Goal: Task Accomplishment & Management: Complete application form

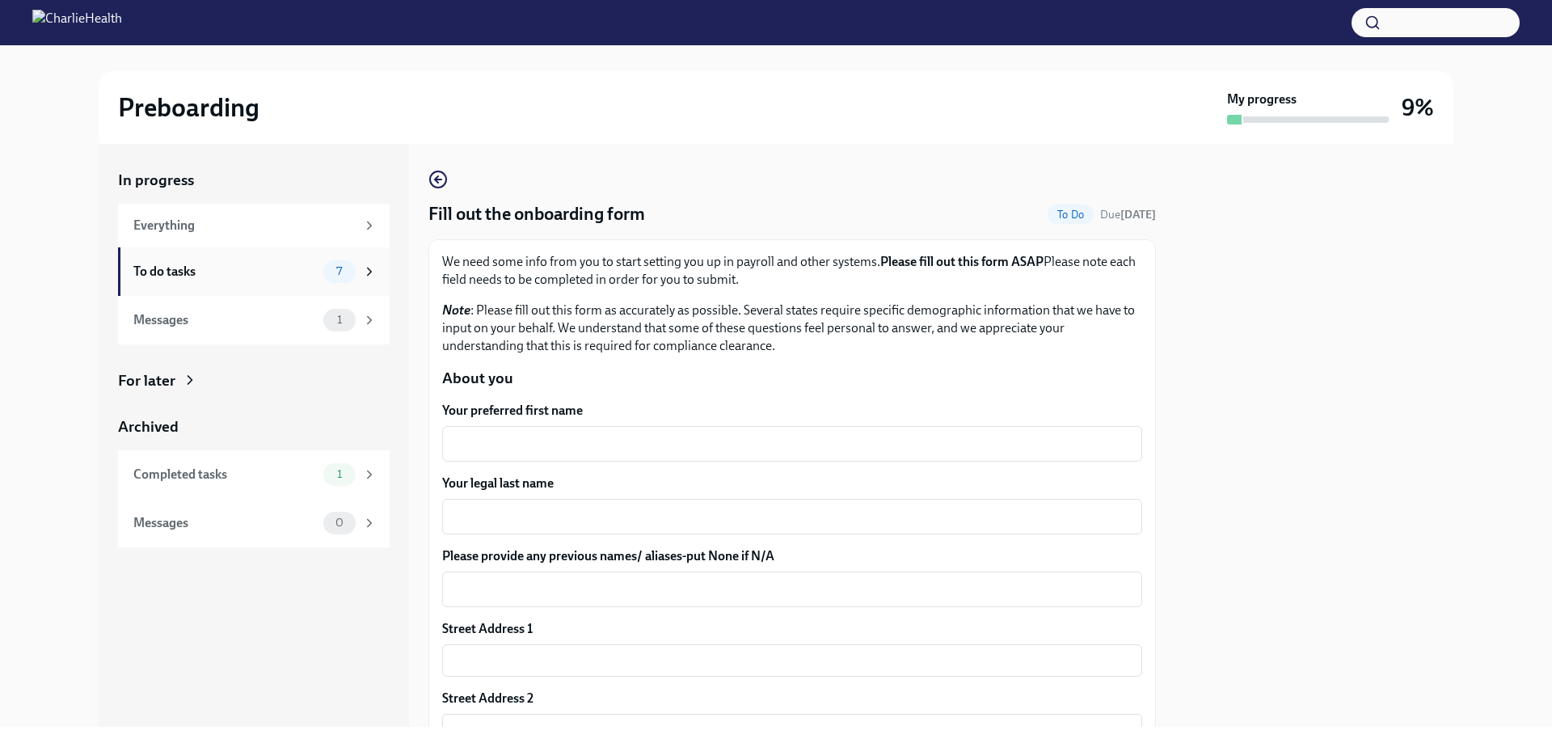
click at [213, 273] on div "To do tasks" at bounding box center [224, 272] width 183 height 18
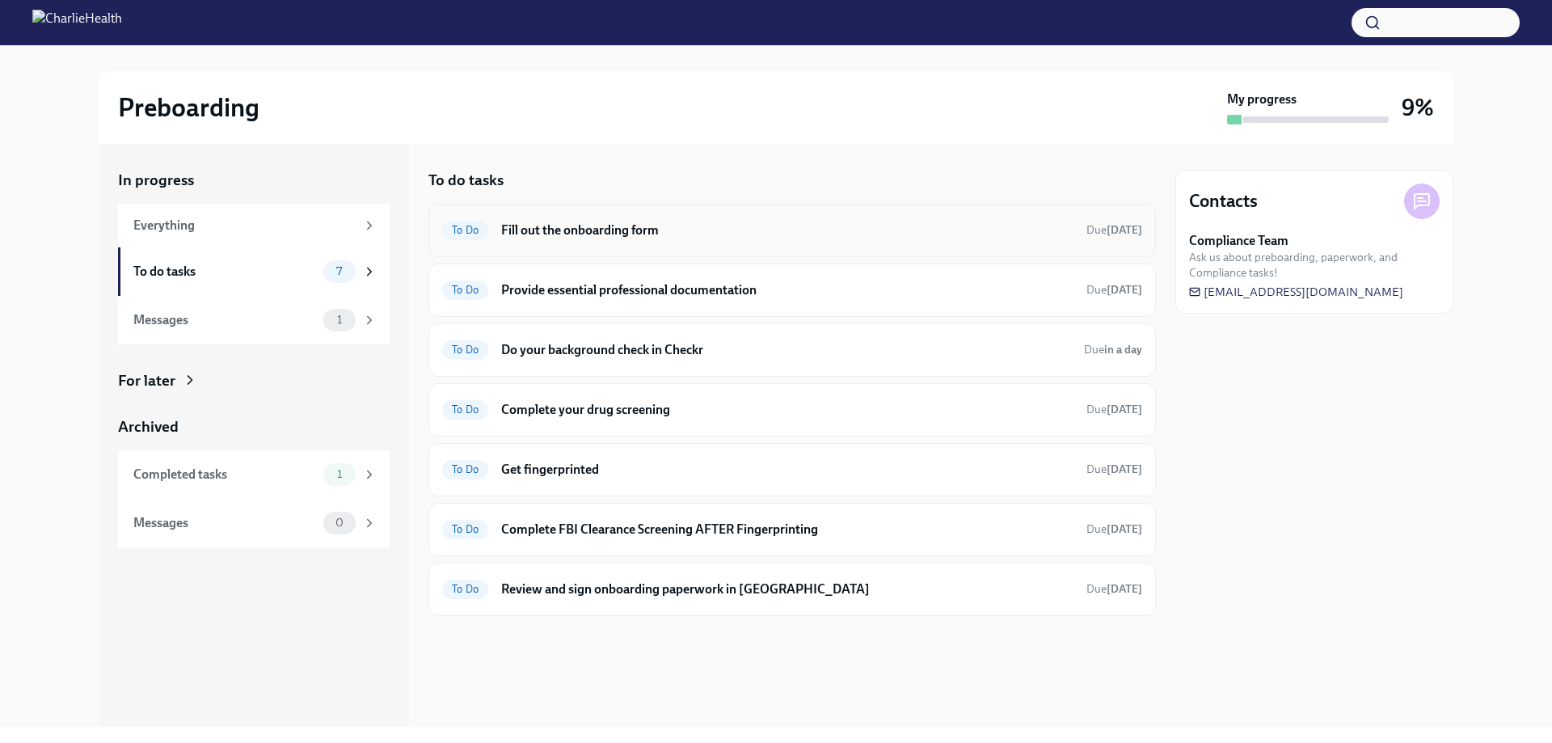
click at [555, 229] on h6 "Fill out the onboarding form" at bounding box center [787, 230] width 572 height 18
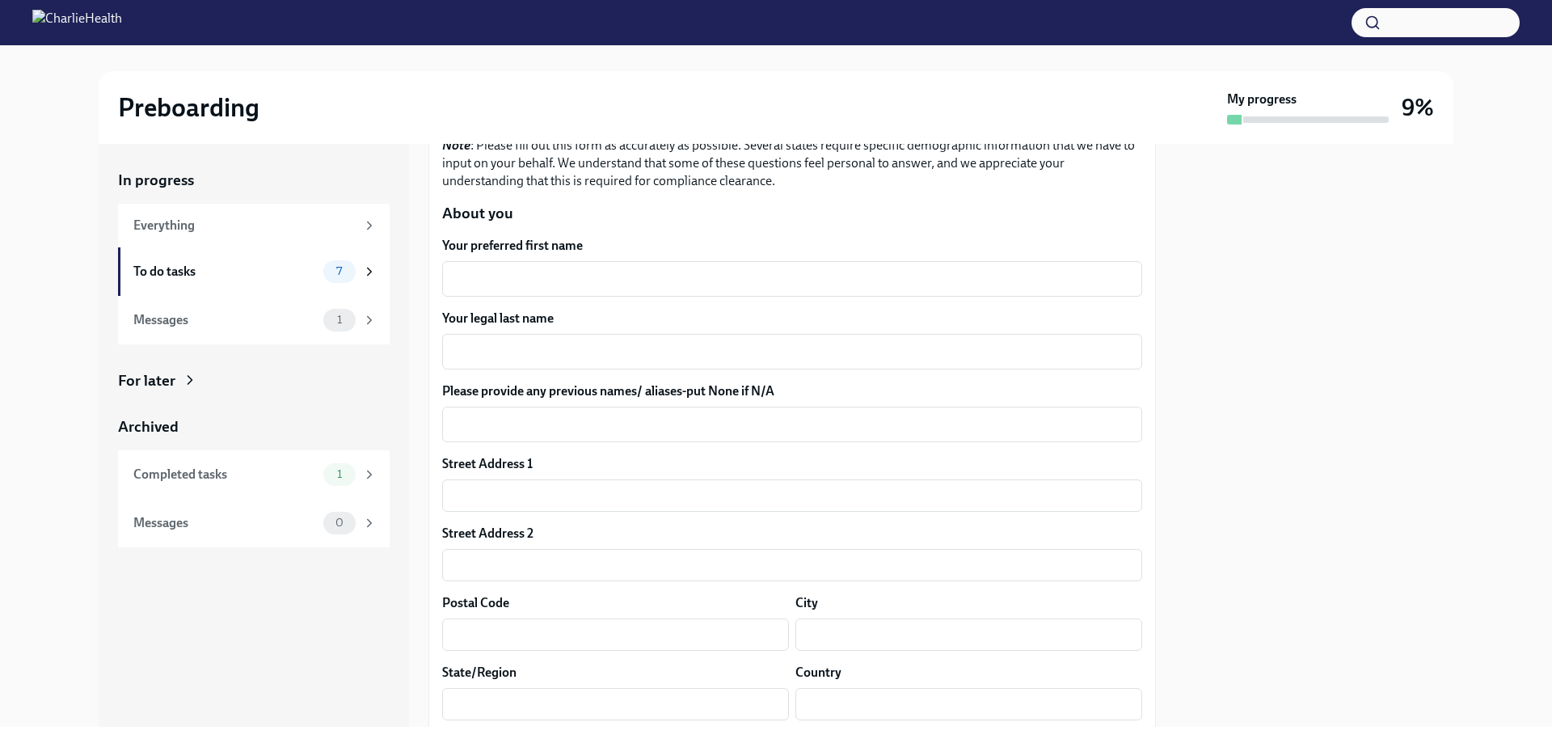
scroll to position [81, 0]
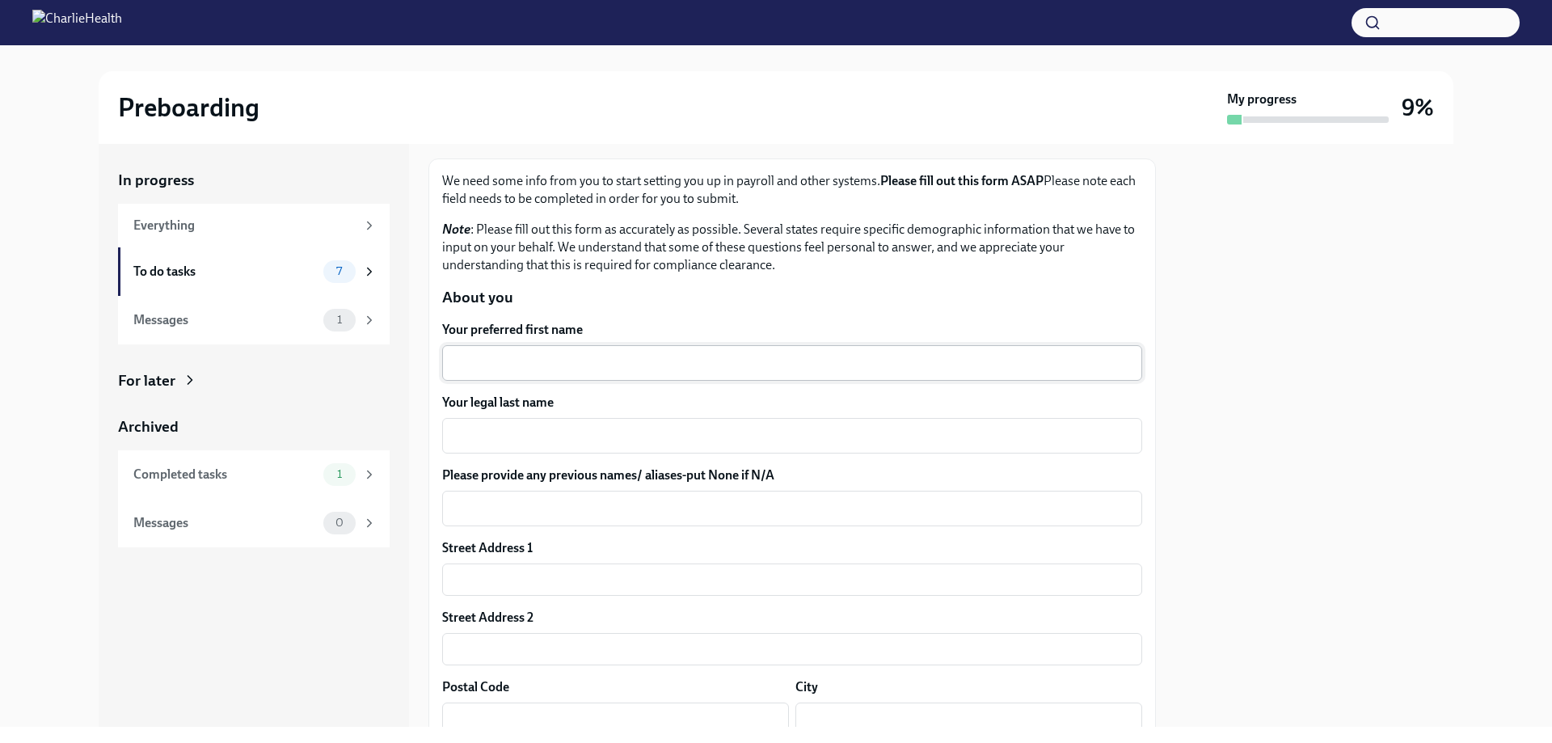
click at [606, 363] on textarea "Your preferred first name" at bounding box center [792, 362] width 681 height 19
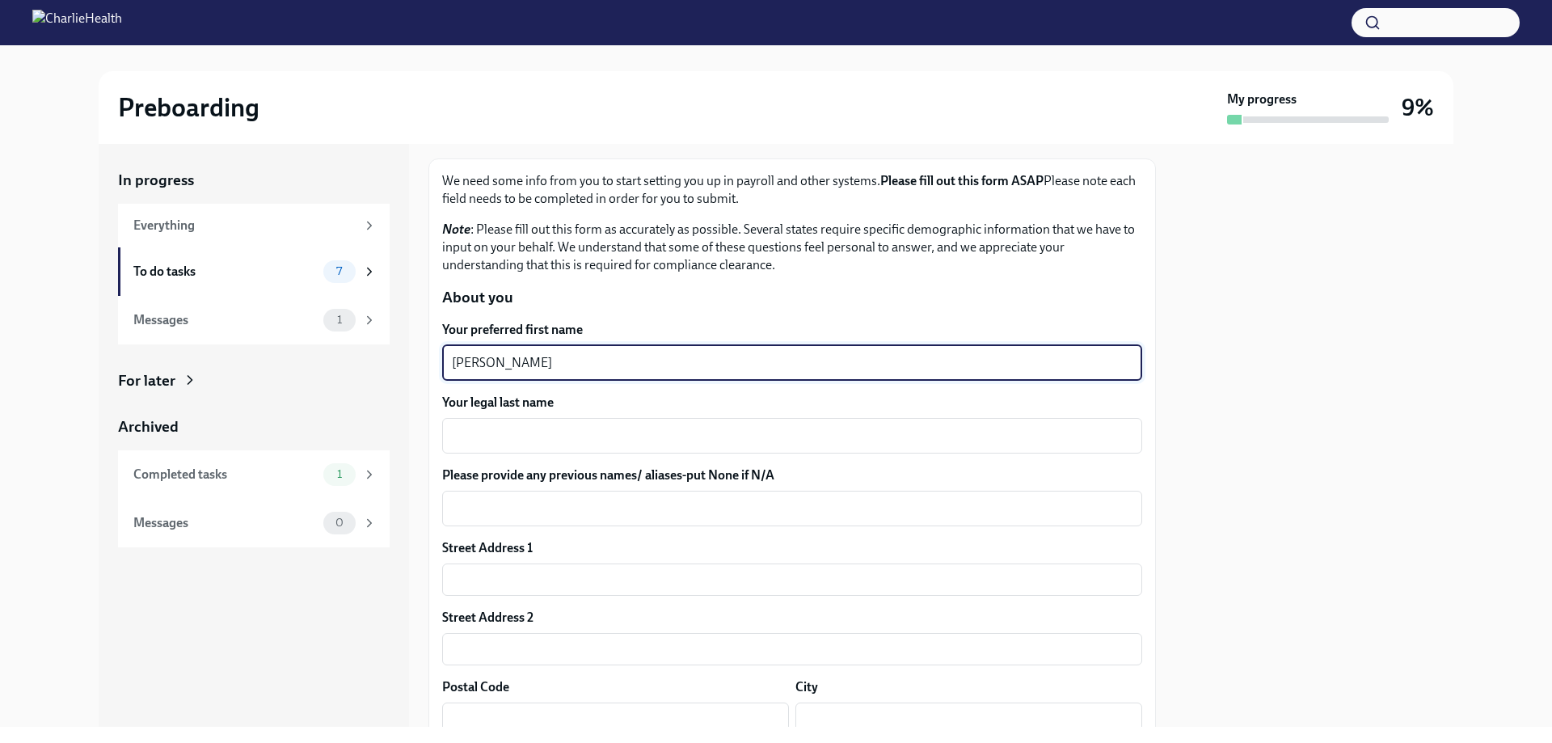
type textarea "[PERSON_NAME]"
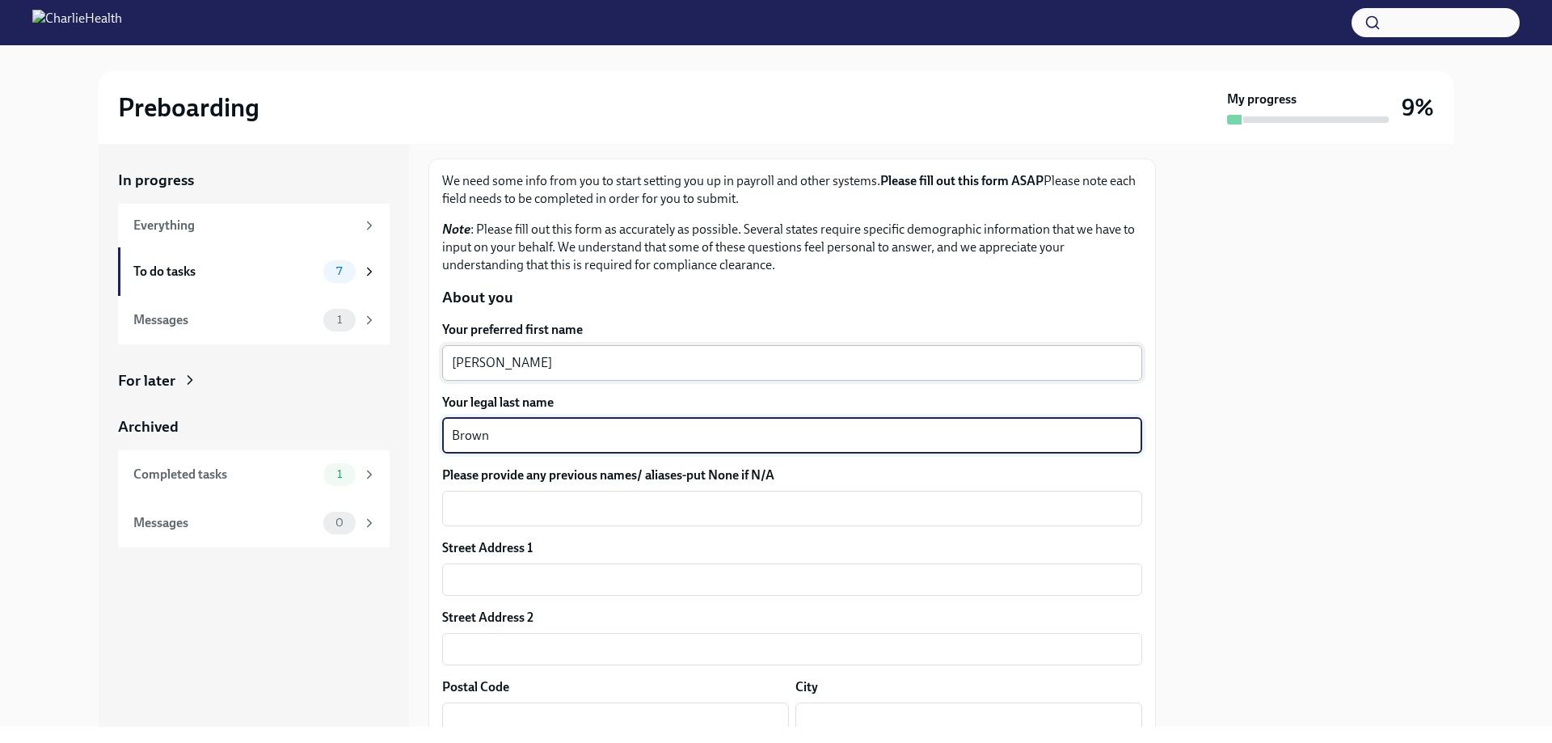
type textarea "Brown"
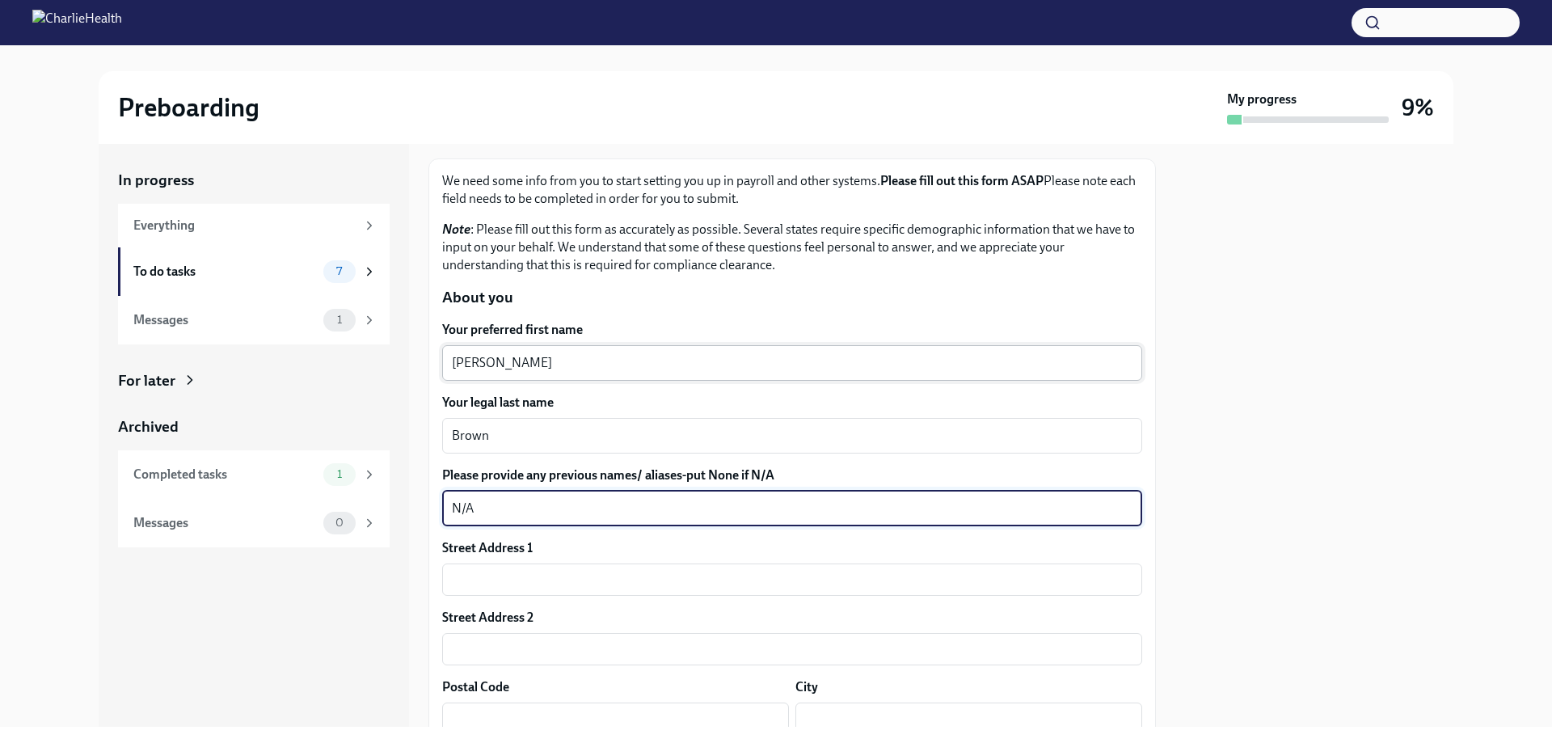
type textarea "N/A"
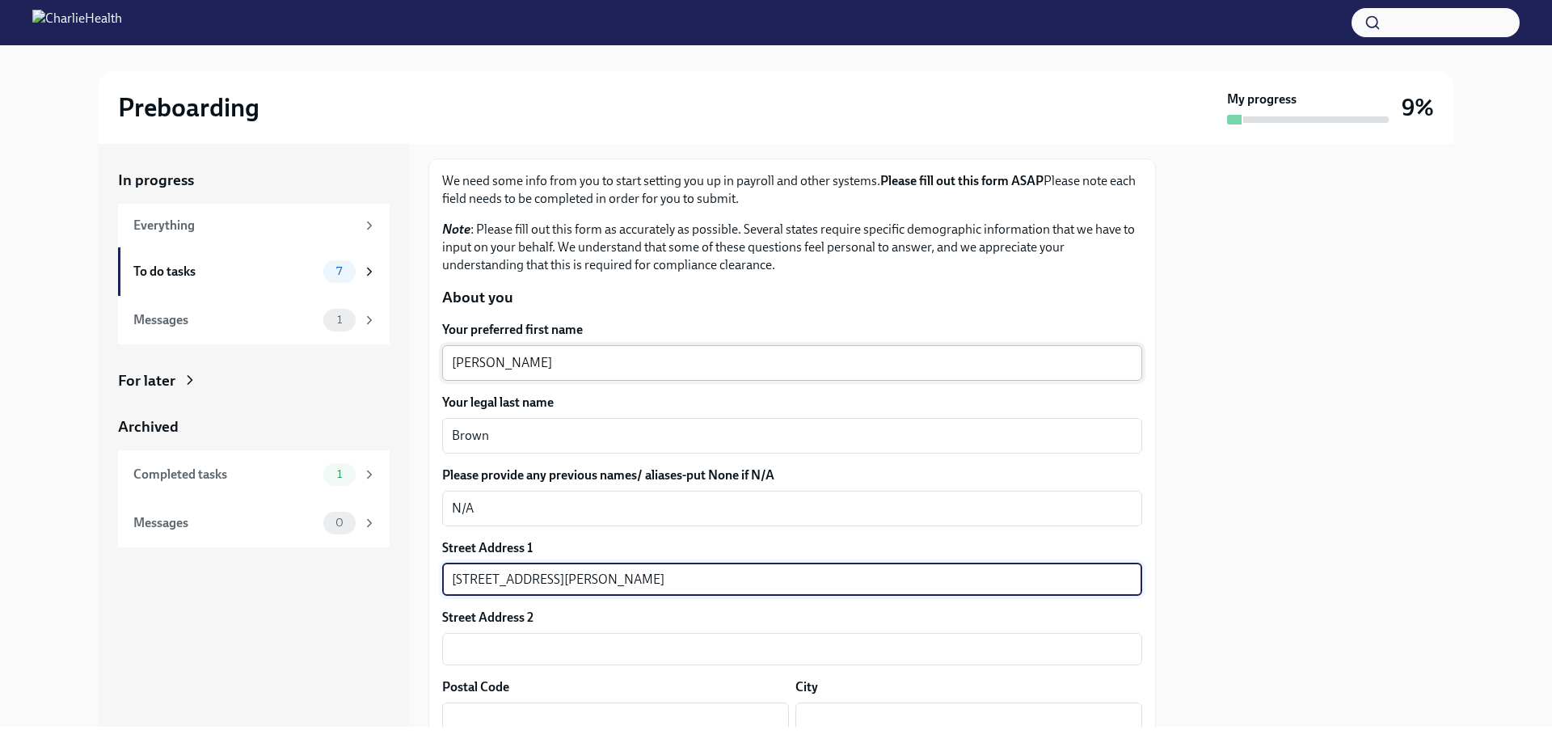
type input "[STREET_ADDRESS][PERSON_NAME]"
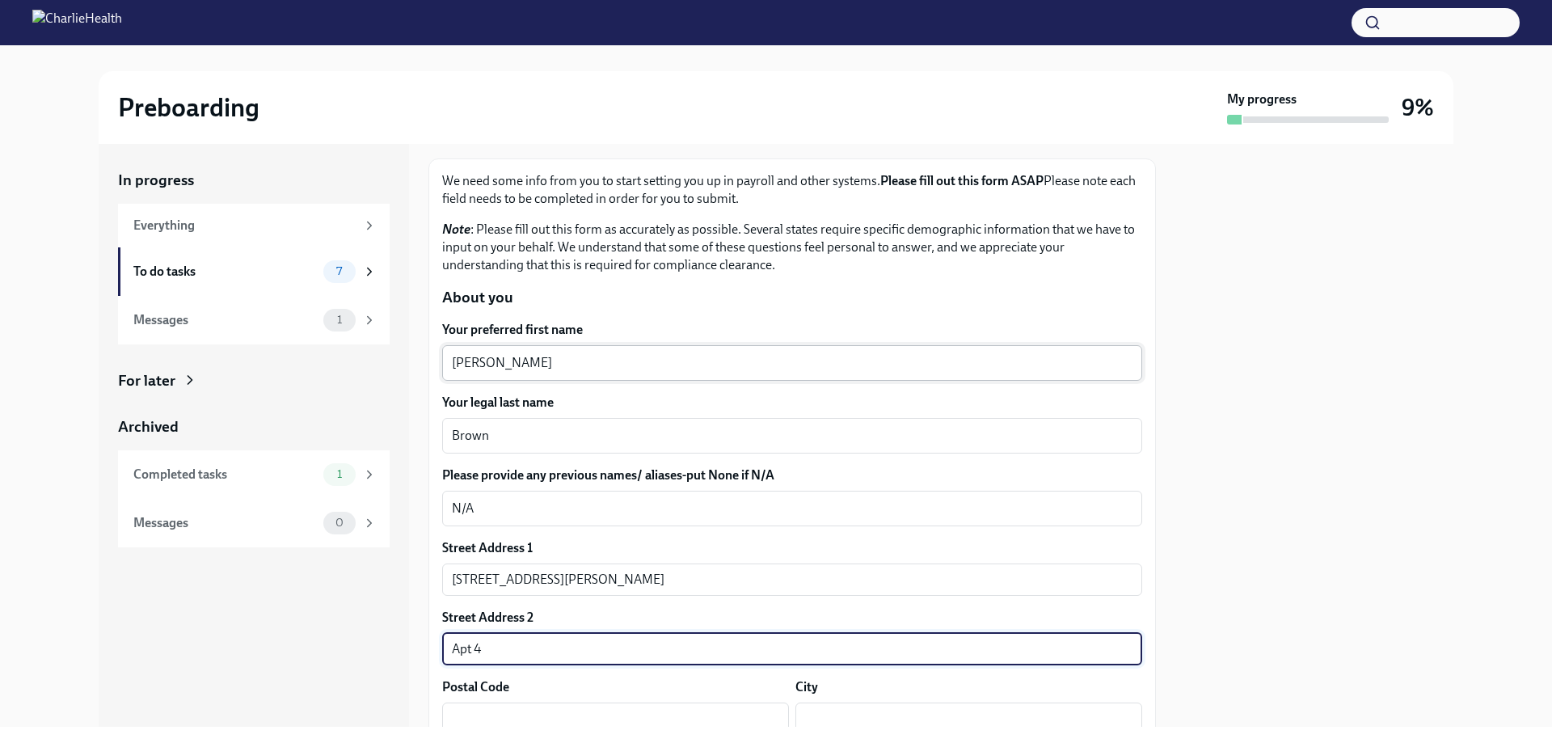
type input "Apt 4"
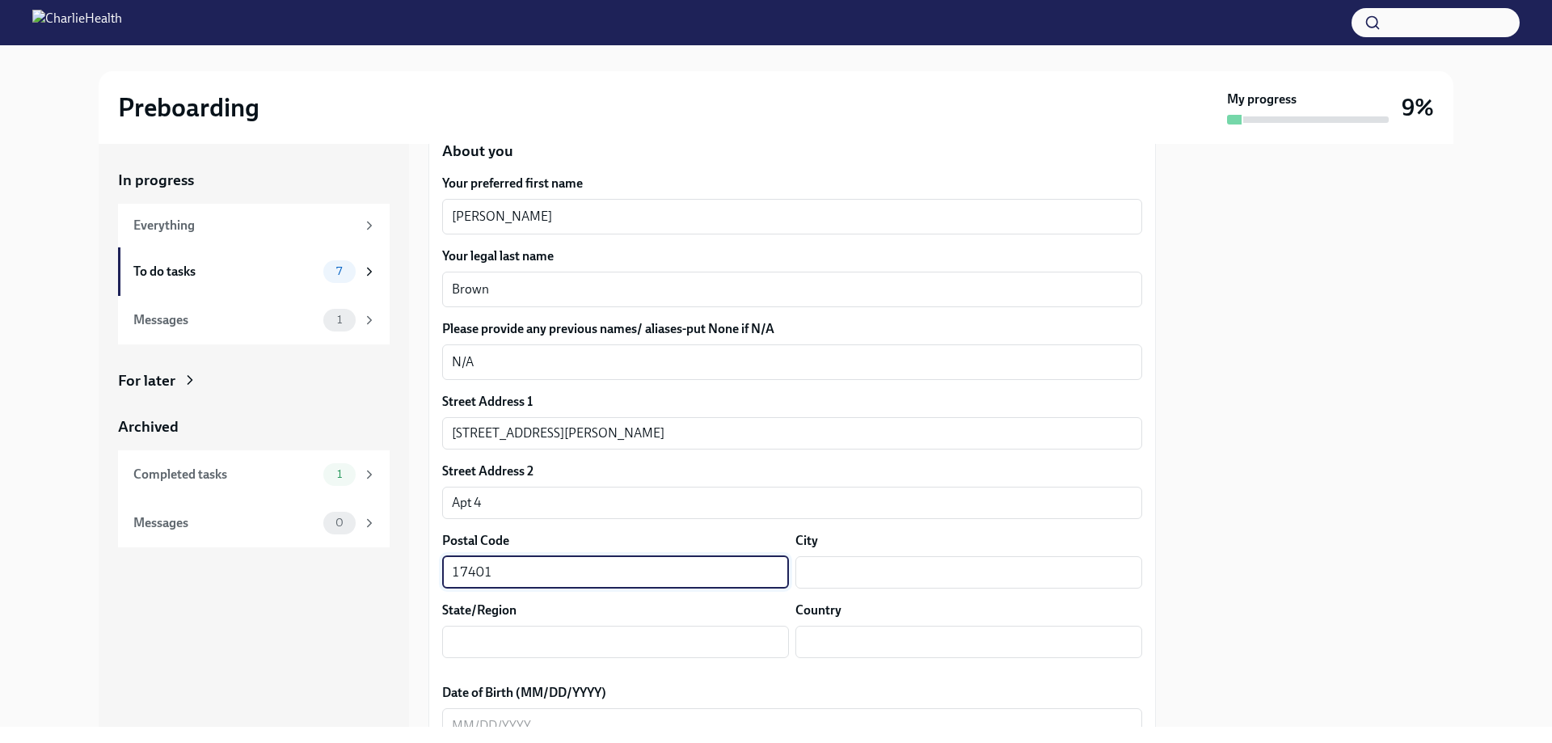
scroll to position [331, 0]
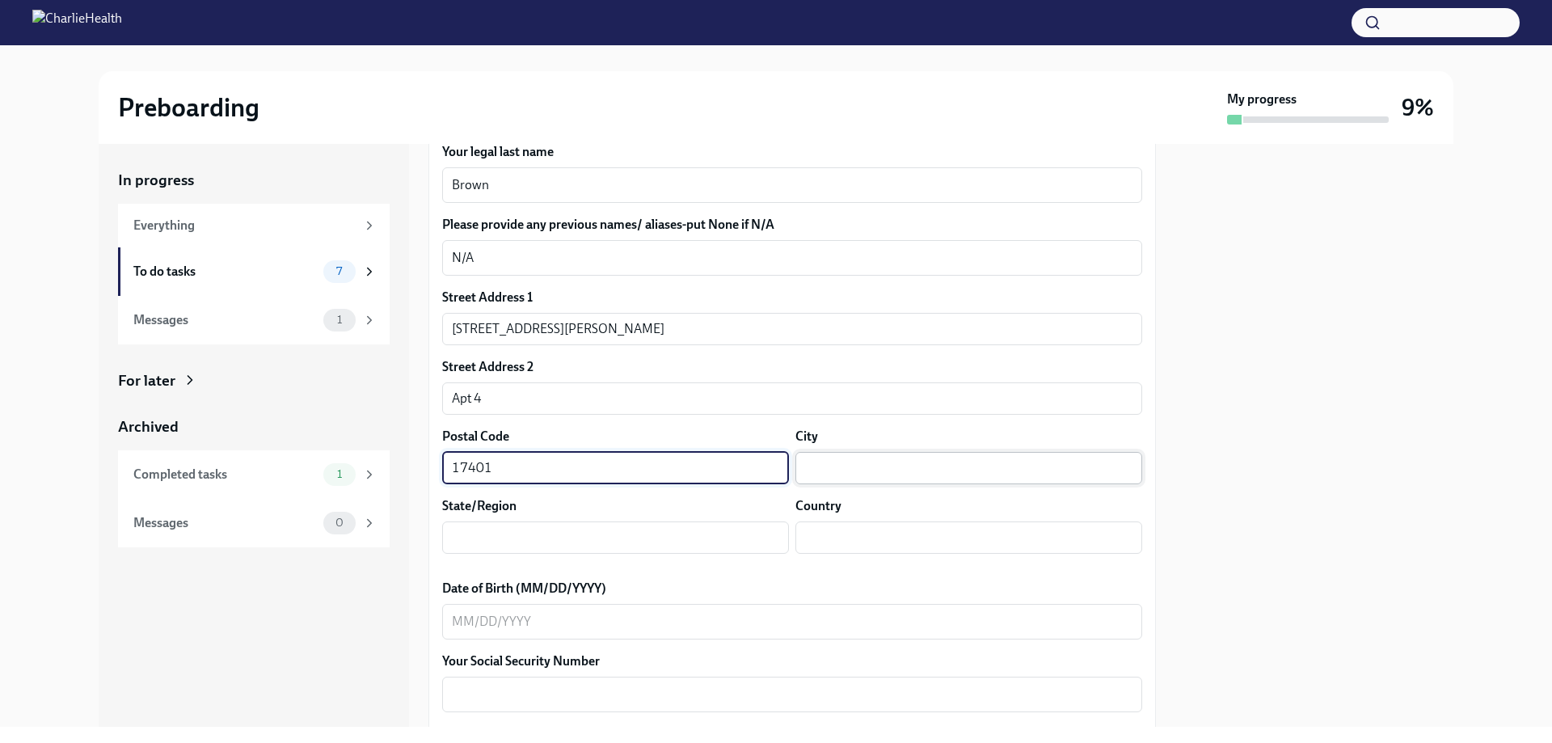
type input "17401"
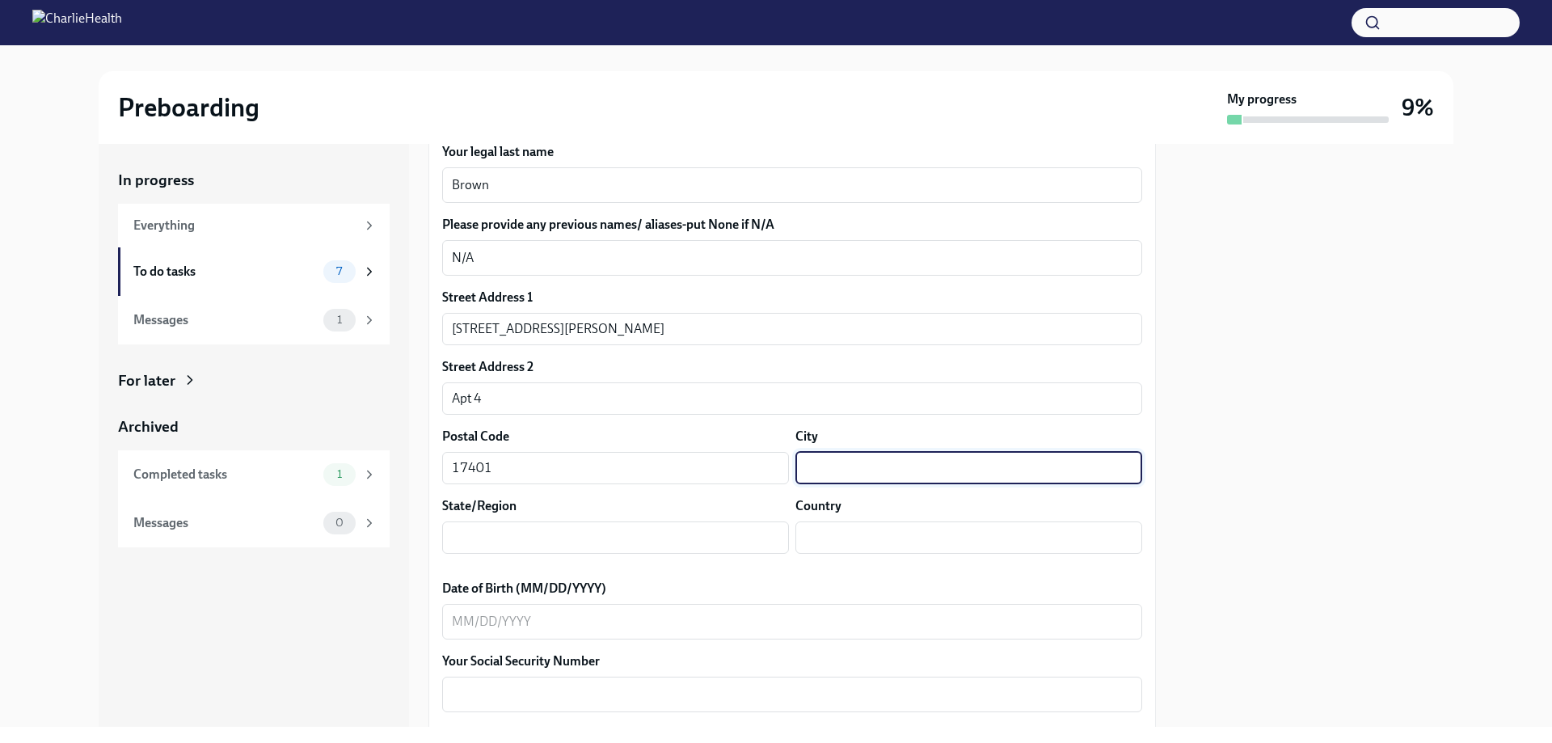
click at [821, 473] on input "text" at bounding box center [968, 468] width 347 height 32
type input "[GEOGRAPHIC_DATA]"
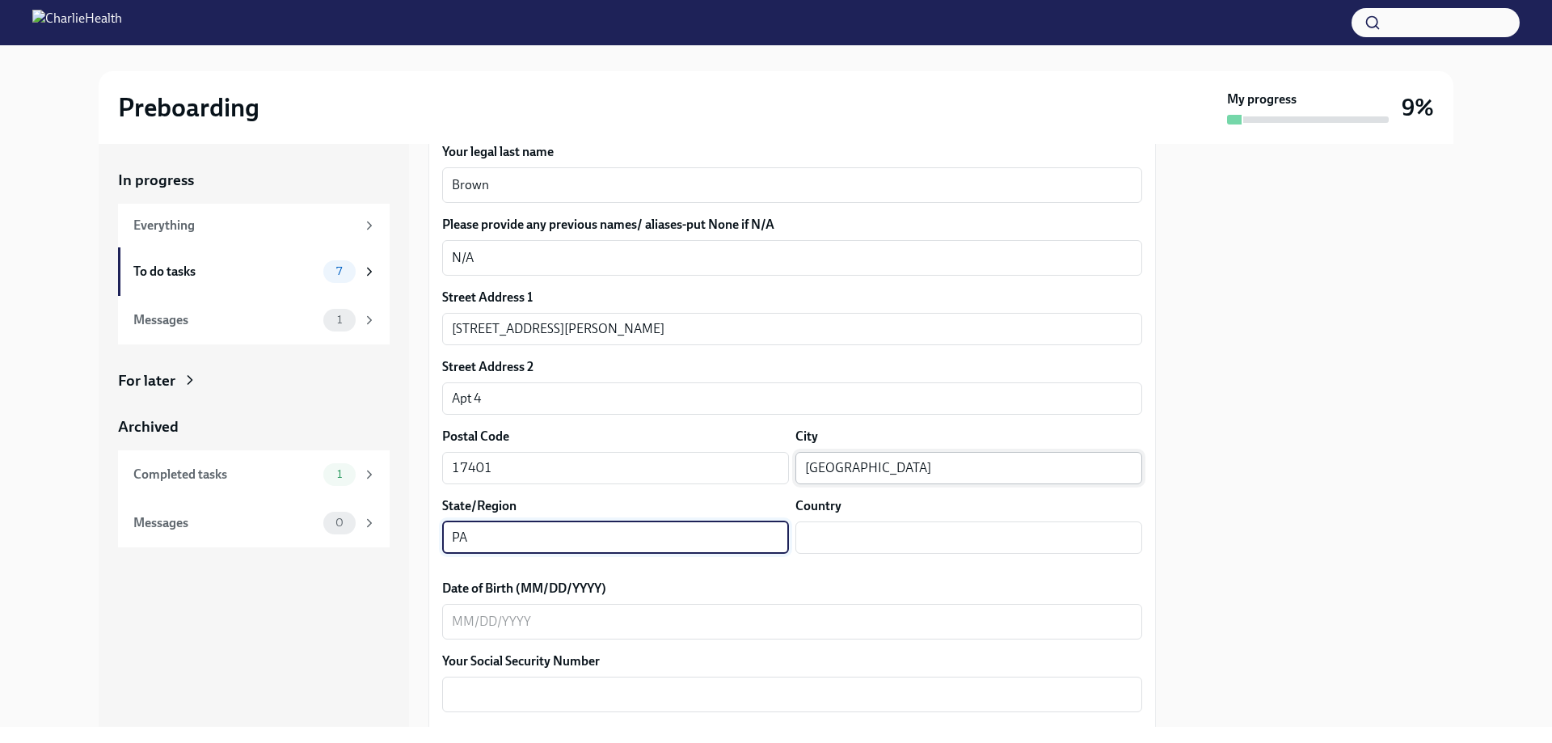
type input "PA"
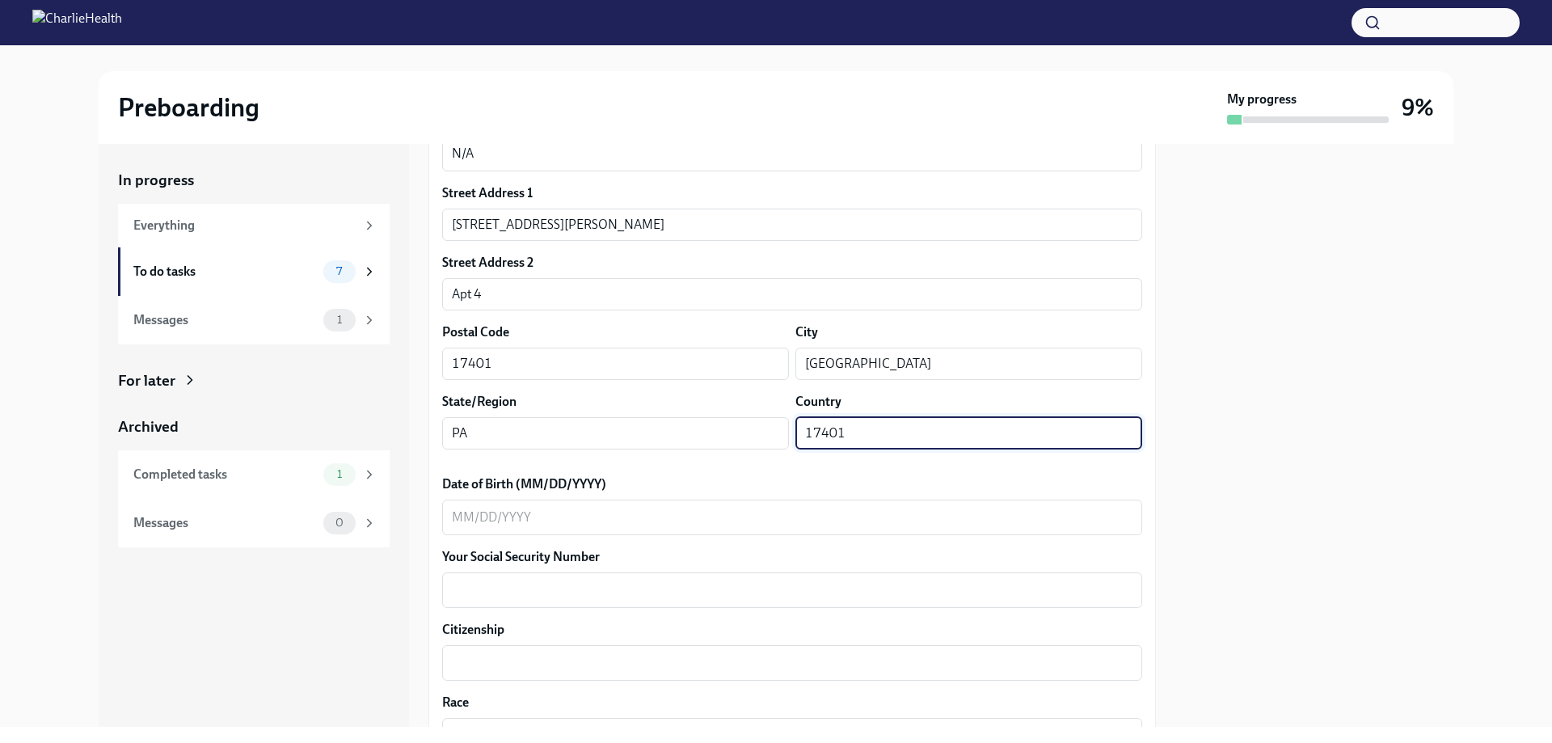
scroll to position [493, 0]
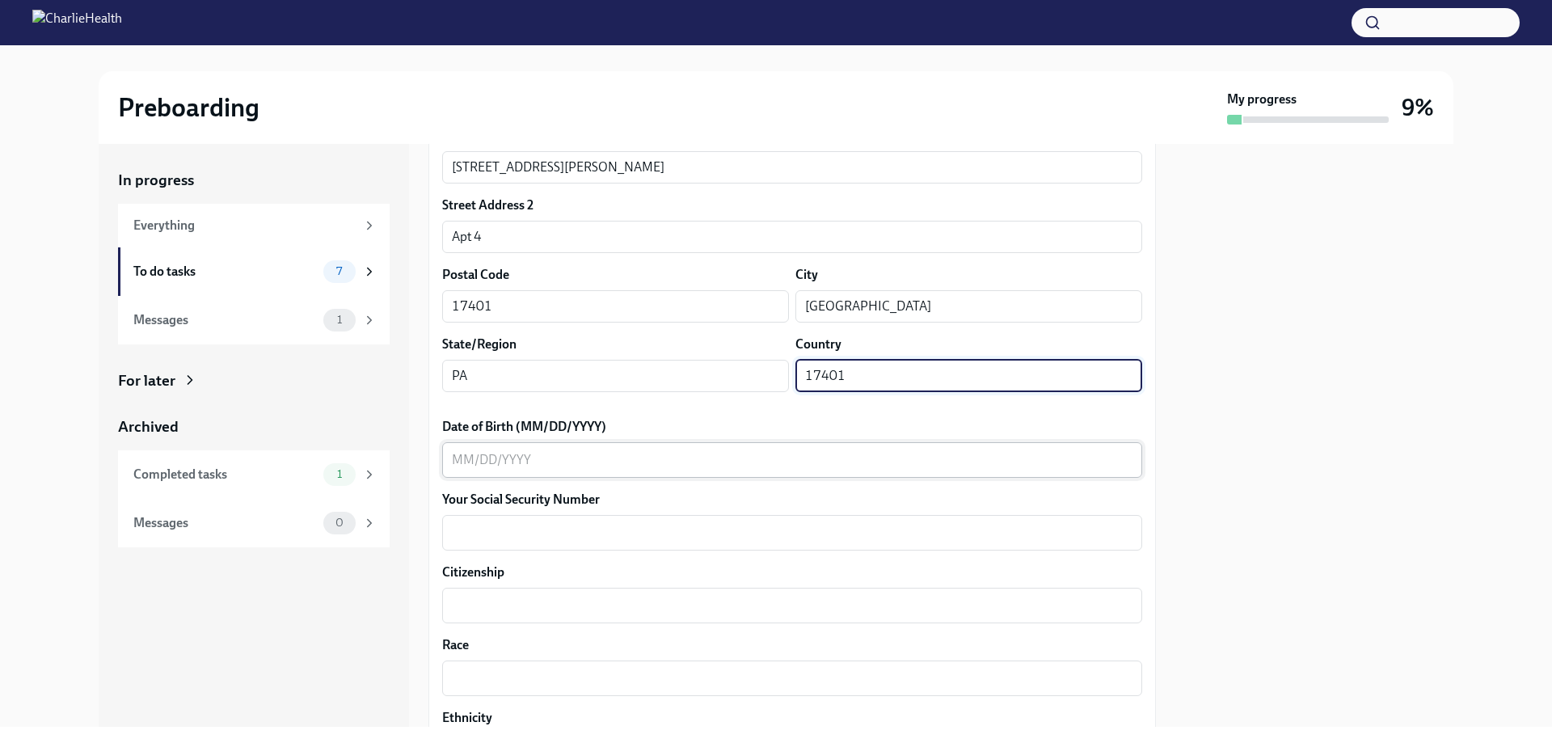
type input "17401"
click at [504, 463] on textarea "Date of Birth (MM/DD/YYYY)" at bounding box center [792, 459] width 681 height 19
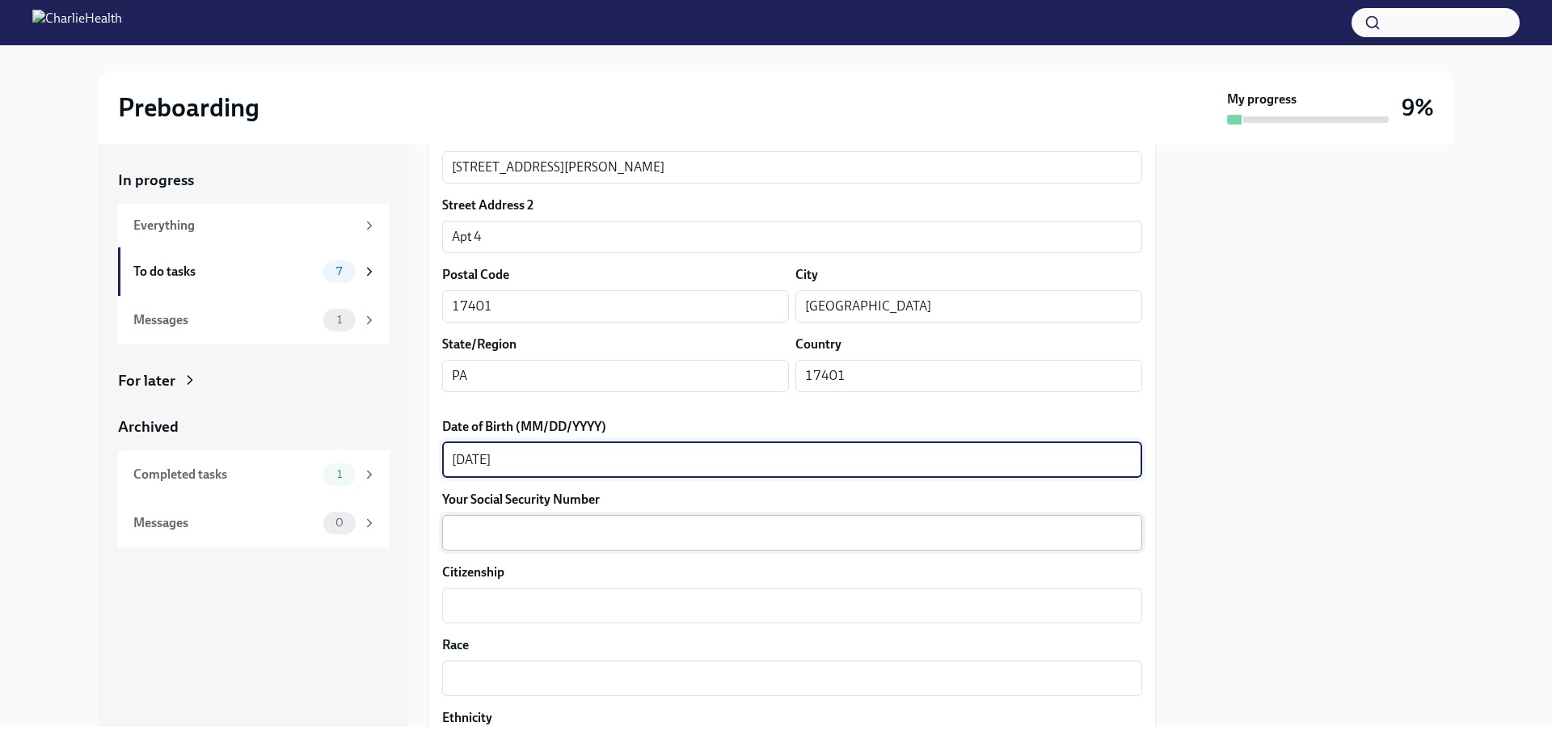
type textarea "[DATE]"
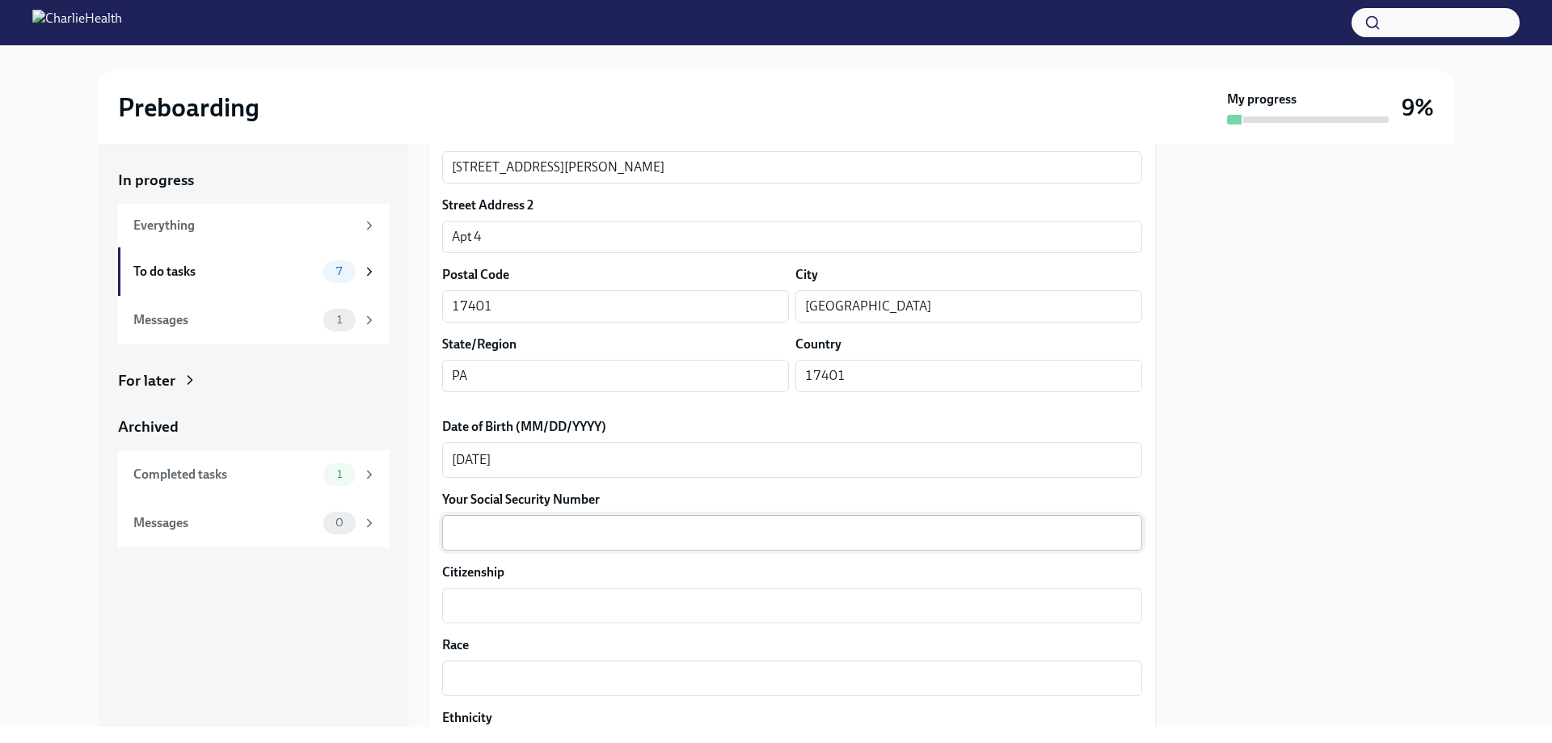
click at [546, 540] on div "x ​" at bounding box center [792, 533] width 700 height 36
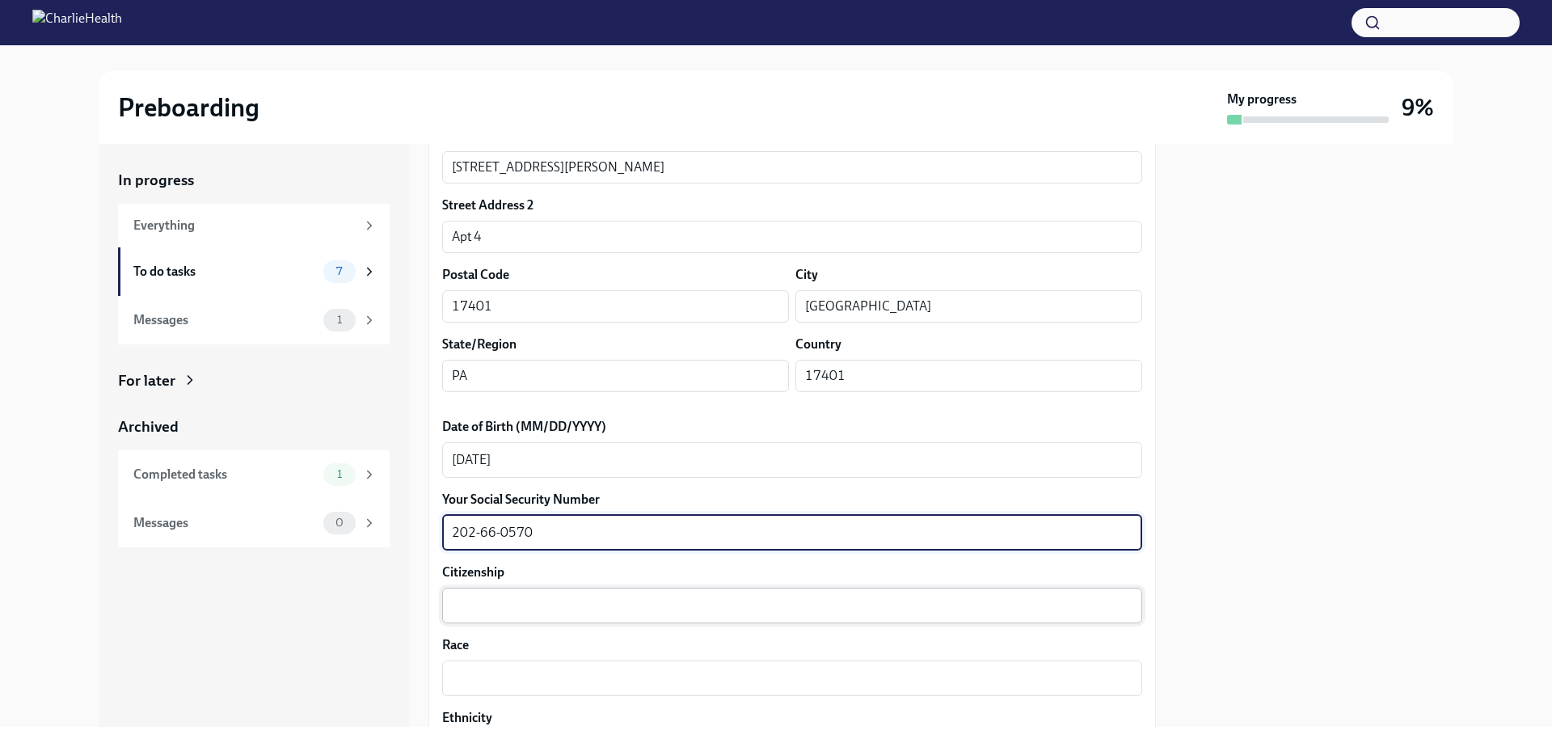
type textarea "202-66-0570"
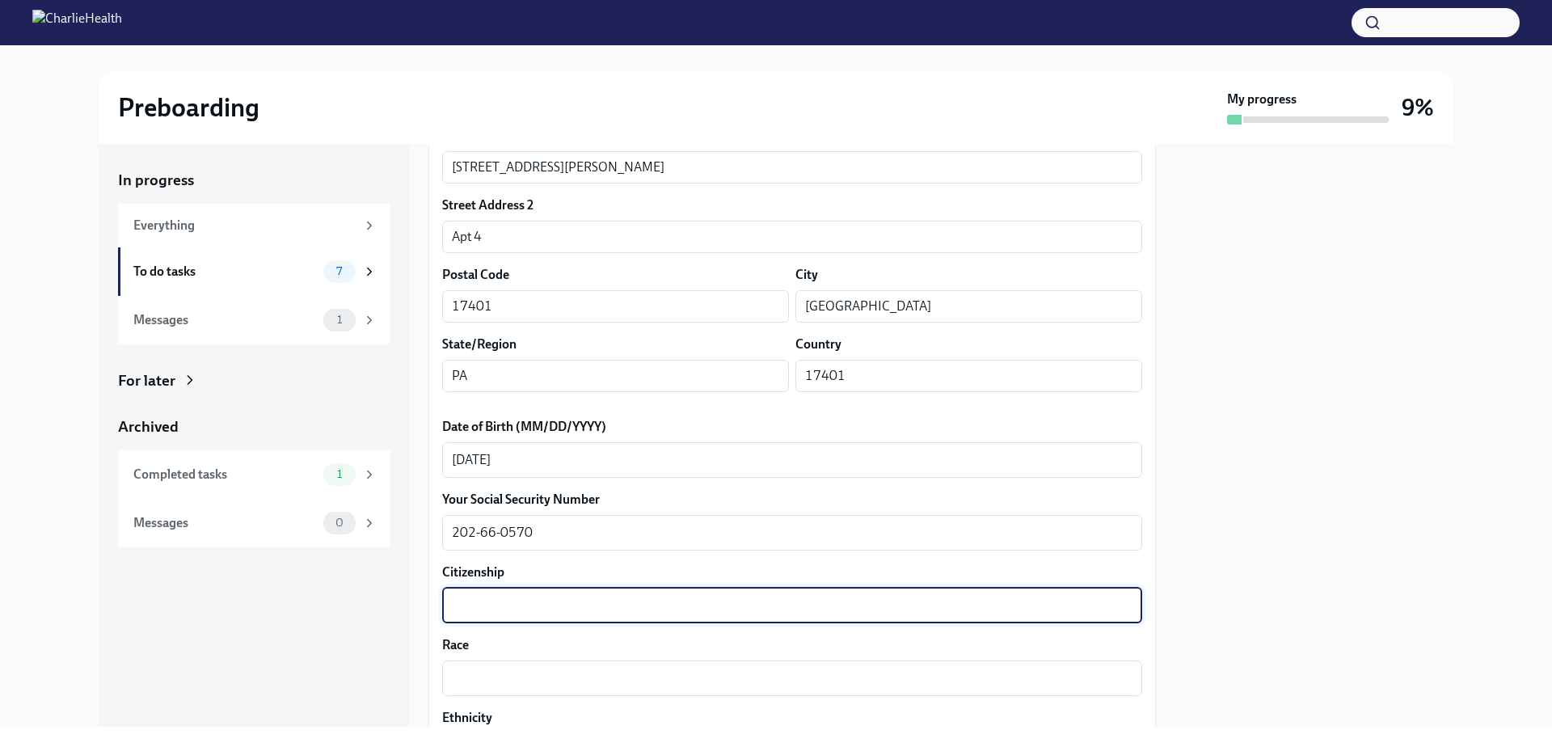
click at [516, 608] on textarea "Citizenship" at bounding box center [792, 605] width 681 height 19
type textarea "American"
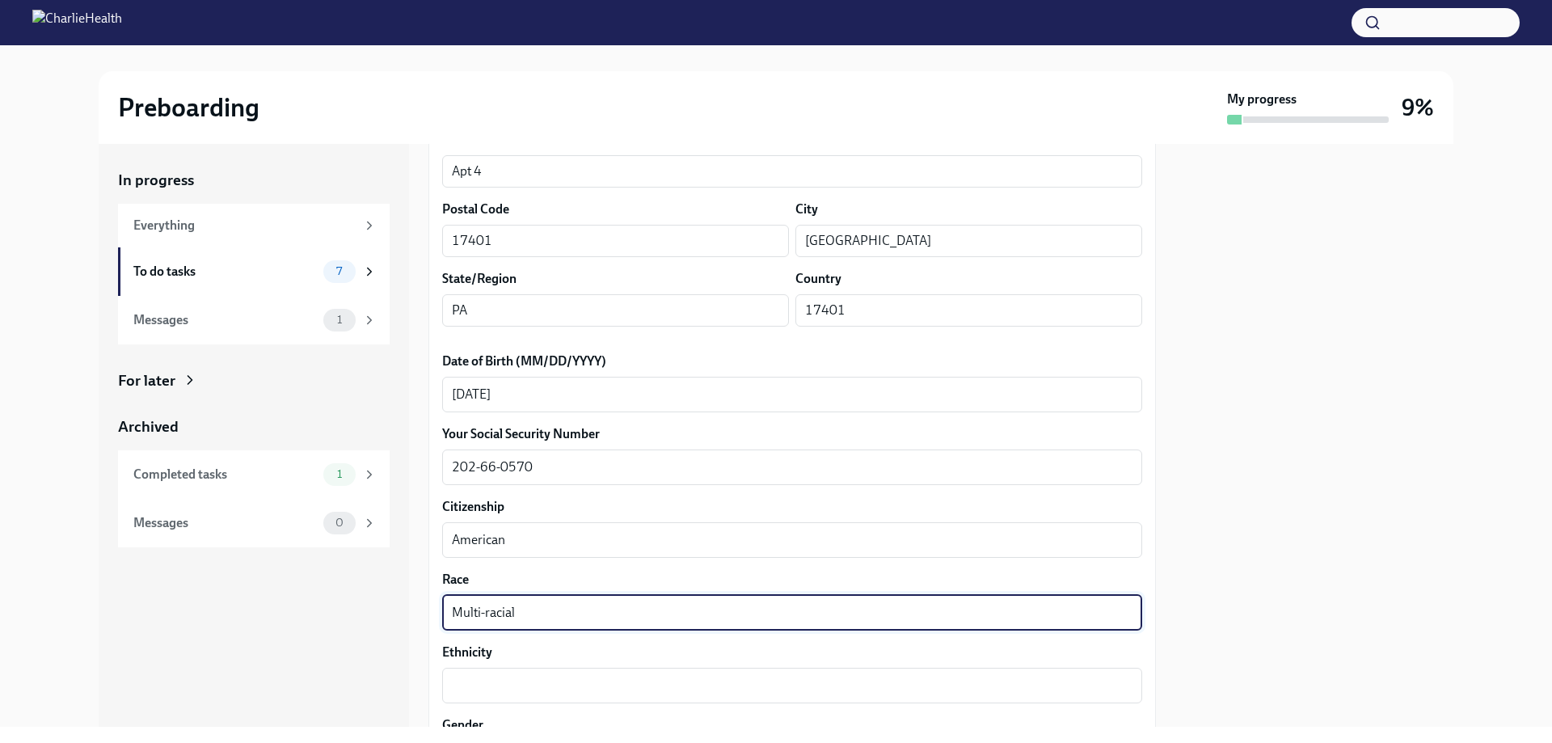
scroll to position [736, 0]
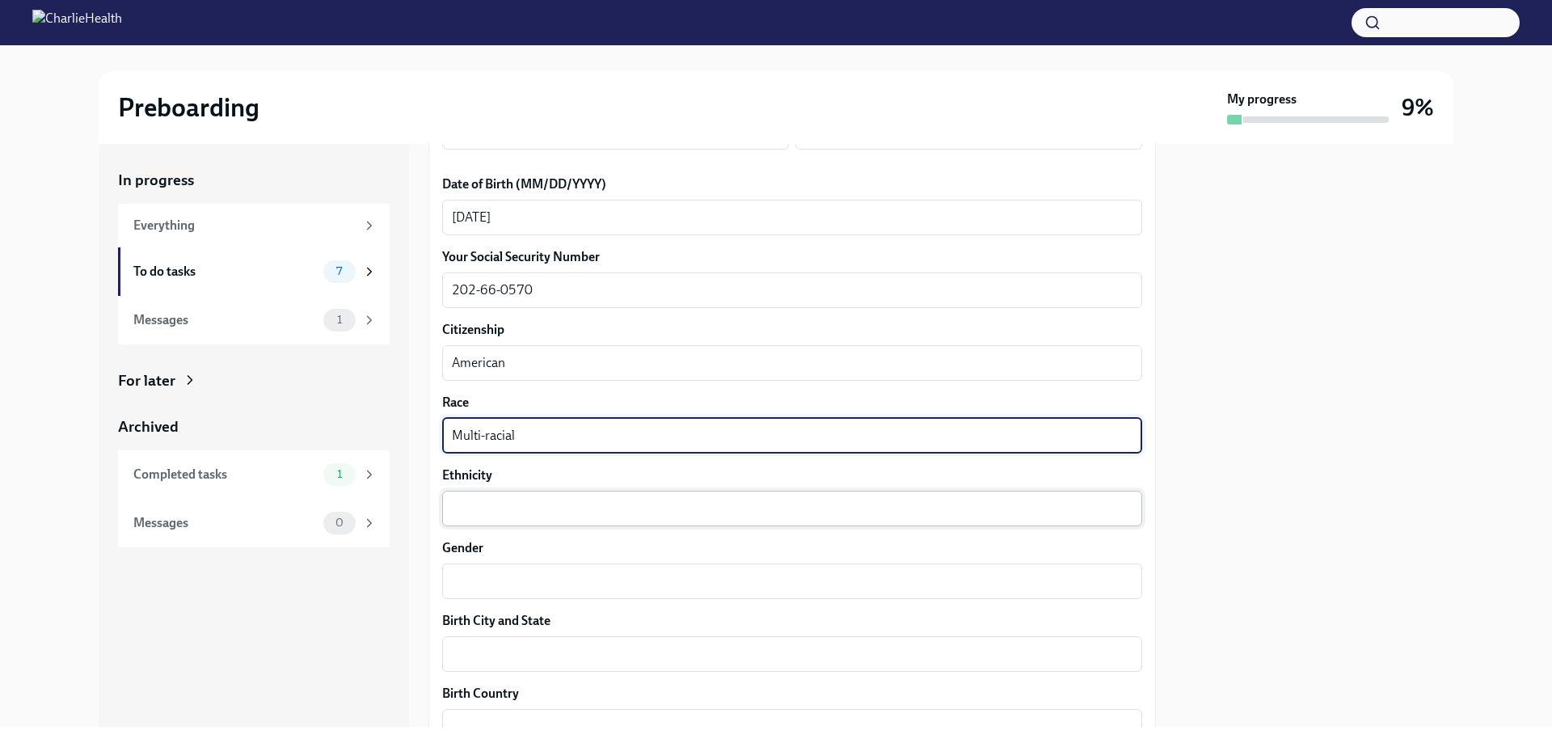
type textarea "Multi-racial"
click at [542, 507] on textarea "Ethnicity" at bounding box center [792, 508] width 681 height 19
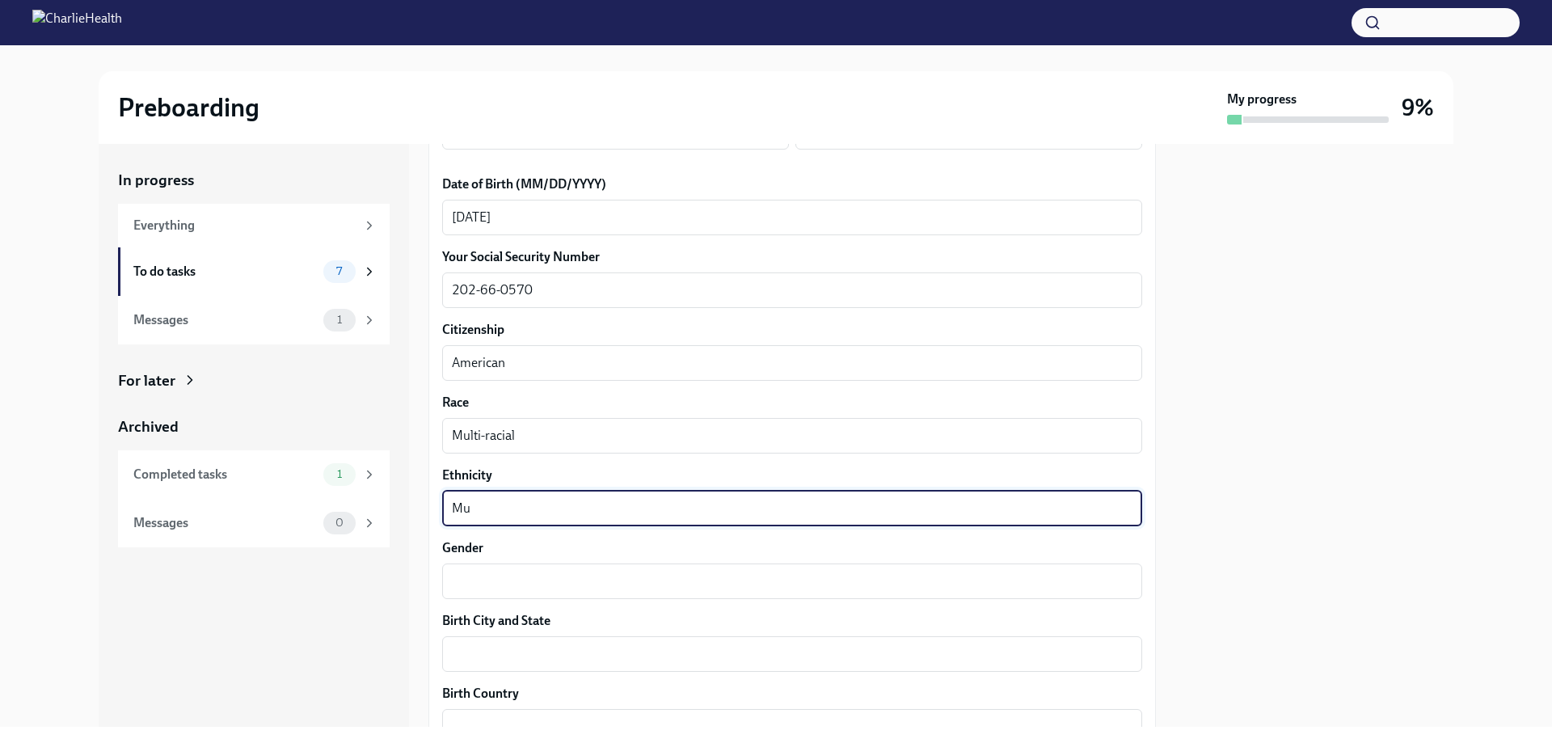
type textarea "M"
click at [612, 508] on textarea "[DEMOGRAPHIC_DATA]/Serbian croatian" at bounding box center [792, 508] width 681 height 19
click at [597, 511] on textarea "[DEMOGRAPHIC_DATA]/Serbian Croatian" at bounding box center [792, 508] width 681 height 19
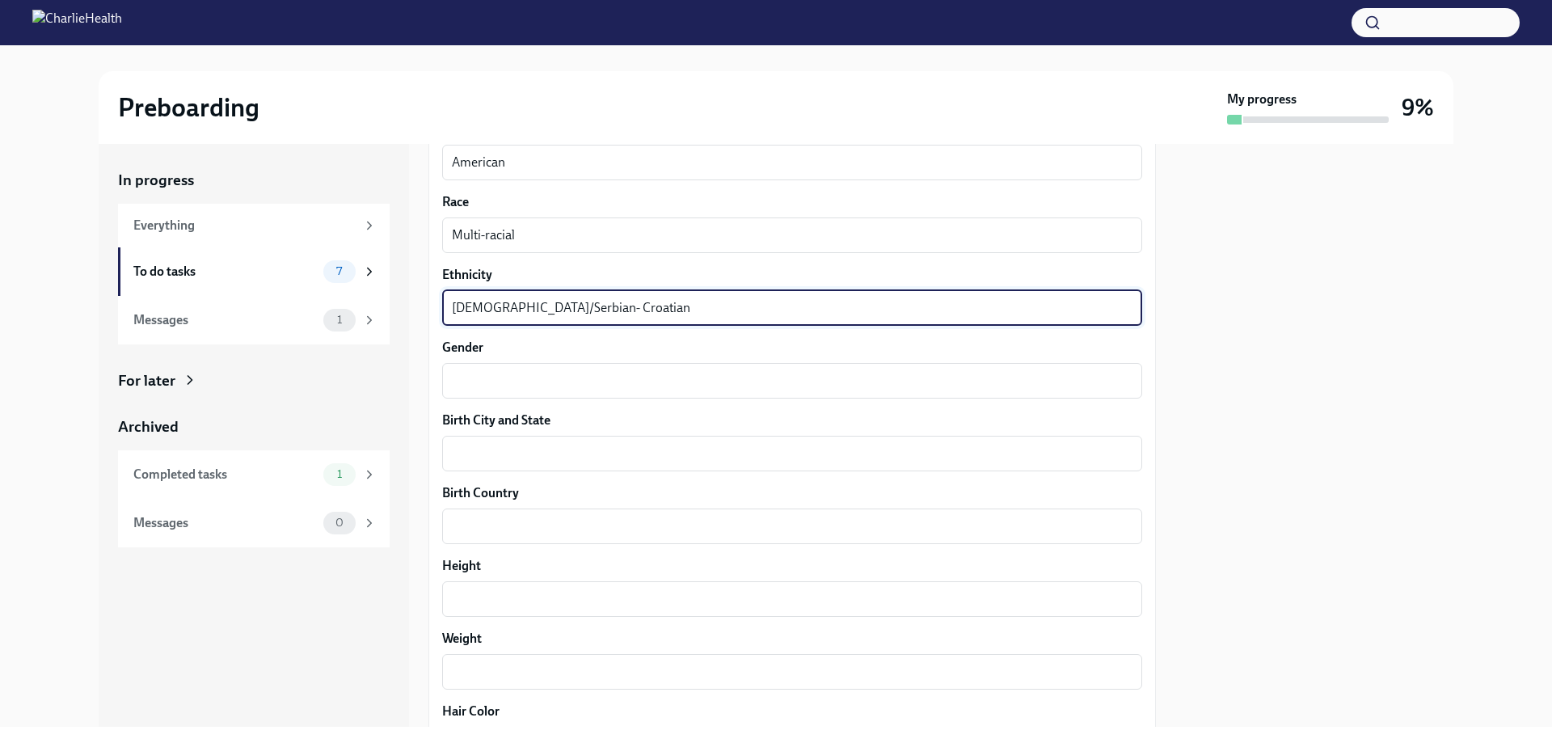
scroll to position [978, 0]
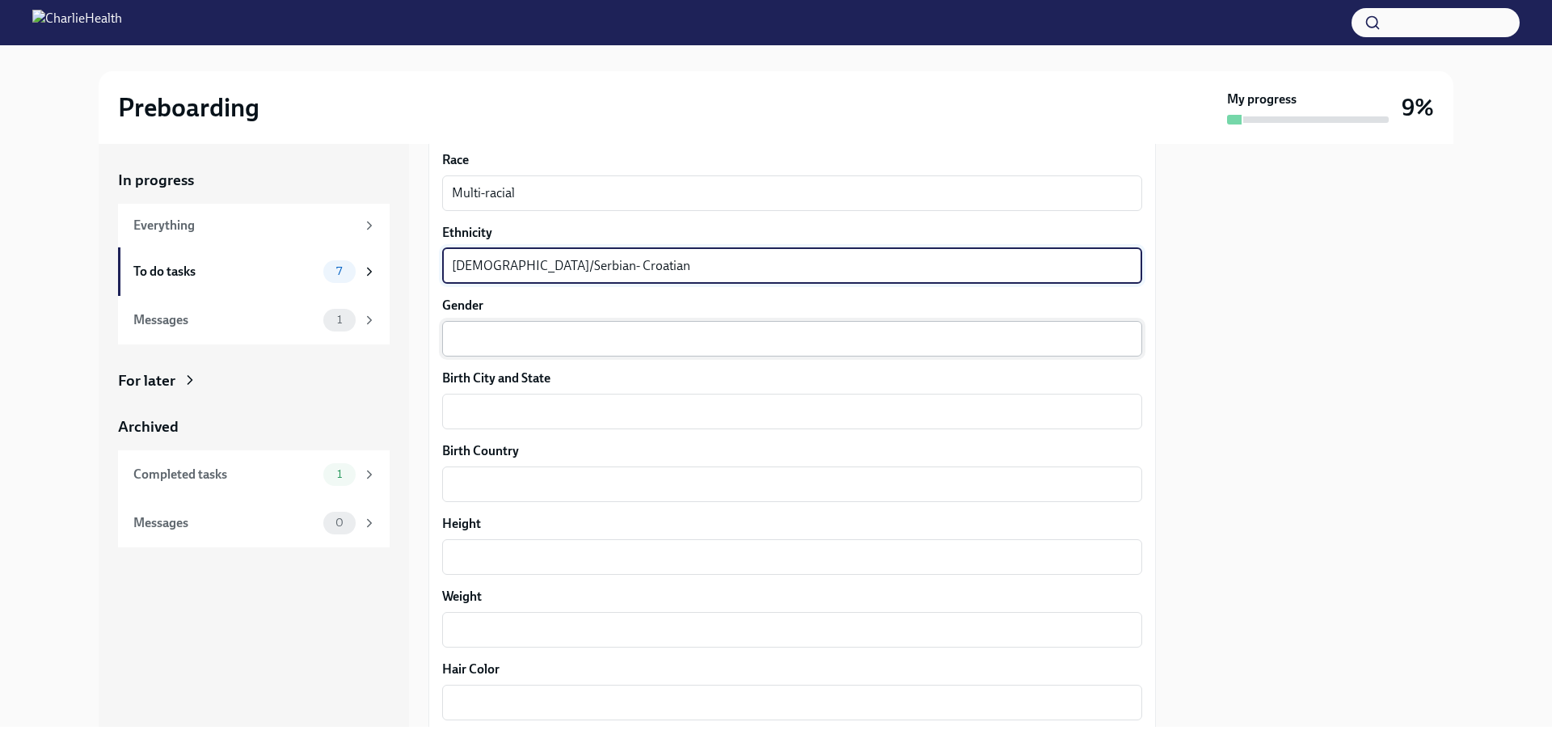
type textarea "[DEMOGRAPHIC_DATA]/Serbian- Croatian"
click at [504, 353] on div "x ​" at bounding box center [792, 339] width 700 height 36
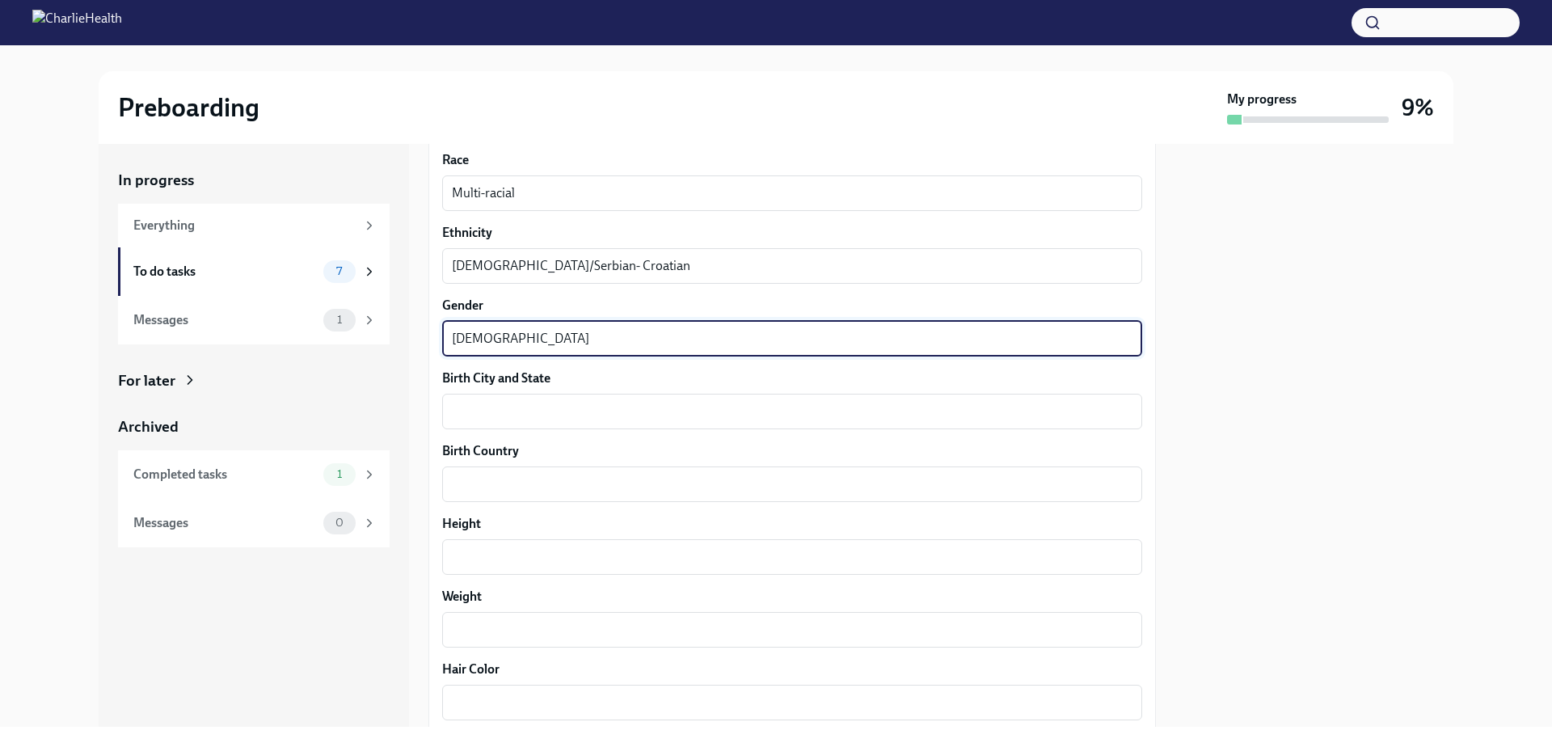
type textarea "[DEMOGRAPHIC_DATA]"
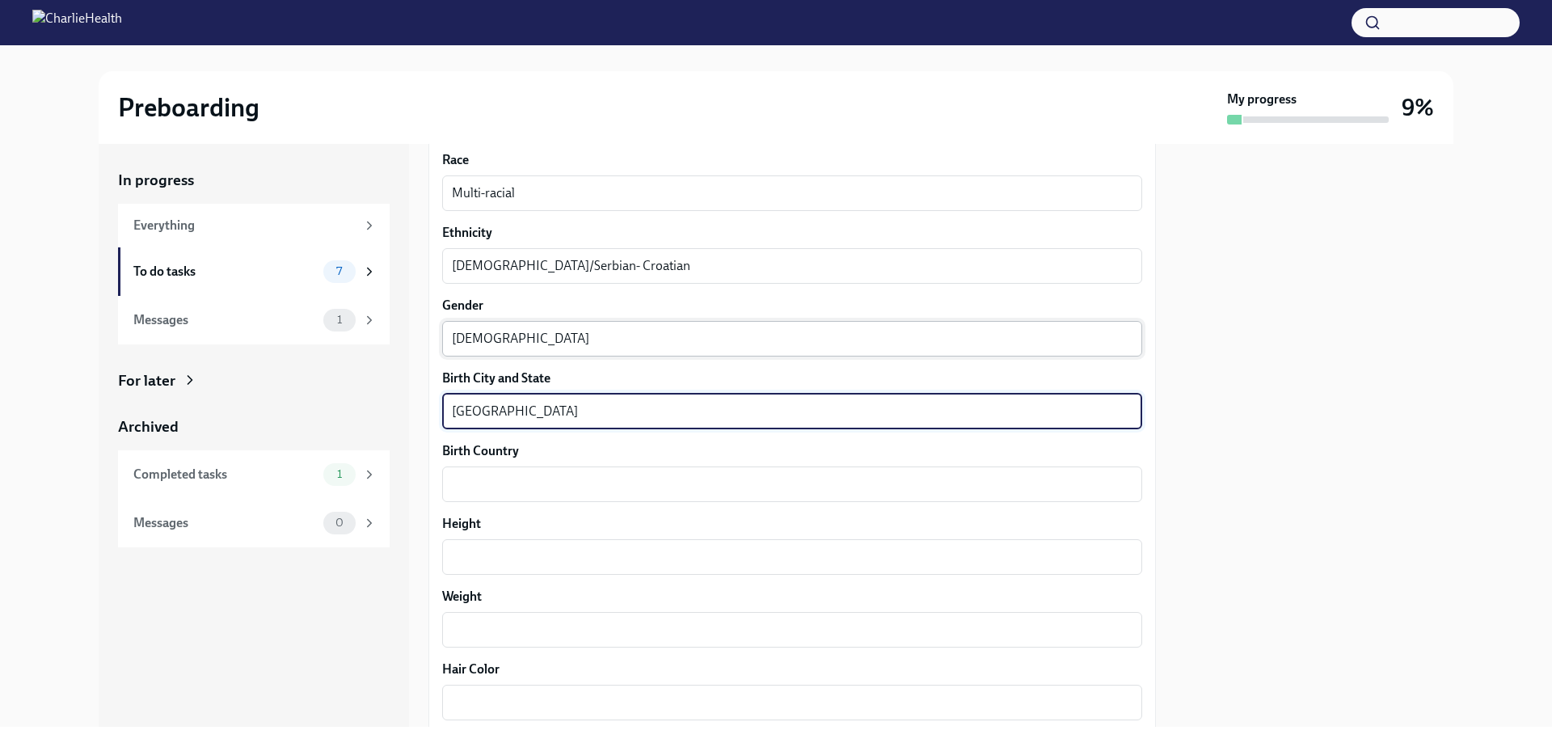
type textarea "[GEOGRAPHIC_DATA]"
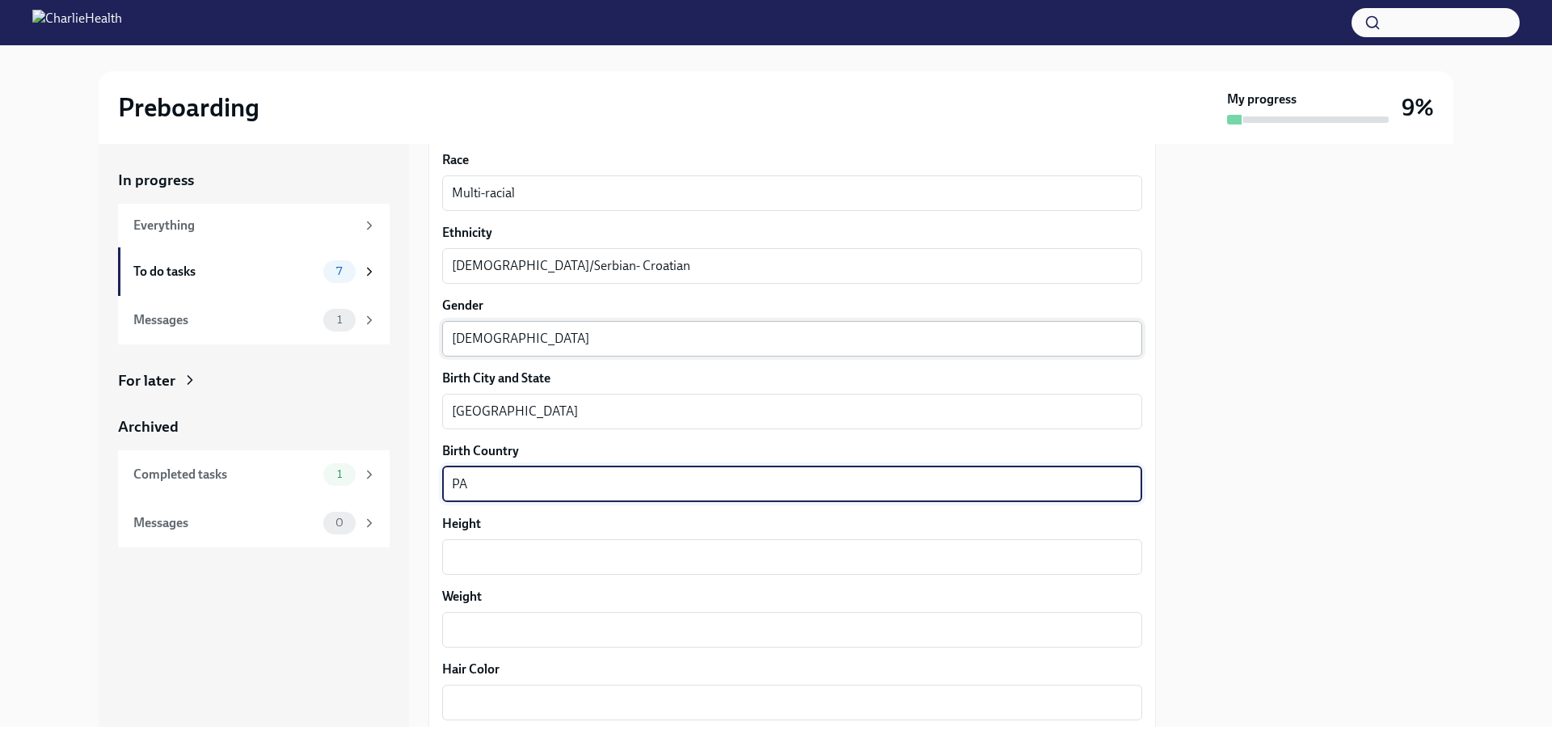
type textarea "PA"
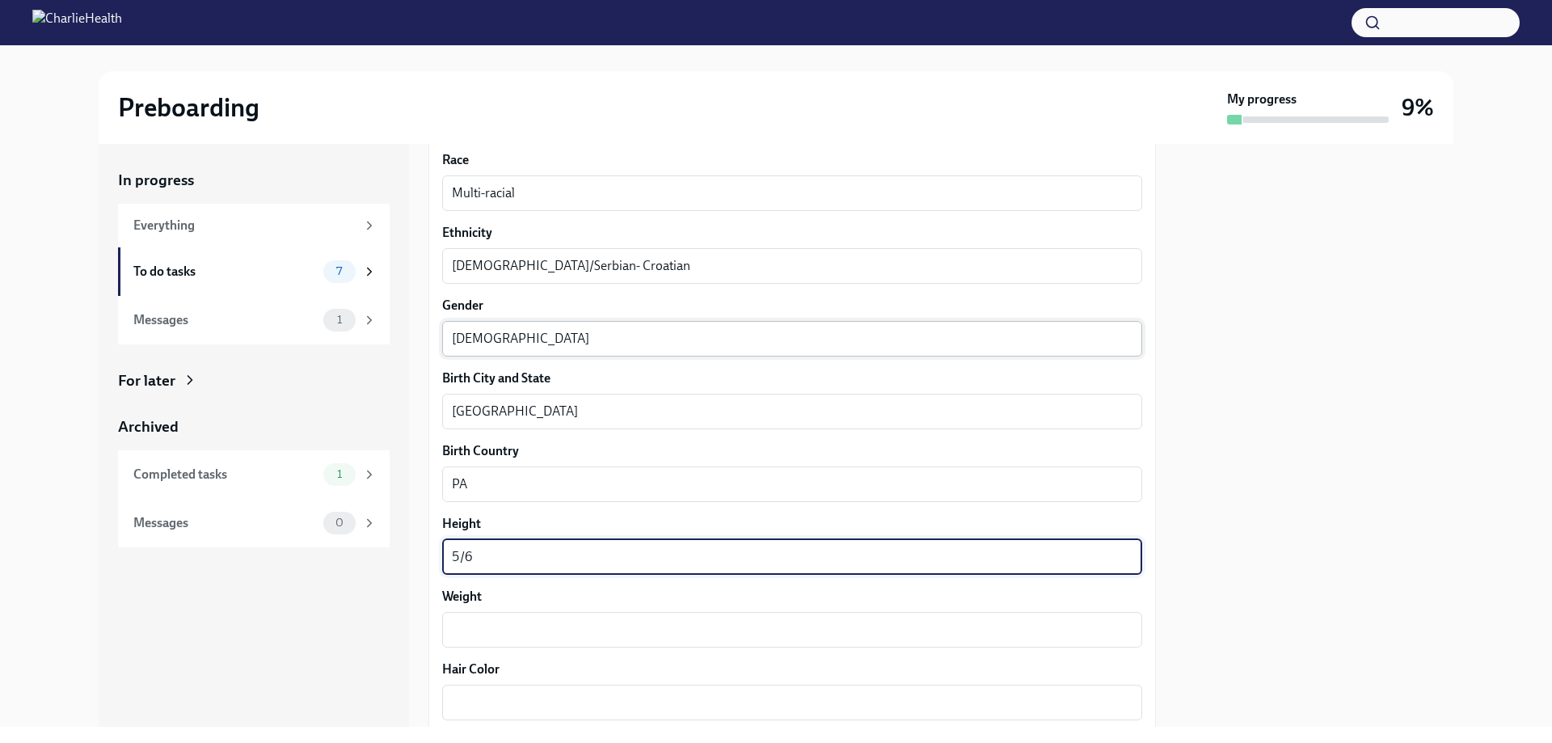
type textarea "5/6"
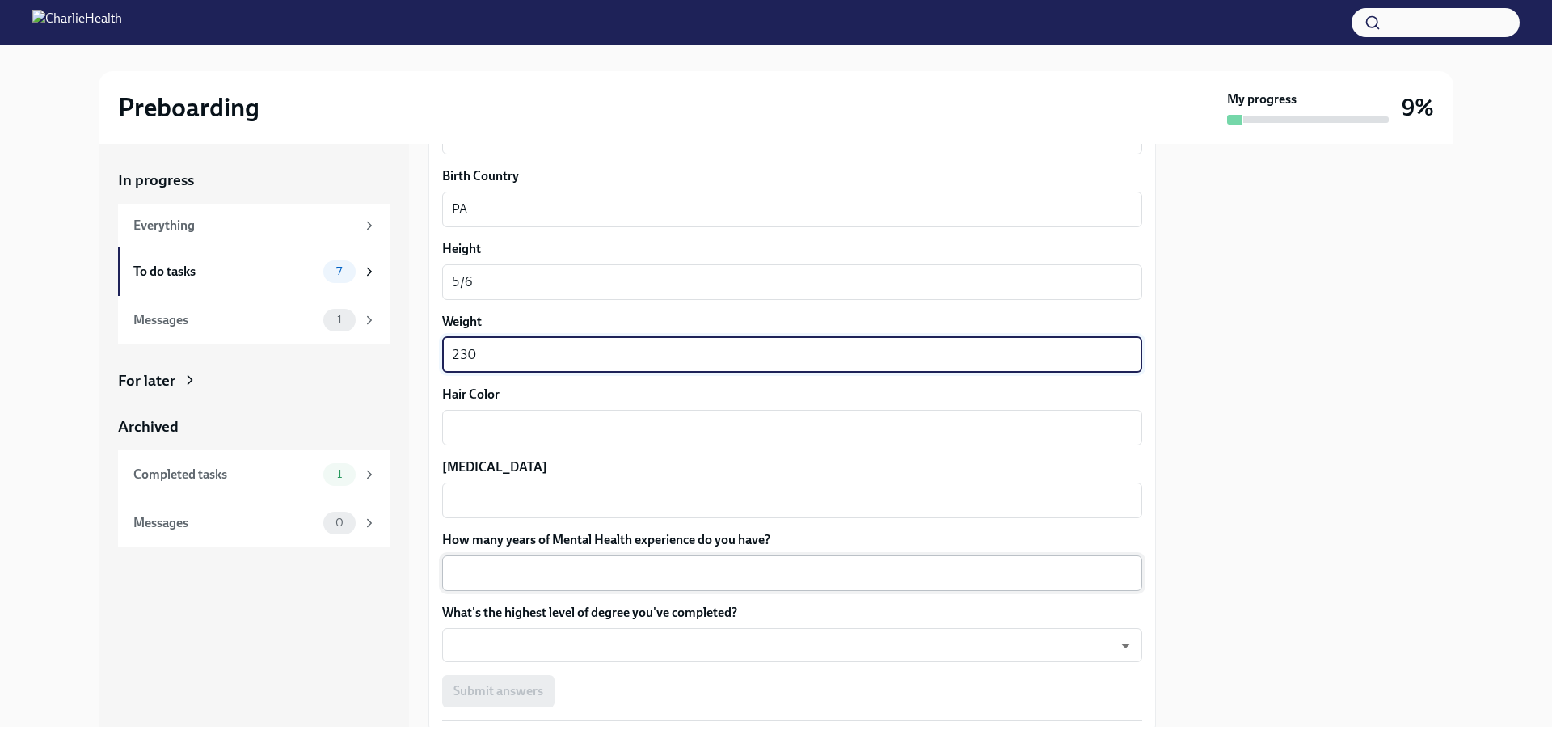
scroll to position [1364, 0]
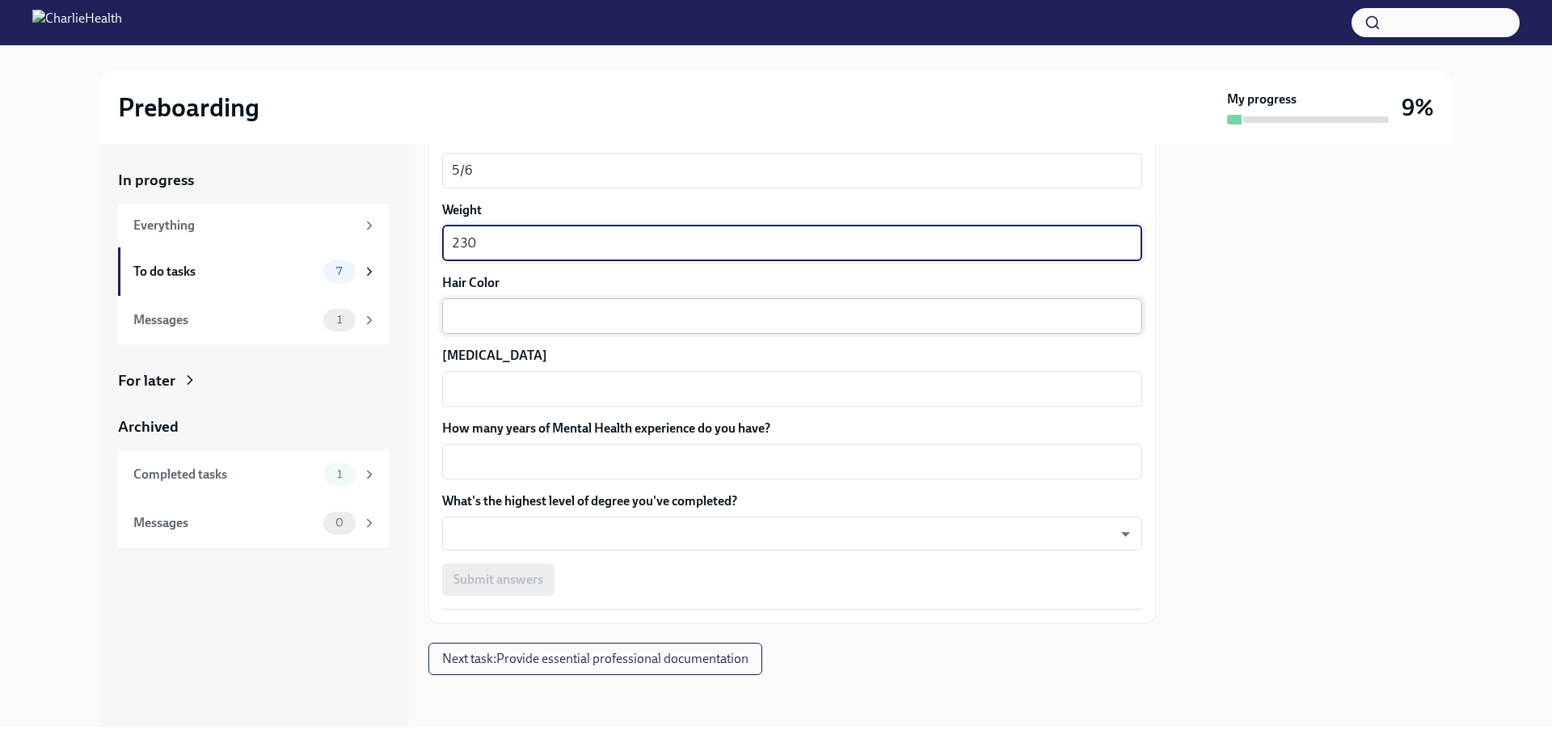
type textarea "230"
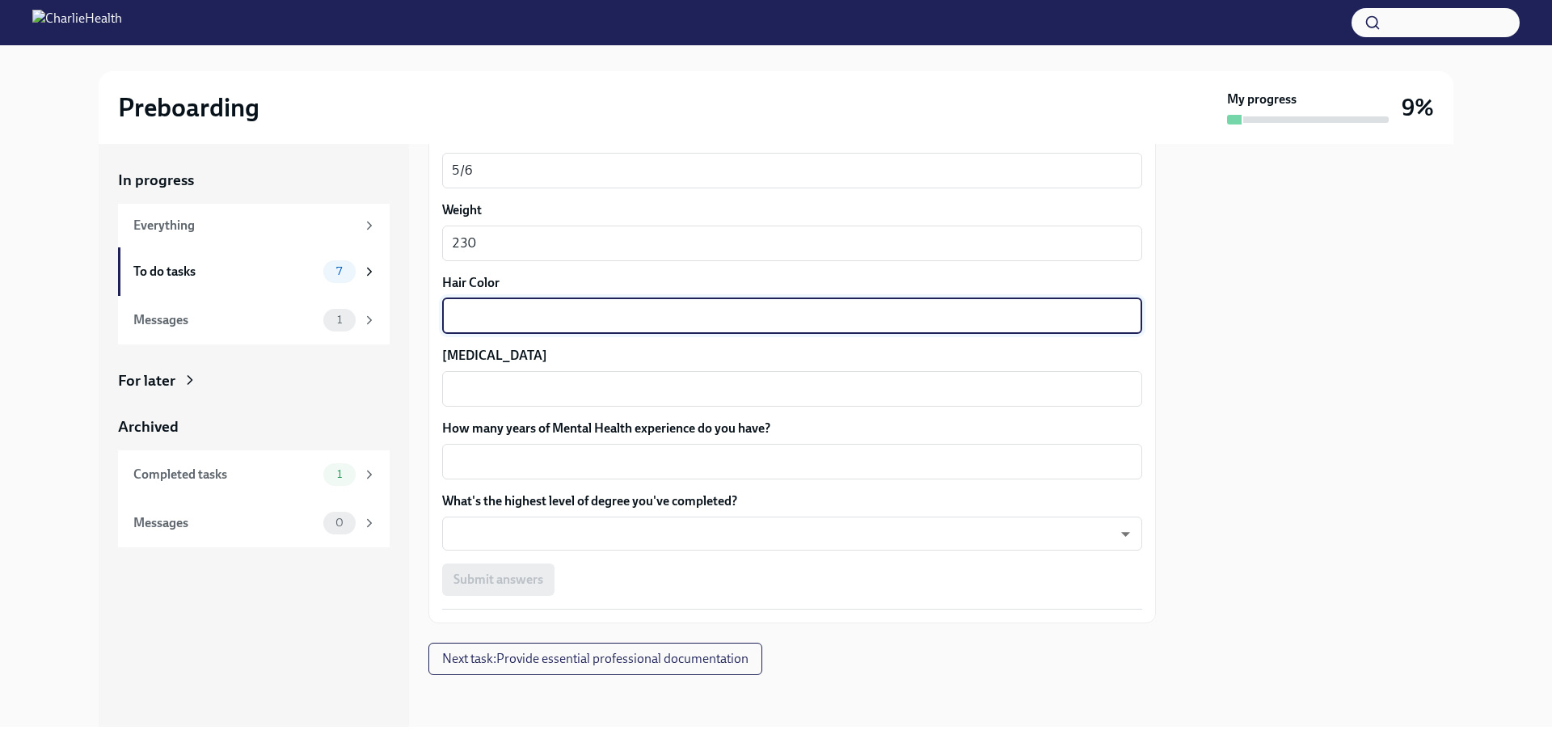
click at [597, 318] on textarea "Hair Color" at bounding box center [792, 315] width 681 height 19
type textarea "Brown"
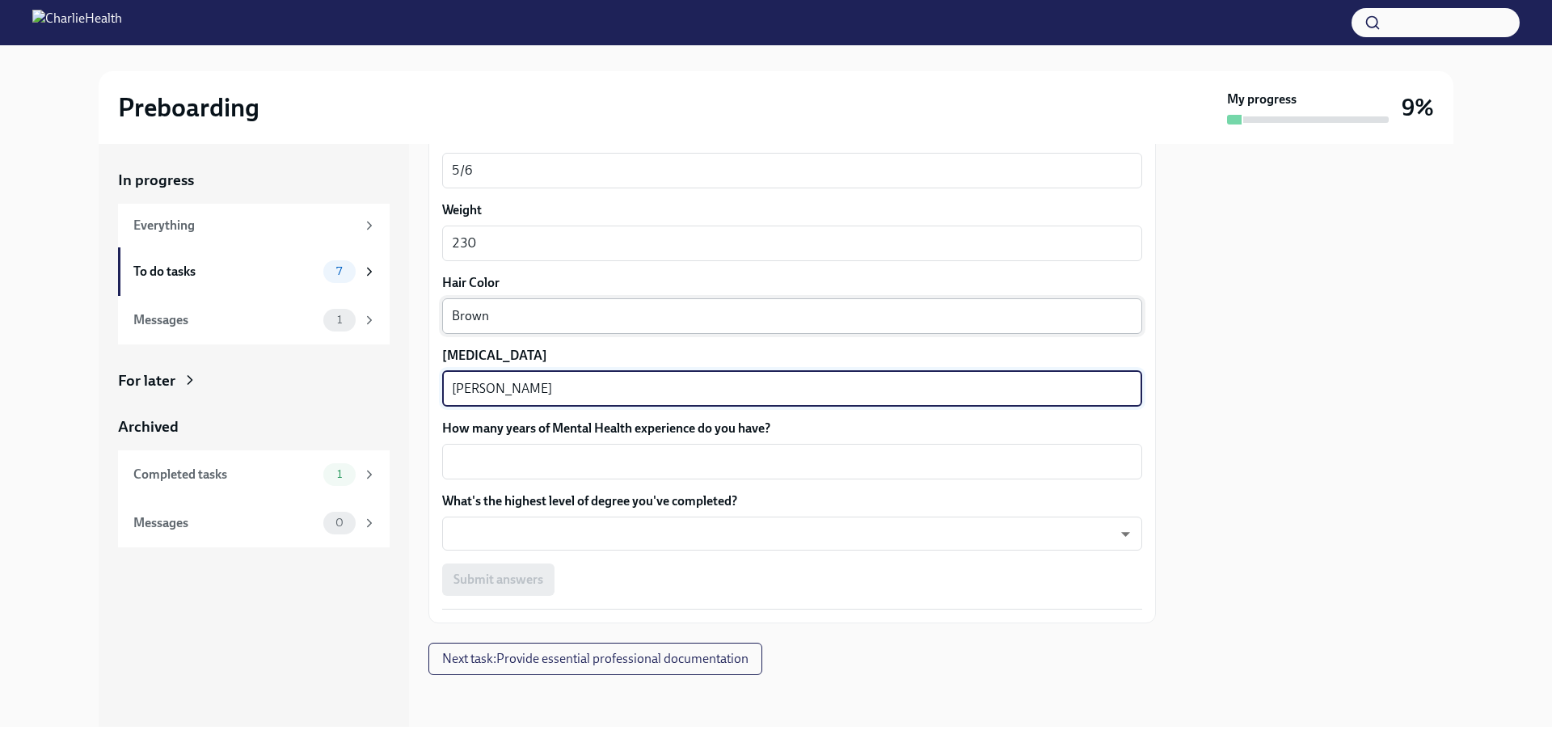
type textarea "[PERSON_NAME]"
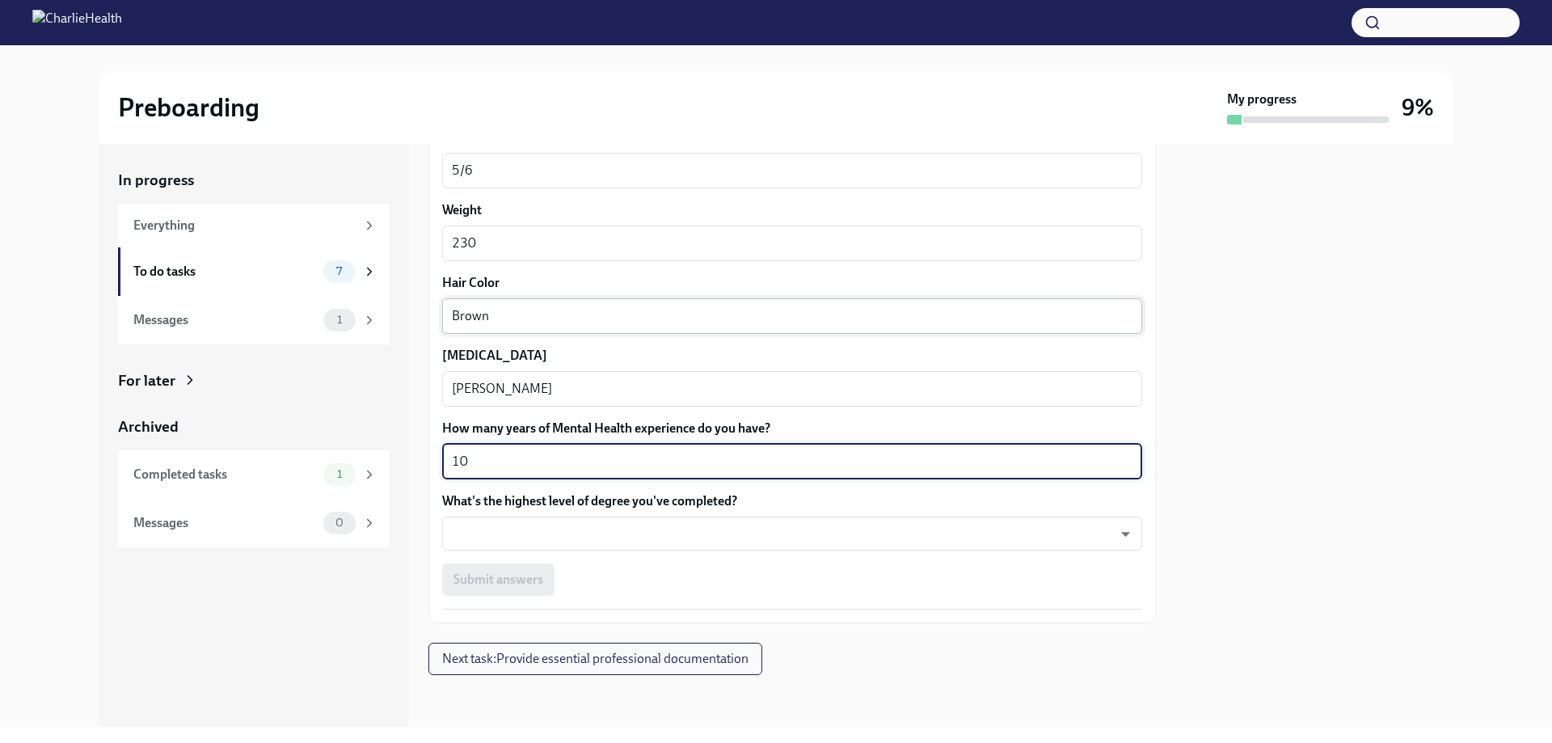
type textarea "10"
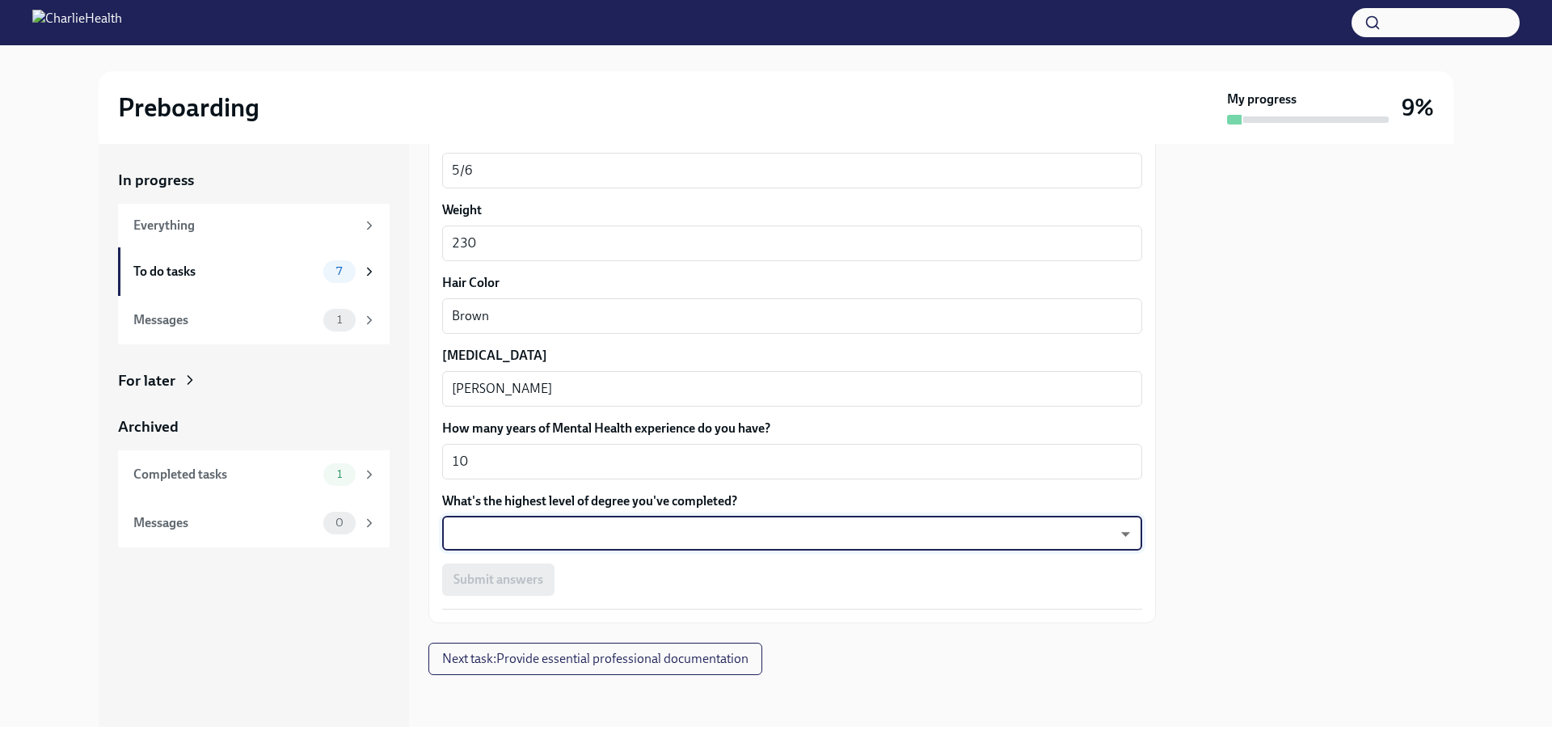
click at [594, 532] on body "Preboarding My progress 9% In progress Everything To do tasks 7 Messages 1 For …" at bounding box center [776, 371] width 1552 height 743
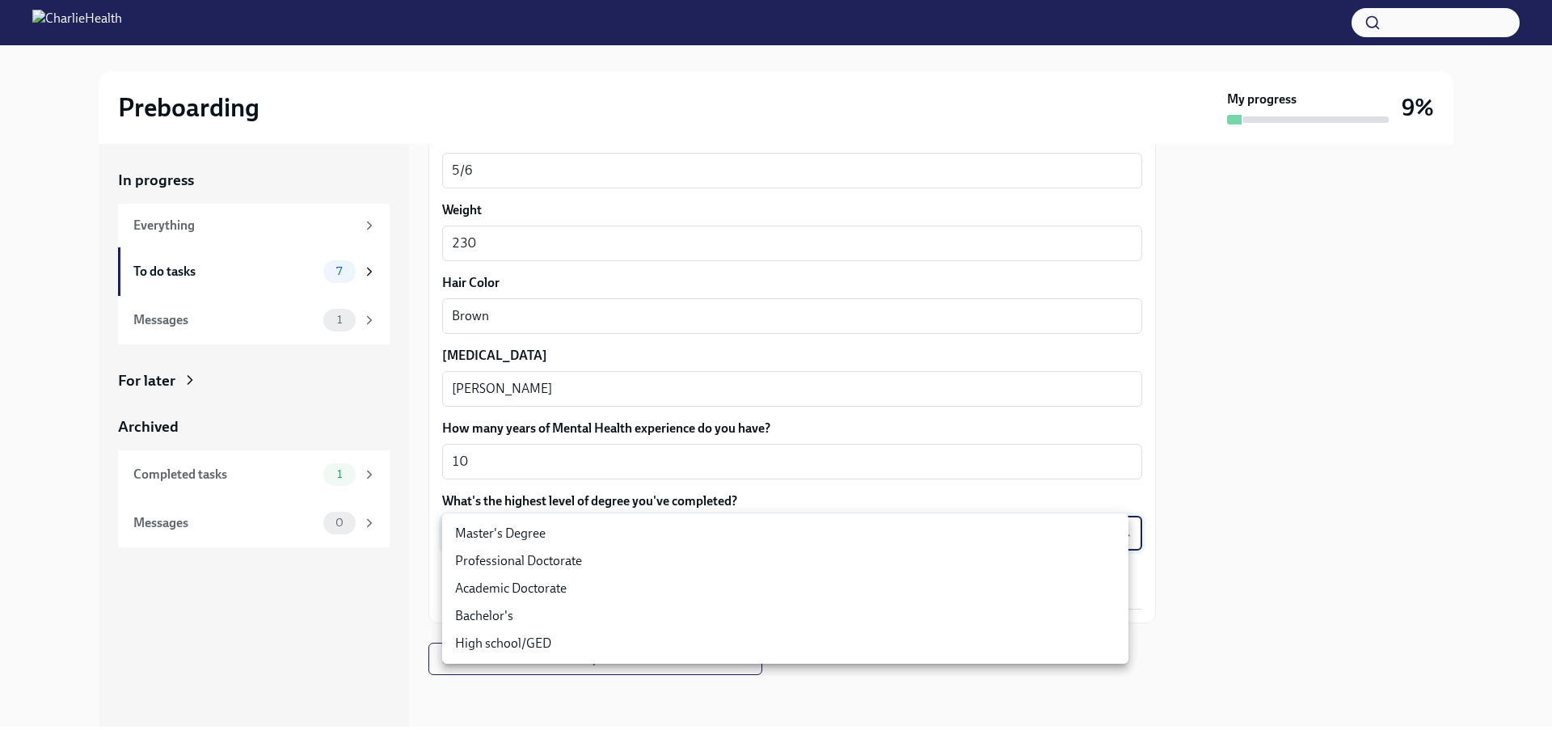
click at [592, 534] on li "Master's Degree" at bounding box center [785, 533] width 686 height 27
type input "2vBr-ghkD"
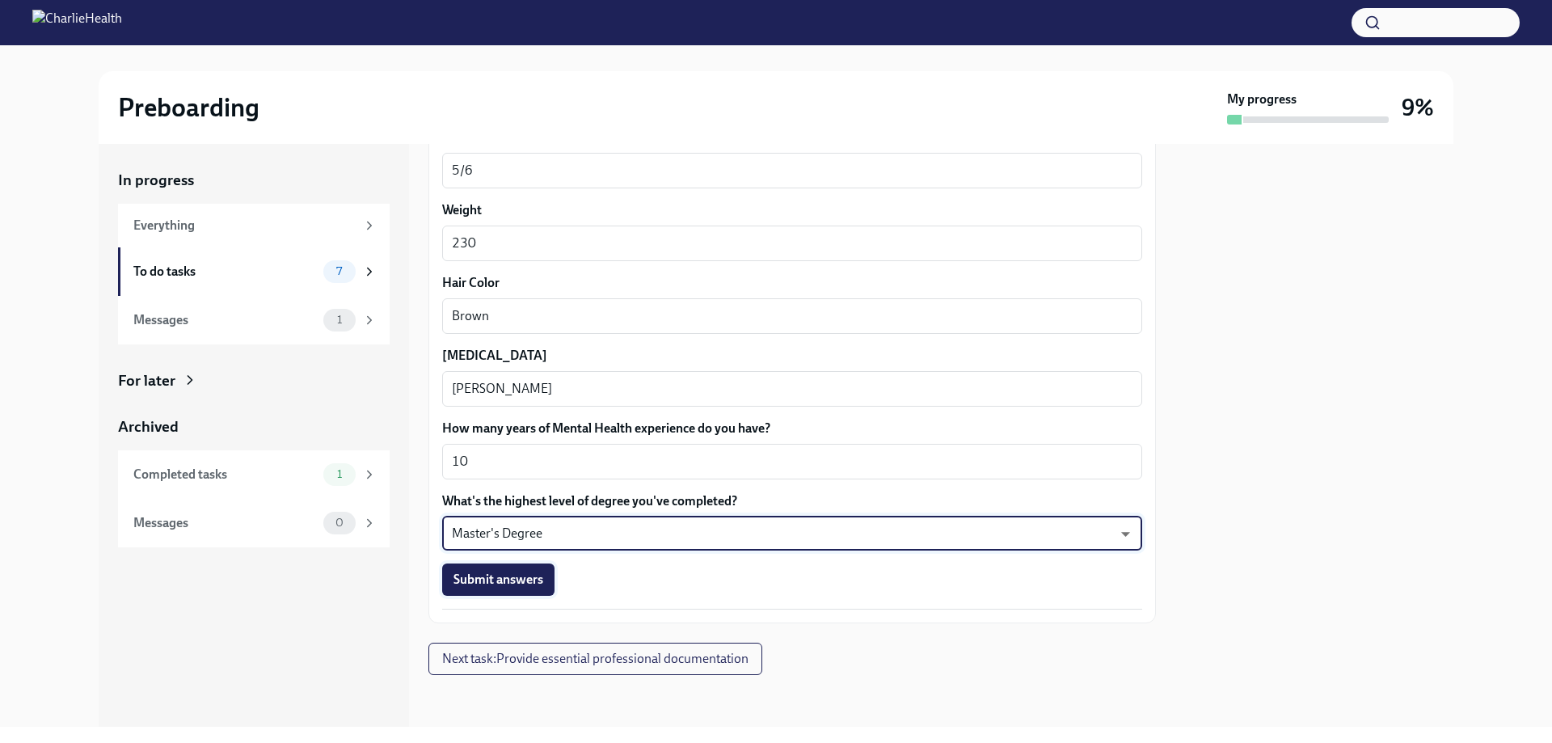
click at [525, 578] on span "Submit answers" at bounding box center [498, 579] width 90 height 16
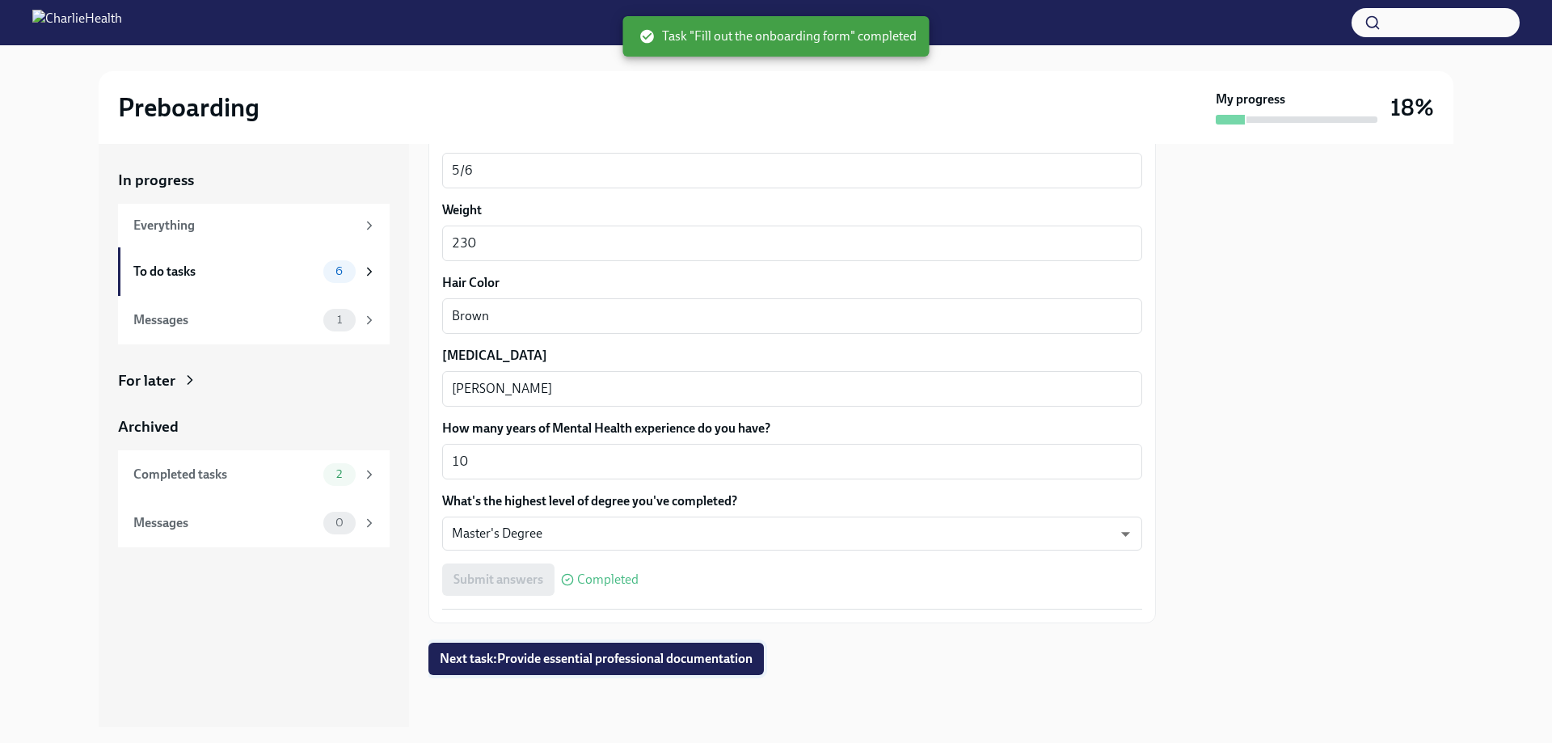
click at [491, 655] on span "Next task : Provide essential professional documentation" at bounding box center [596, 659] width 313 height 16
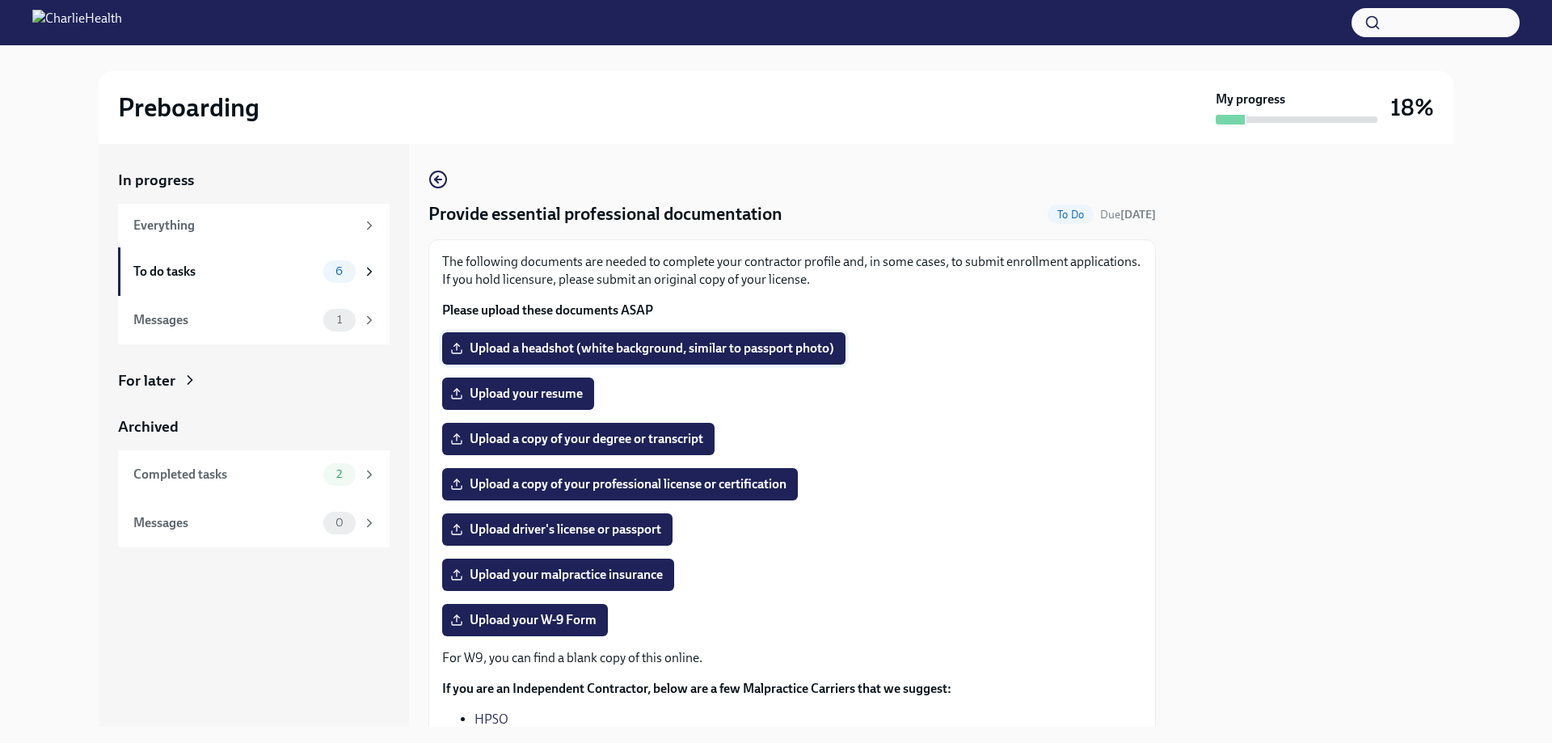
click at [503, 344] on span "Upload a headshot (white background, similar to passport photo)" at bounding box center [643, 348] width 381 height 16
click at [0, 0] on input "Upload a headshot (white background, similar to passport photo)" at bounding box center [0, 0] width 0 height 0
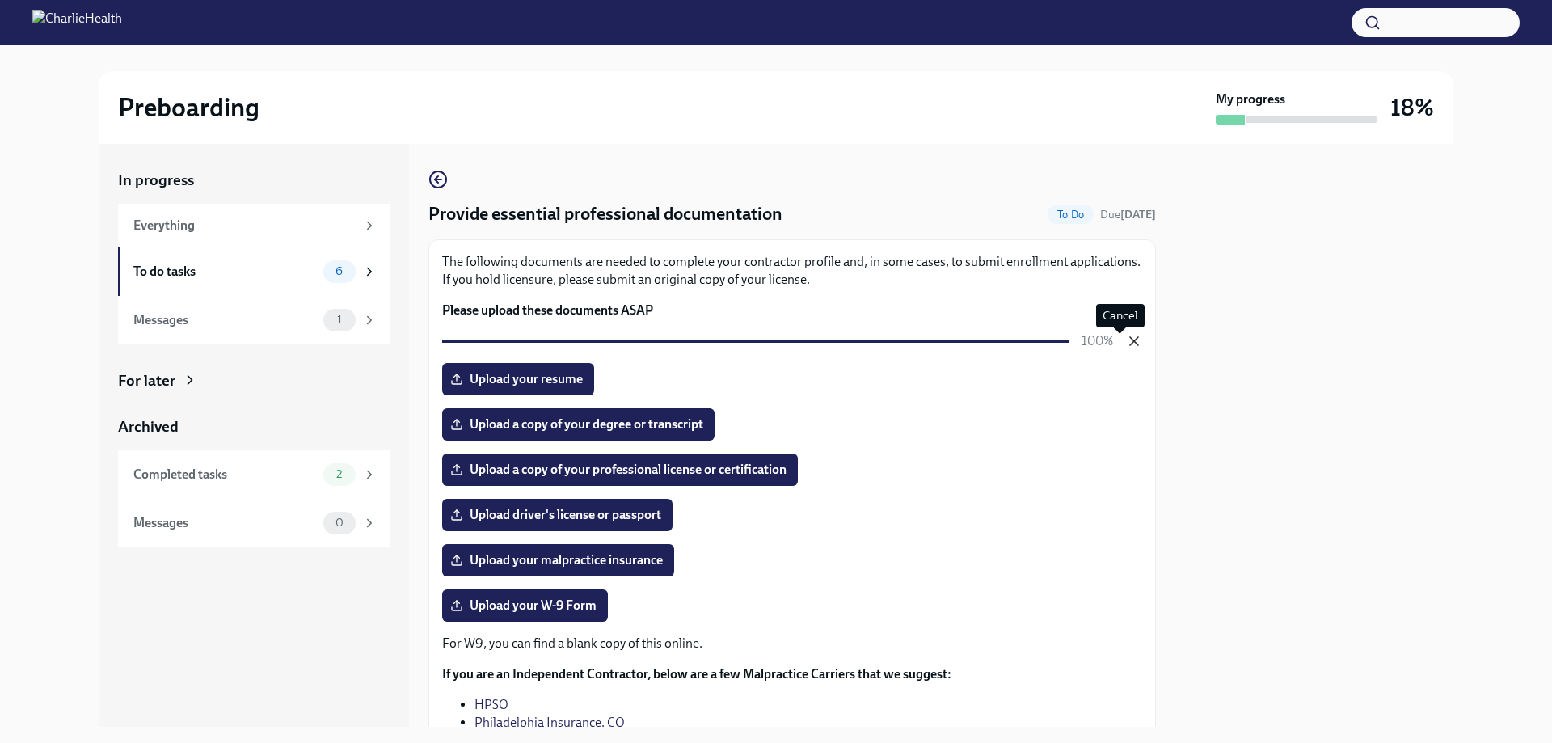
click at [1130, 344] on icon "button" at bounding box center [1134, 341] width 8 height 8
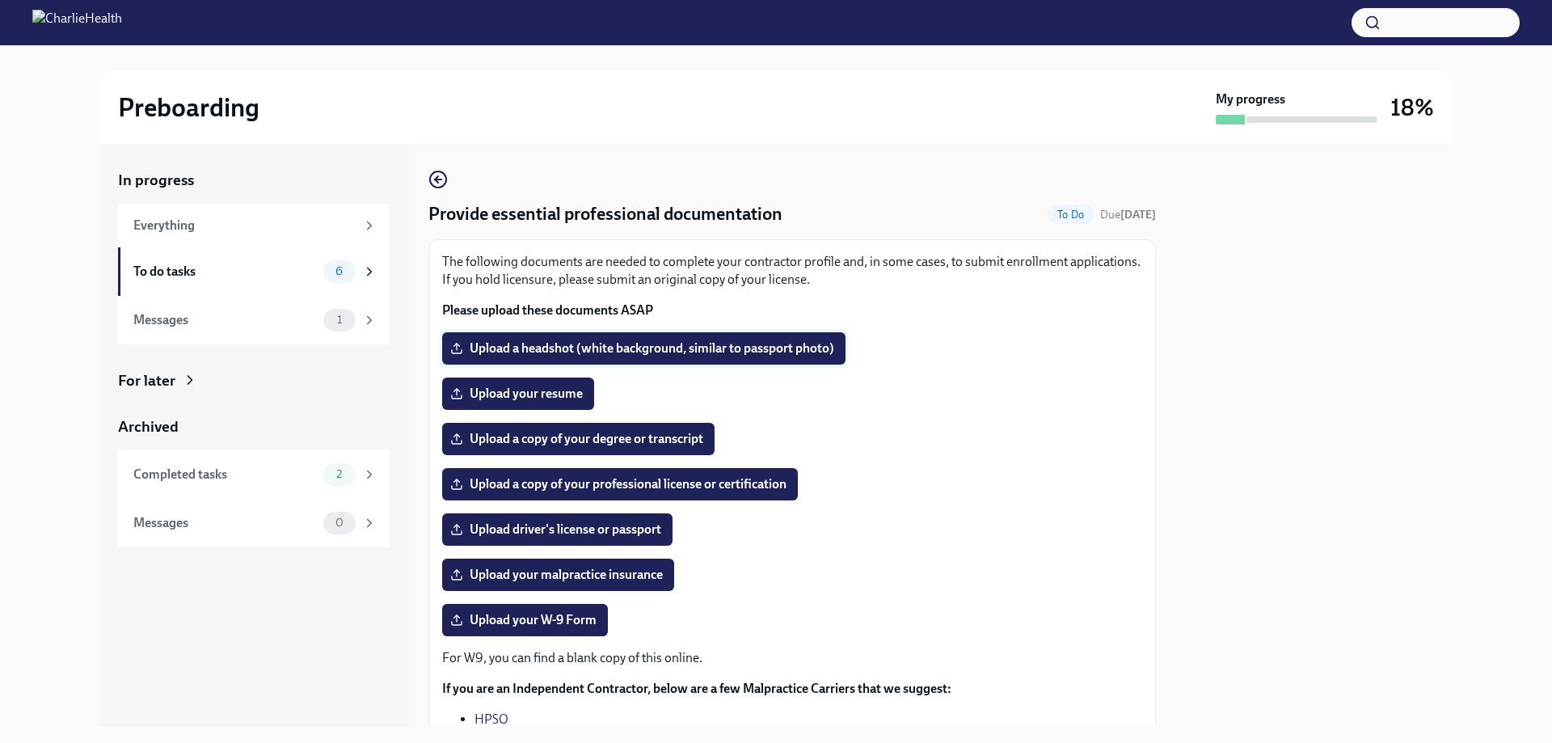
click at [608, 347] on span "Upload a headshot (white background, similar to passport photo)" at bounding box center [643, 348] width 381 height 16
click at [0, 0] on input "Upload a headshot (white background, similar to passport photo)" at bounding box center [0, 0] width 0 height 0
click at [521, 394] on span "Upload your resume" at bounding box center [517, 394] width 129 height 16
click at [0, 0] on input "Upload your resume" at bounding box center [0, 0] width 0 height 0
click at [521, 397] on span "Upload your resume" at bounding box center [517, 394] width 129 height 16
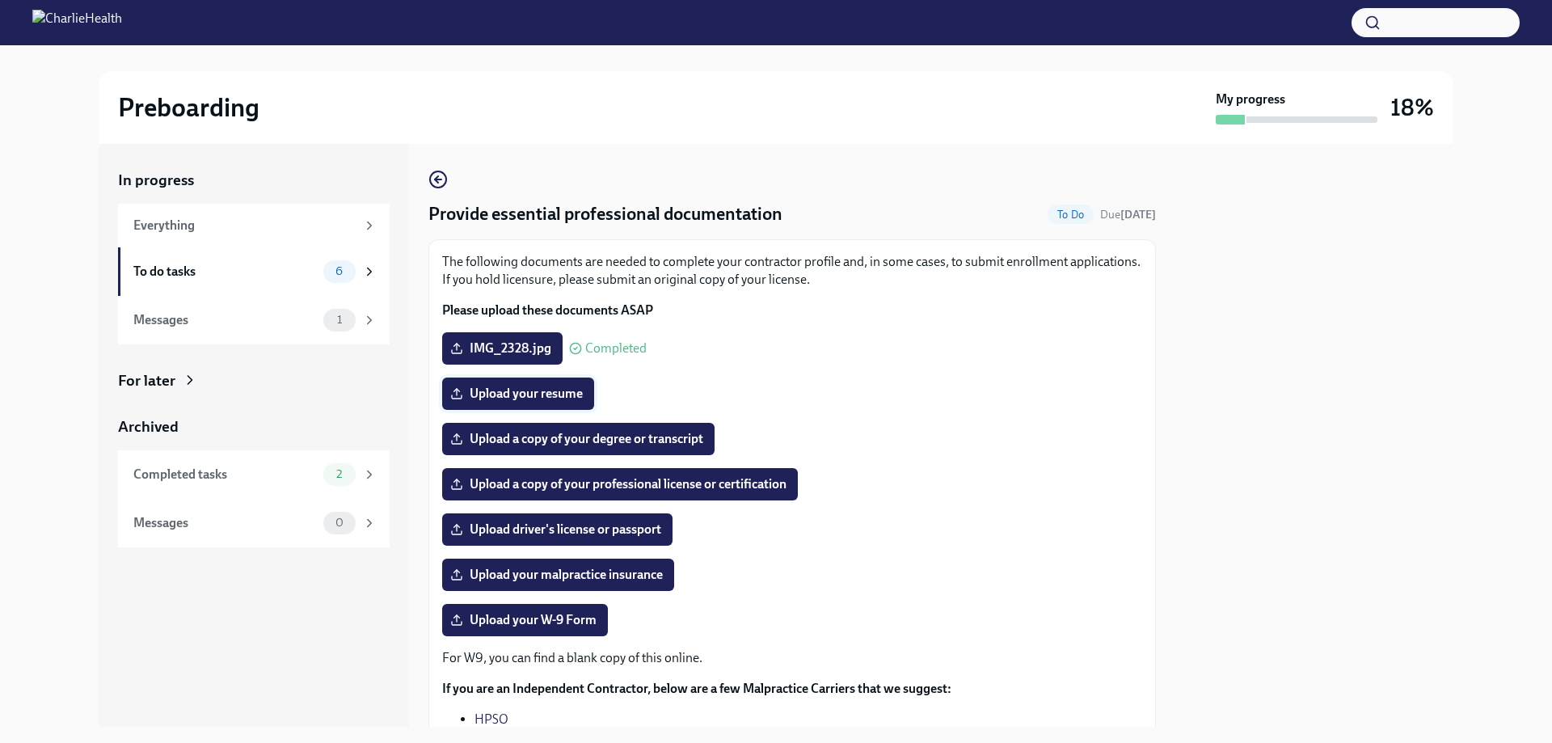
click at [0, 0] on input "Upload your resume" at bounding box center [0, 0] width 0 height 0
click at [498, 441] on span "Upload a copy of your degree or transcript" at bounding box center [578, 439] width 250 height 16
click at [0, 0] on input "Upload a copy of your degree or transcript" at bounding box center [0, 0] width 0 height 0
click at [626, 442] on span "Upload a copy of your degree or transcript" at bounding box center [578, 439] width 250 height 16
click at [0, 0] on input "Upload a copy of your degree or transcript" at bounding box center [0, 0] width 0 height 0
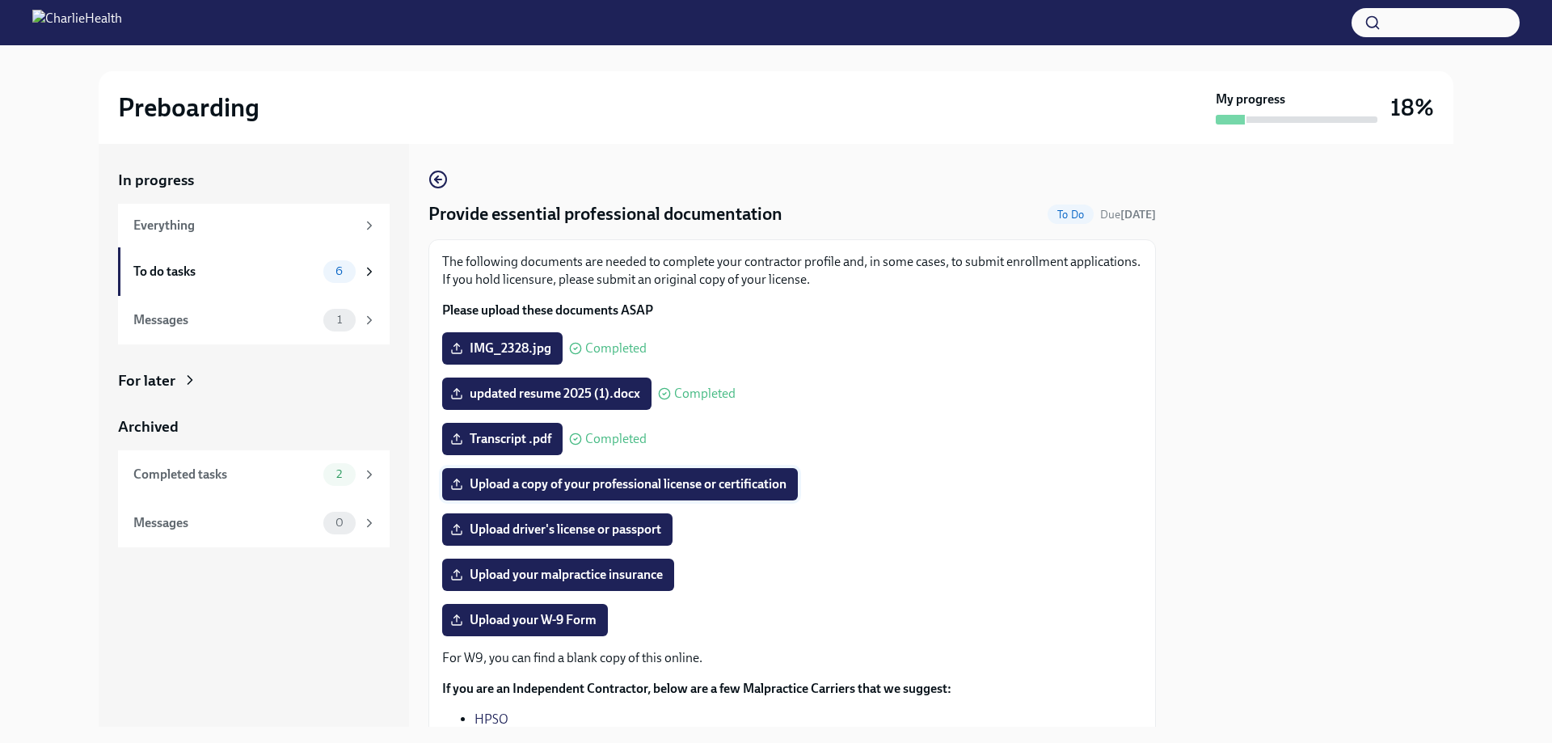
click at [517, 480] on span "Upload a copy of your professional license or certification" at bounding box center [619, 484] width 333 height 16
click at [0, 0] on input "Upload a copy of your professional license or certification" at bounding box center [0, 0] width 0 height 0
click at [589, 533] on span "Upload driver's license or passport" at bounding box center [557, 529] width 208 height 16
click at [0, 0] on input "Upload driver's license or passport" at bounding box center [0, 0] width 0 height 0
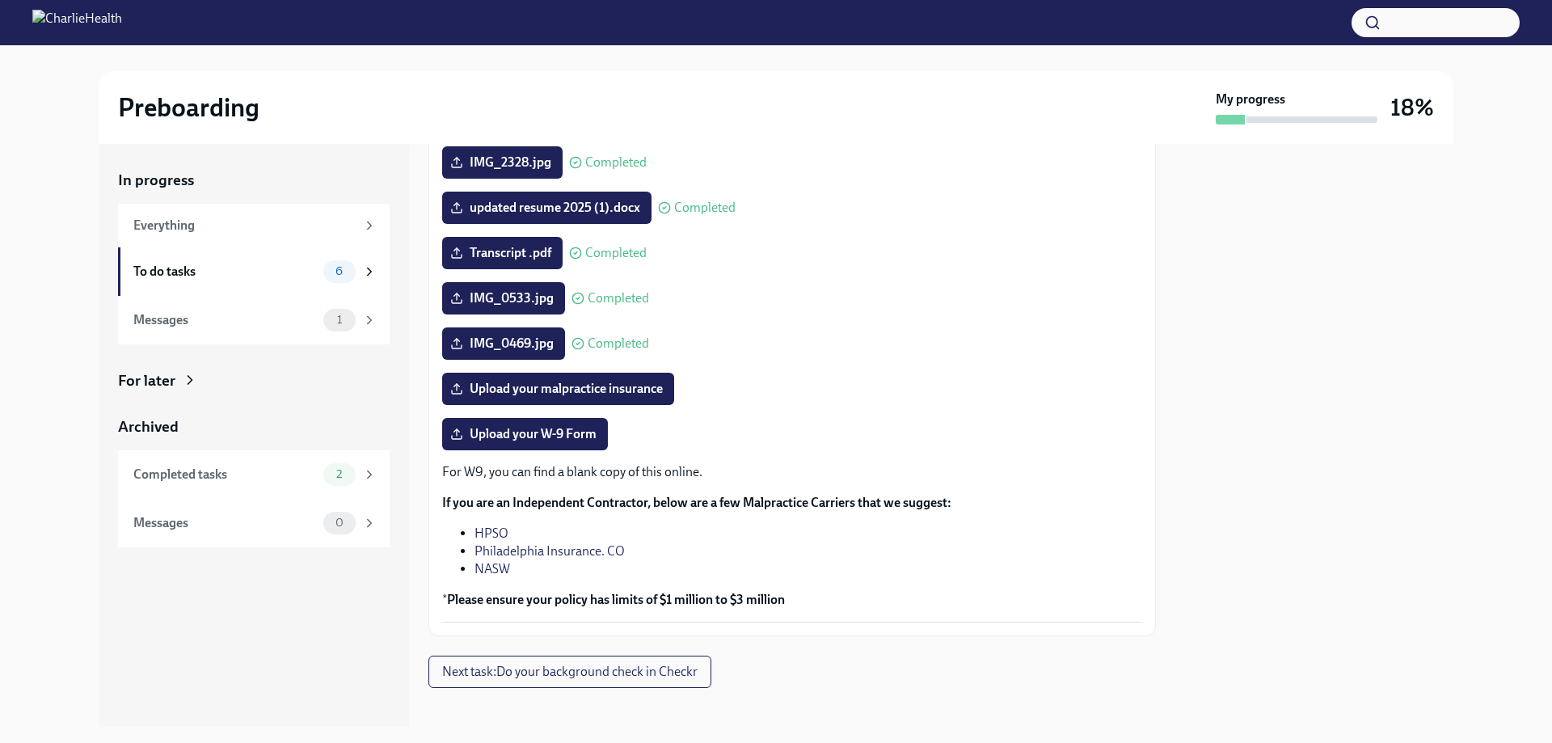
scroll to position [199, 0]
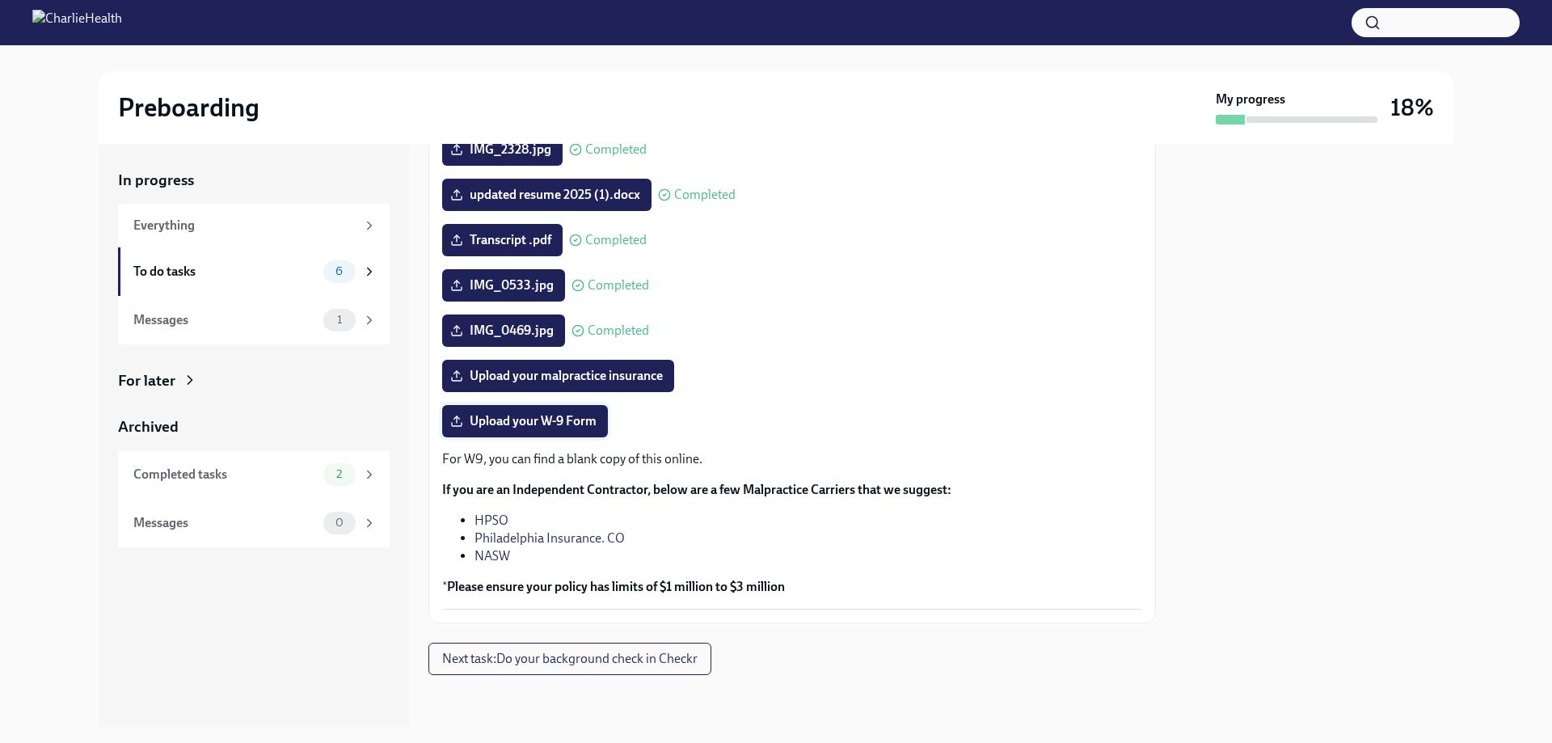
click at [538, 424] on span "Upload your W-9 Form" at bounding box center [524, 421] width 143 height 16
click at [0, 0] on input "Upload your W-9 Form" at bounding box center [0, 0] width 0 height 0
click at [568, 654] on span "Next task : Do your background check in Checkr" at bounding box center [569, 659] width 255 height 16
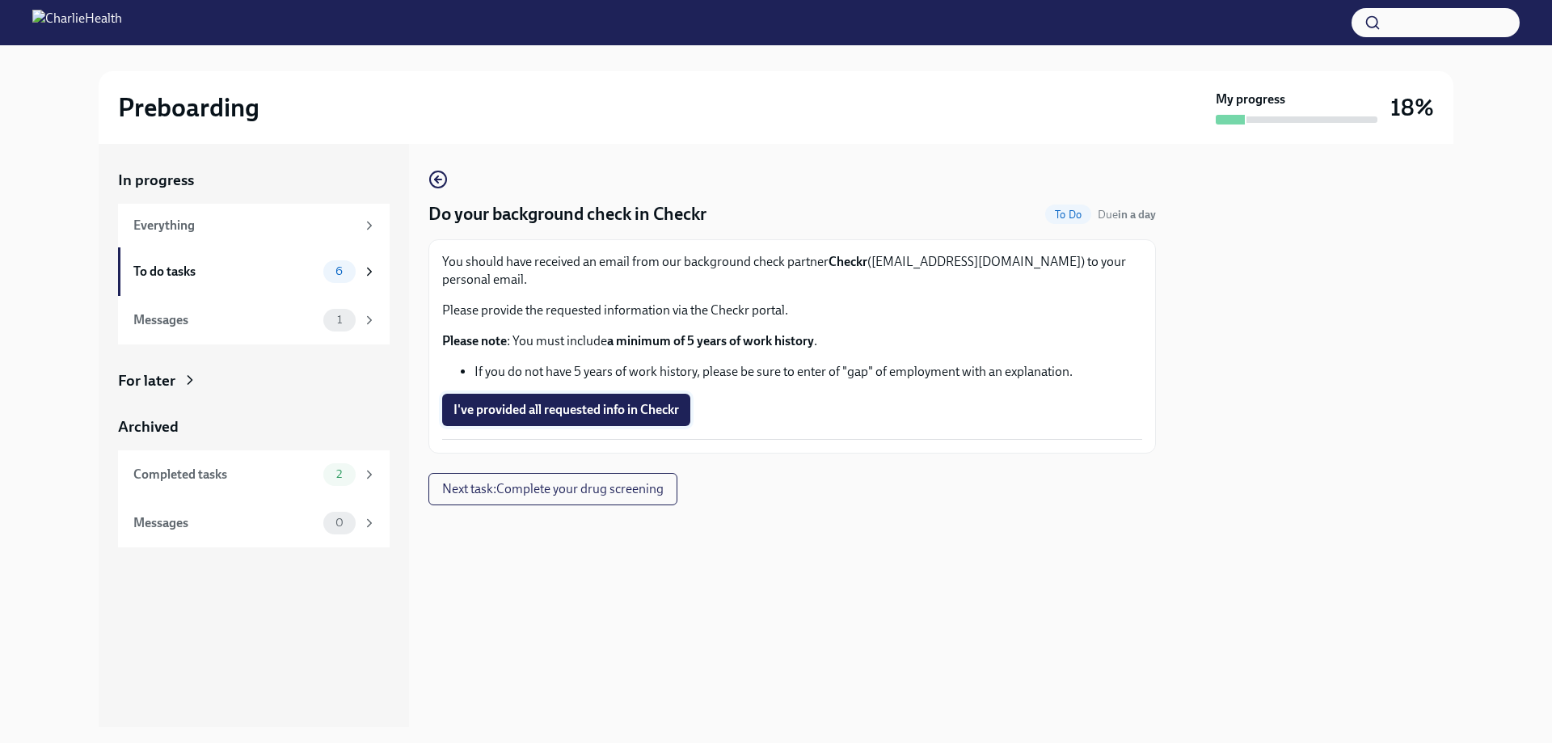
click at [529, 402] on span "I've provided all requested info in Checkr" at bounding box center [566, 410] width 226 height 16
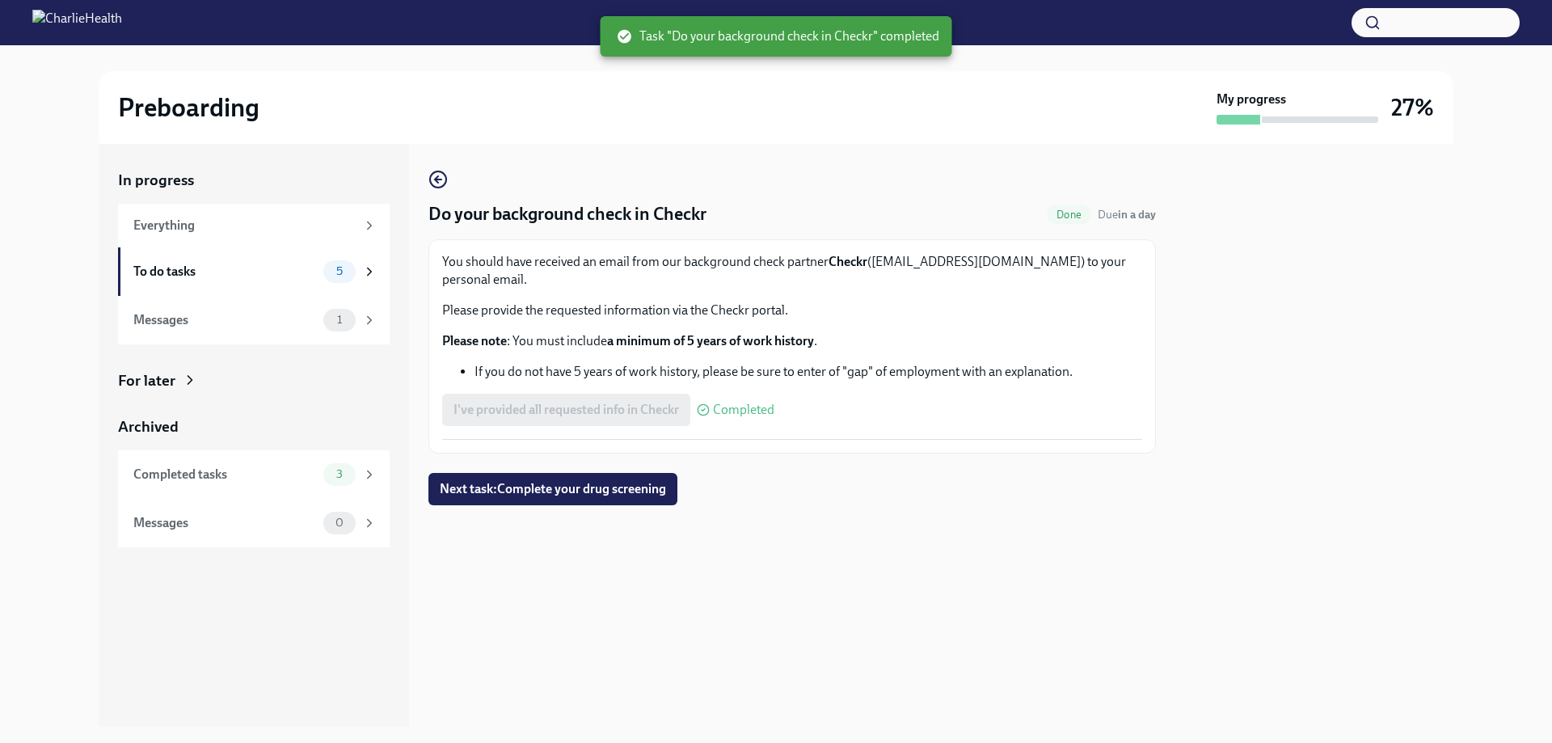
click at [544, 453] on div "Do your background check in Checkr Done Due in a day You should have received a…" at bounding box center [791, 337] width 727 height 335
click at [542, 481] on span "Next task : Complete your drug screening" at bounding box center [553, 489] width 226 height 16
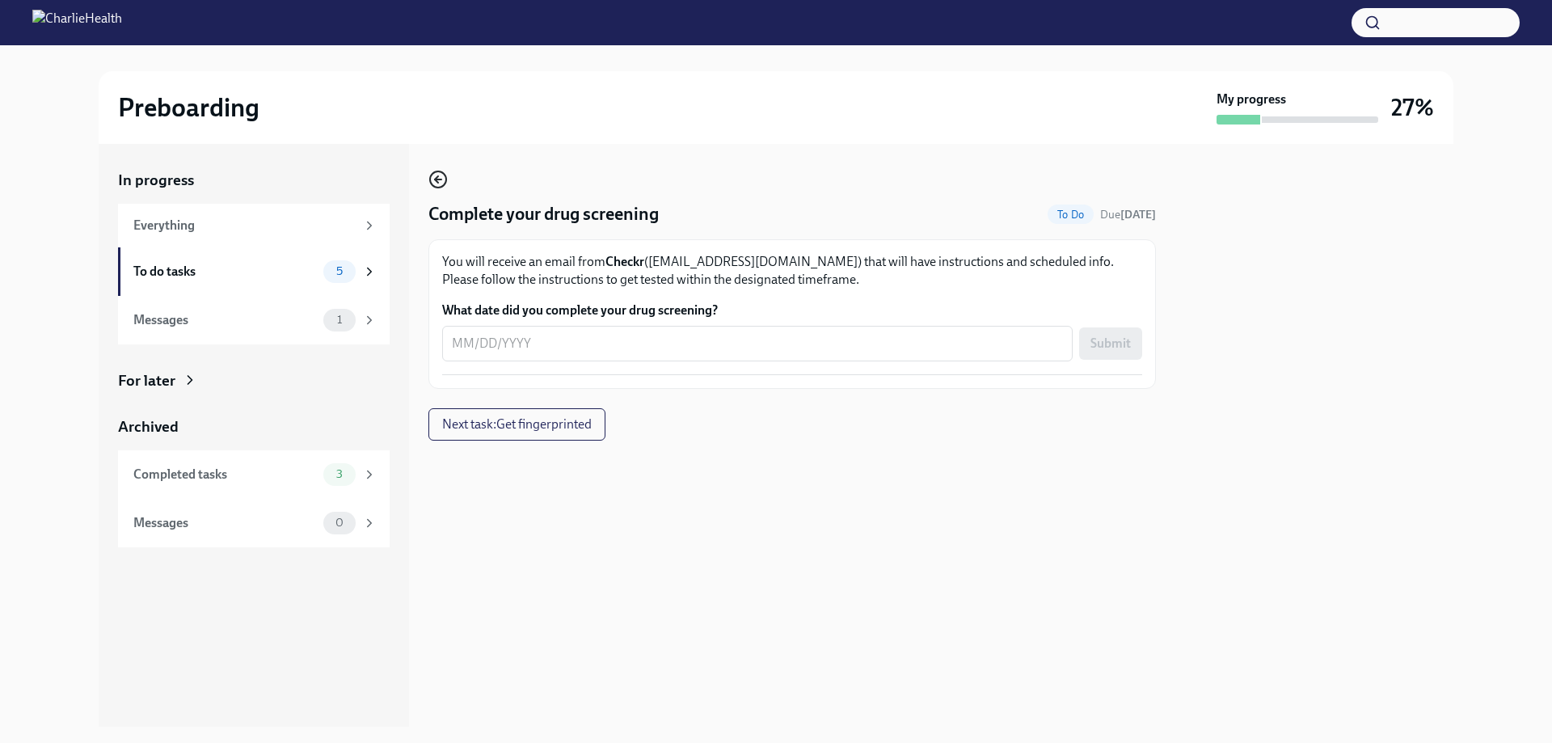
click at [436, 179] on icon "button" at bounding box center [436, 179] width 3 height 6
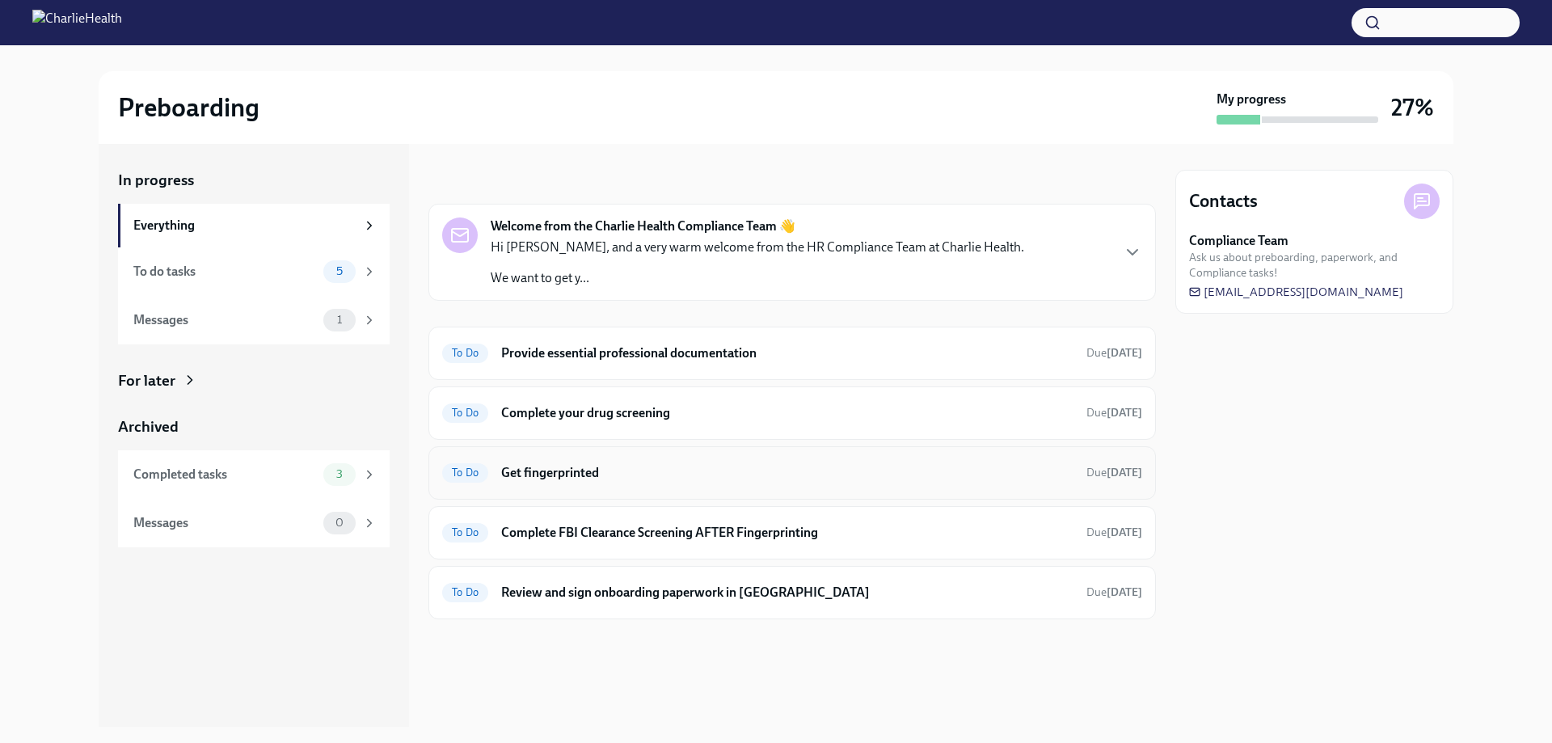
click at [732, 461] on div "To Do Get fingerprinted Due [DATE]" at bounding box center [792, 473] width 700 height 26
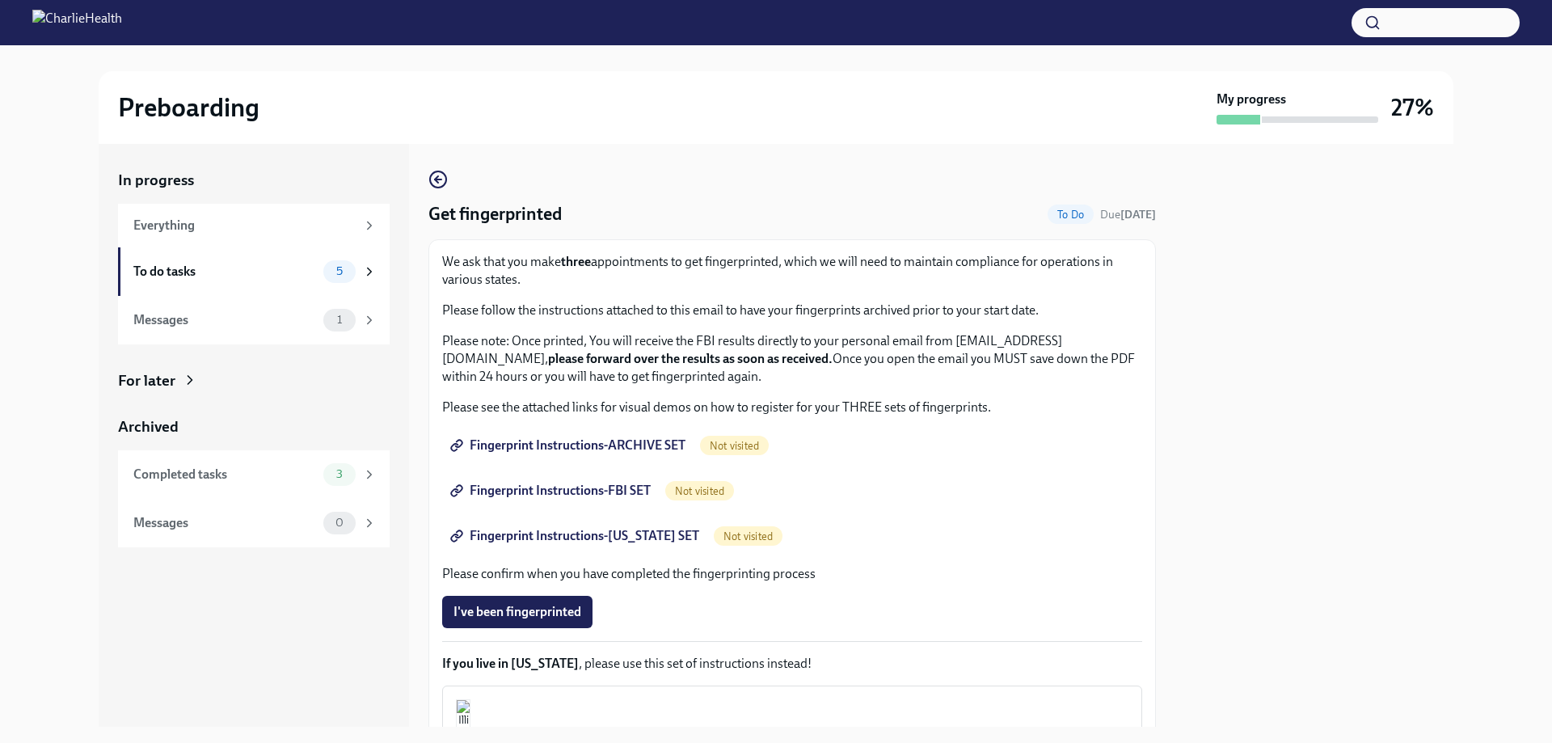
click at [624, 443] on span "Fingerprint Instructions-ARCHIVE SET" at bounding box center [569, 445] width 232 height 16
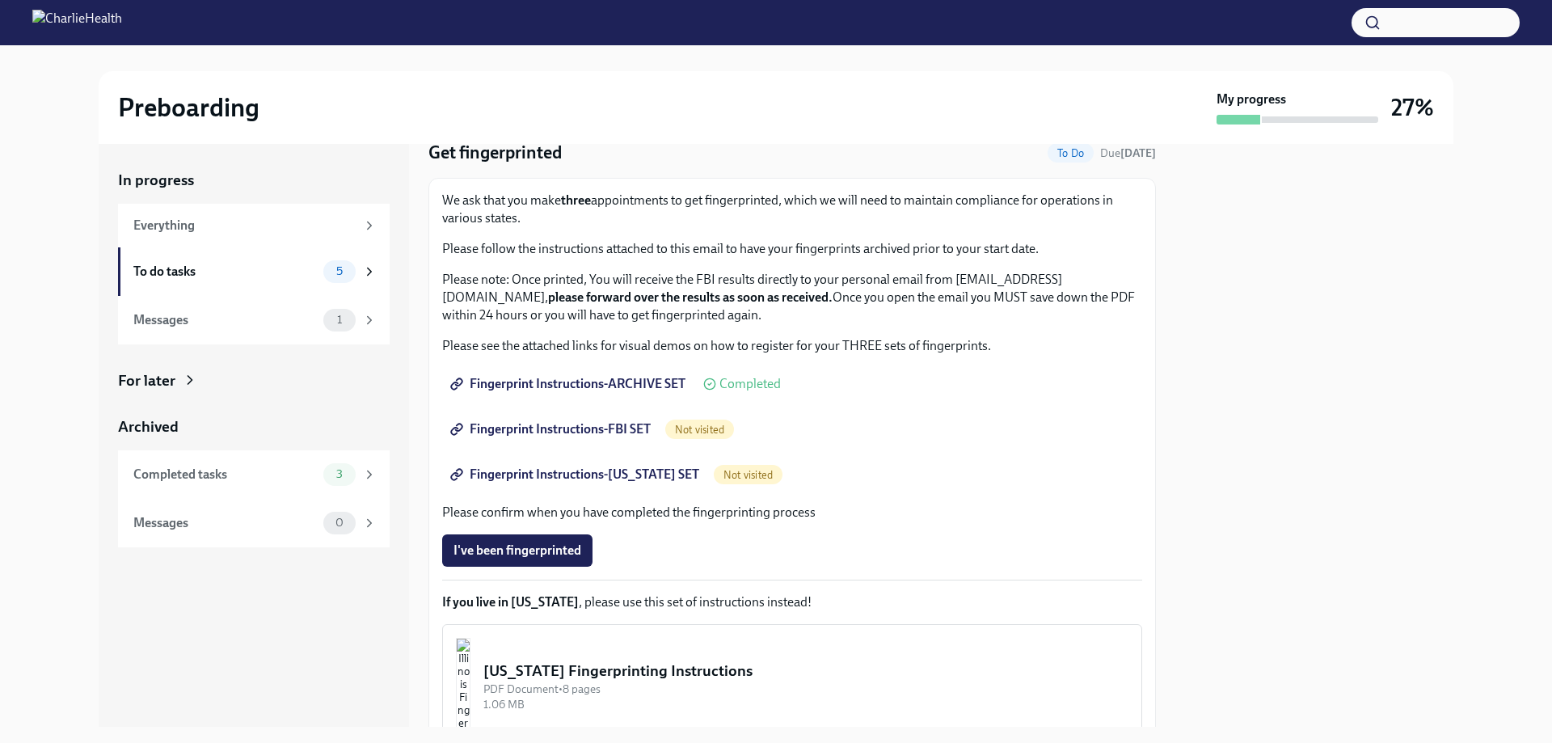
scroll to position [81, 0]
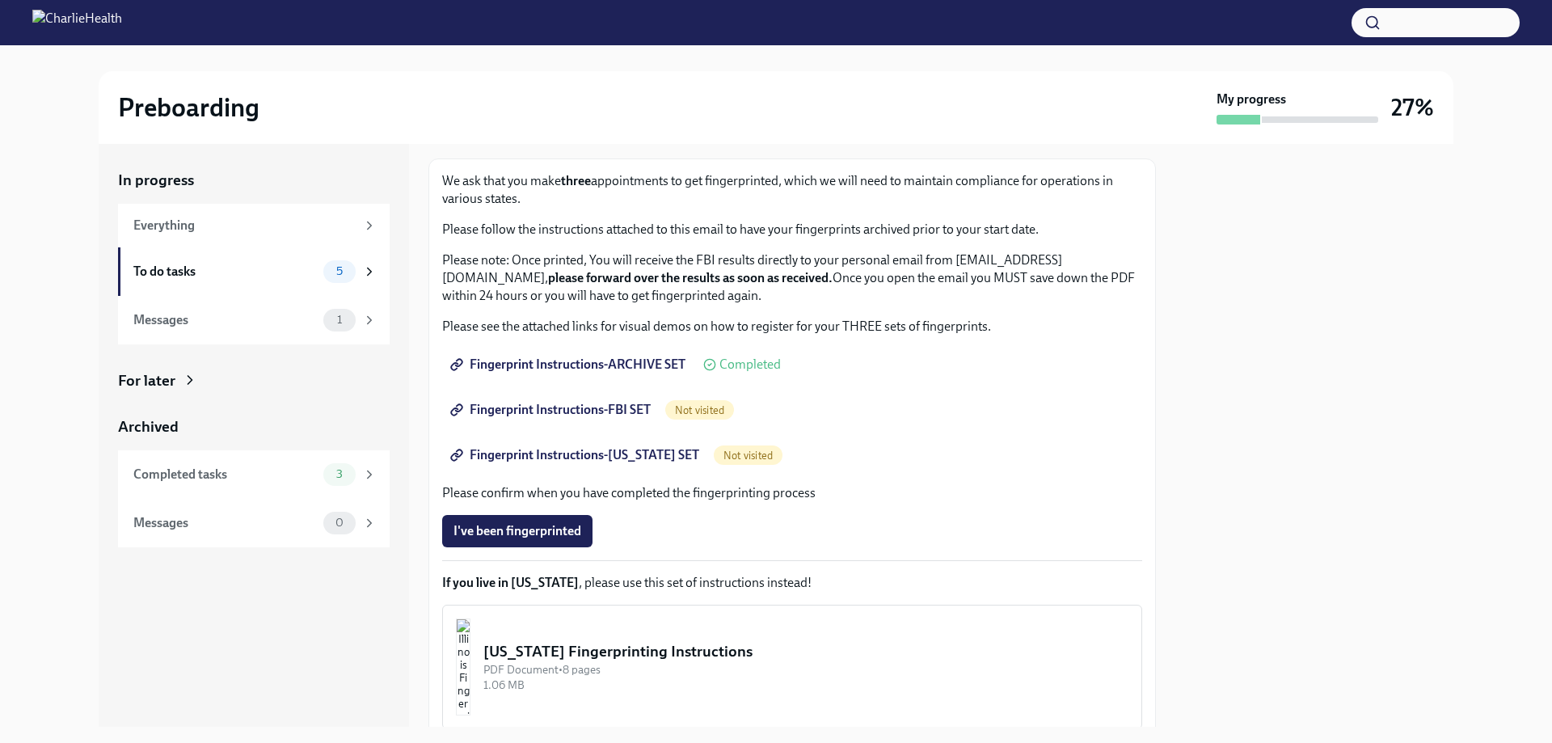
click at [580, 411] on span "Fingerprint Instructions-FBI SET" at bounding box center [551, 410] width 197 height 16
click at [529, 457] on span "Fingerprint Instructions-[US_STATE] SET" at bounding box center [576, 455] width 246 height 16
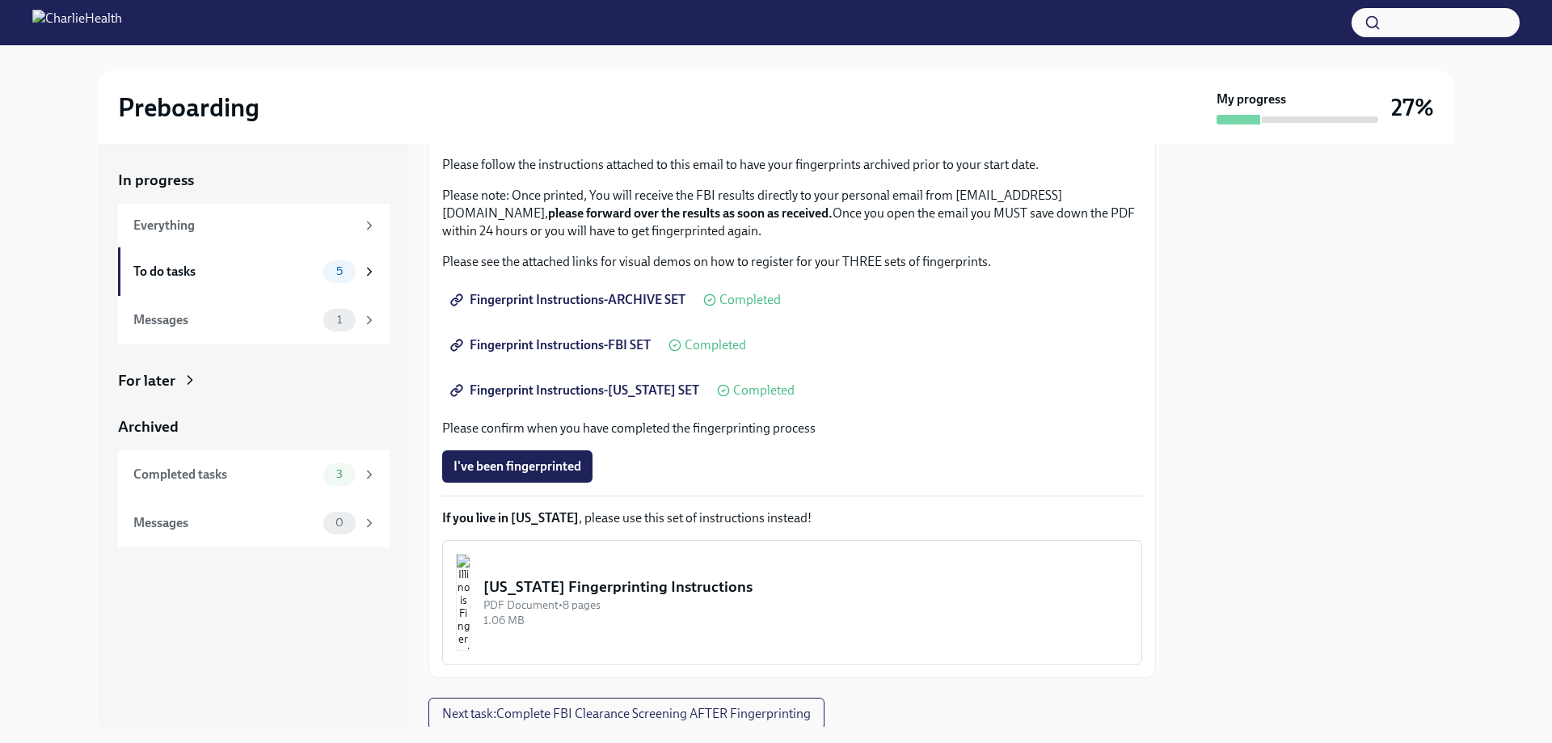
scroll to position [200, 0]
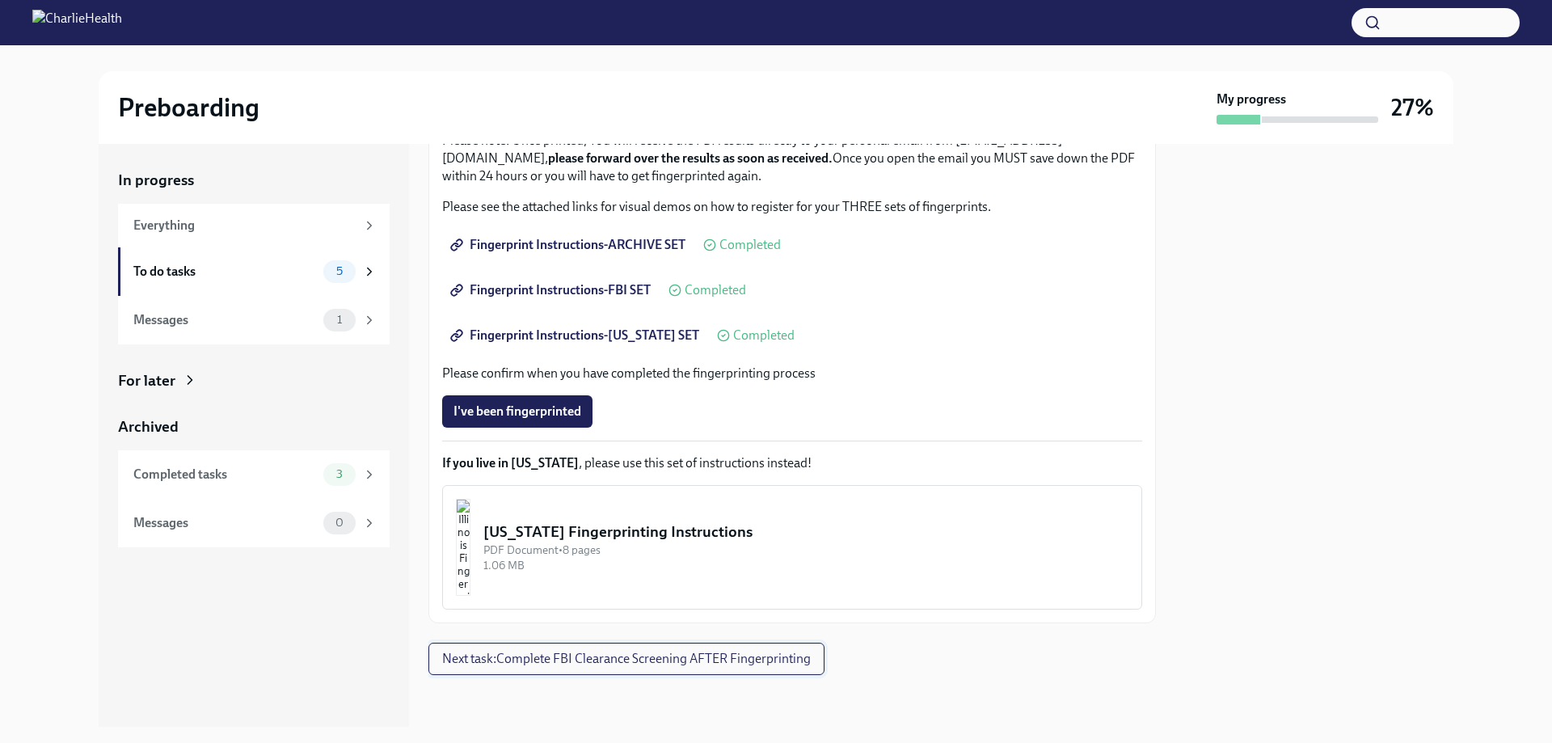
click at [522, 664] on span "Next task : Complete FBI Clearance Screening AFTER Fingerprinting" at bounding box center [626, 659] width 369 height 16
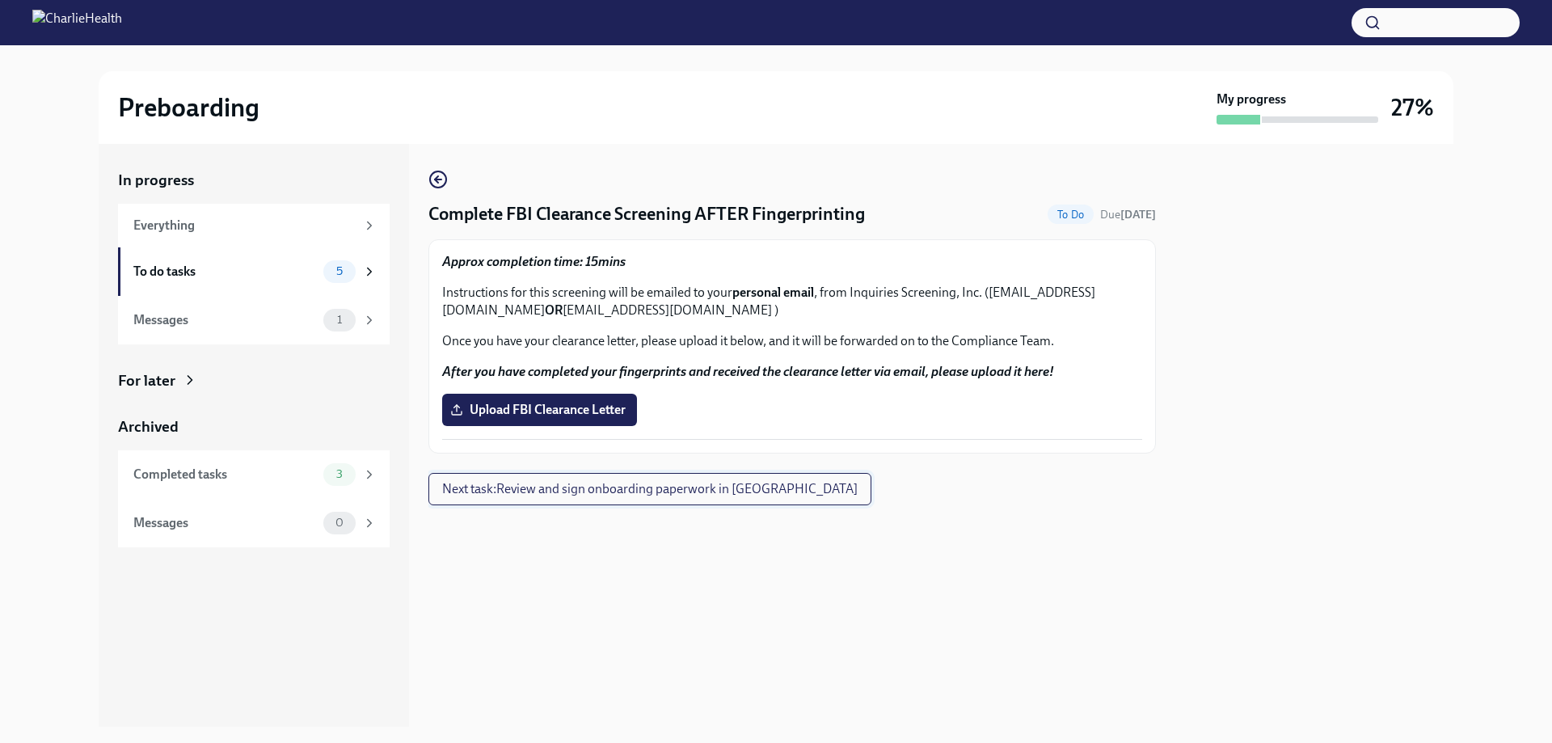
click at [503, 495] on span "Next task : Review and sign onboarding paperwork in [GEOGRAPHIC_DATA]" at bounding box center [649, 489] width 415 height 16
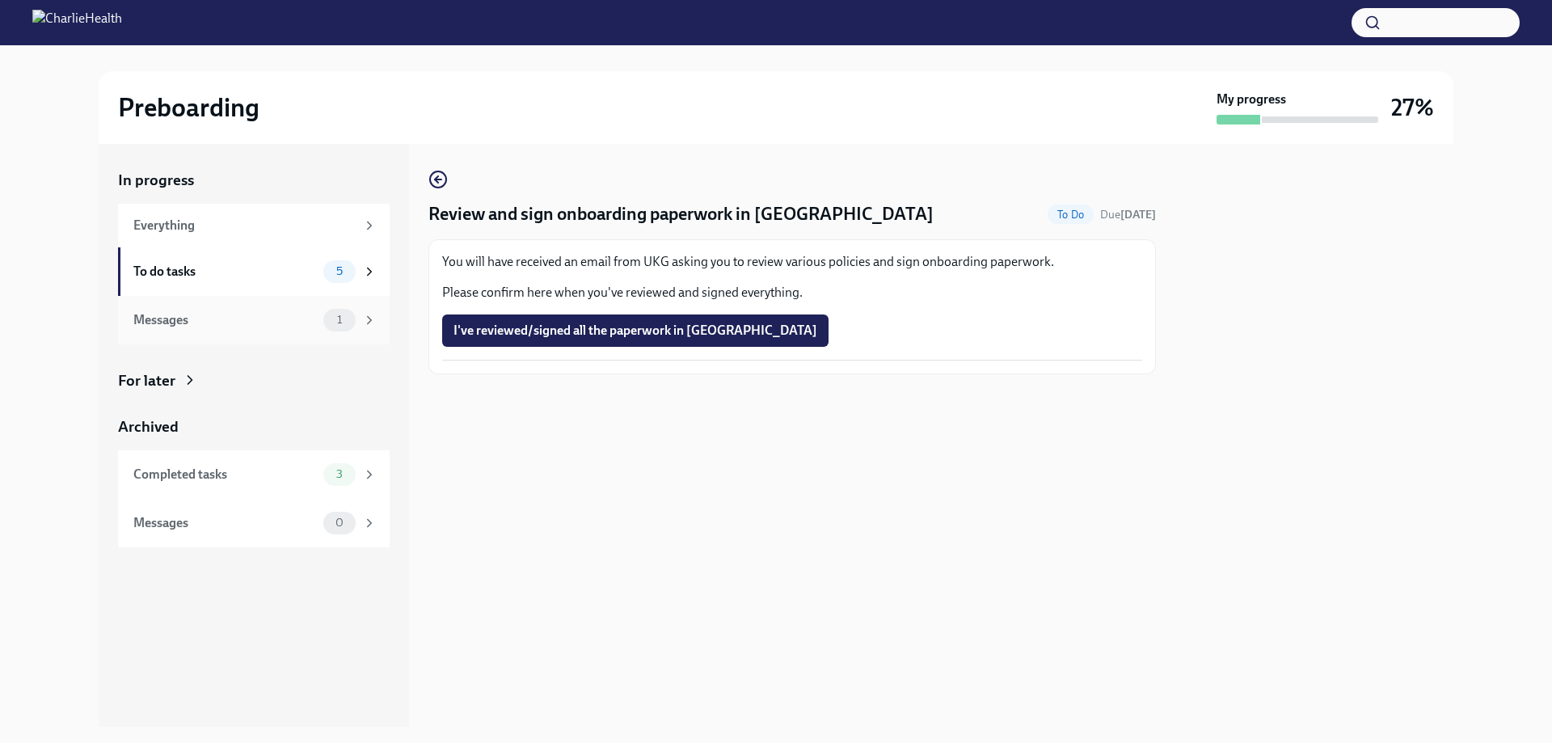
click at [212, 321] on div "Messages" at bounding box center [224, 320] width 183 height 18
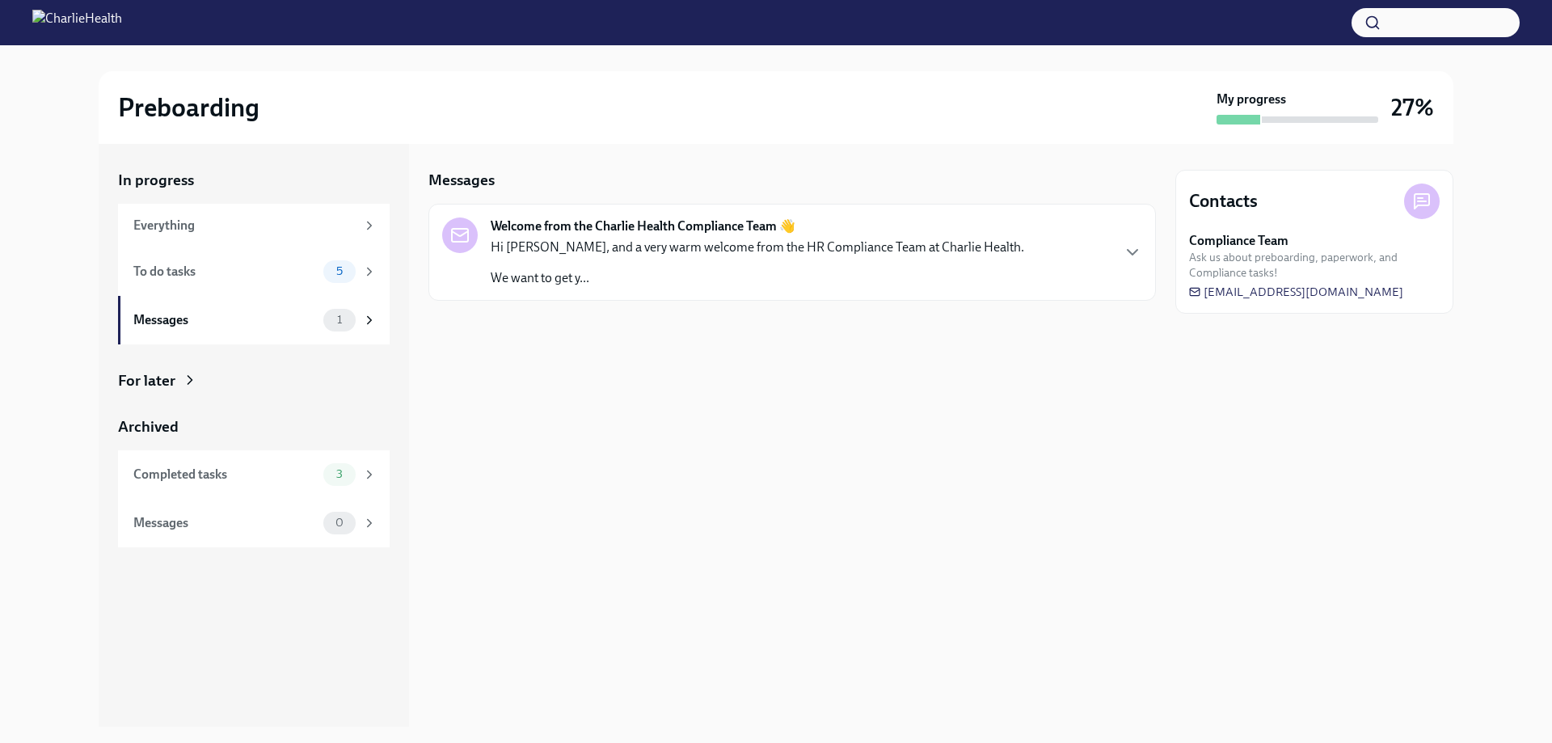
click at [559, 236] on div "Welcome from the Charlie Health Compliance Team 👋 Hi [PERSON_NAME], and a very …" at bounding box center [757, 252] width 533 height 70
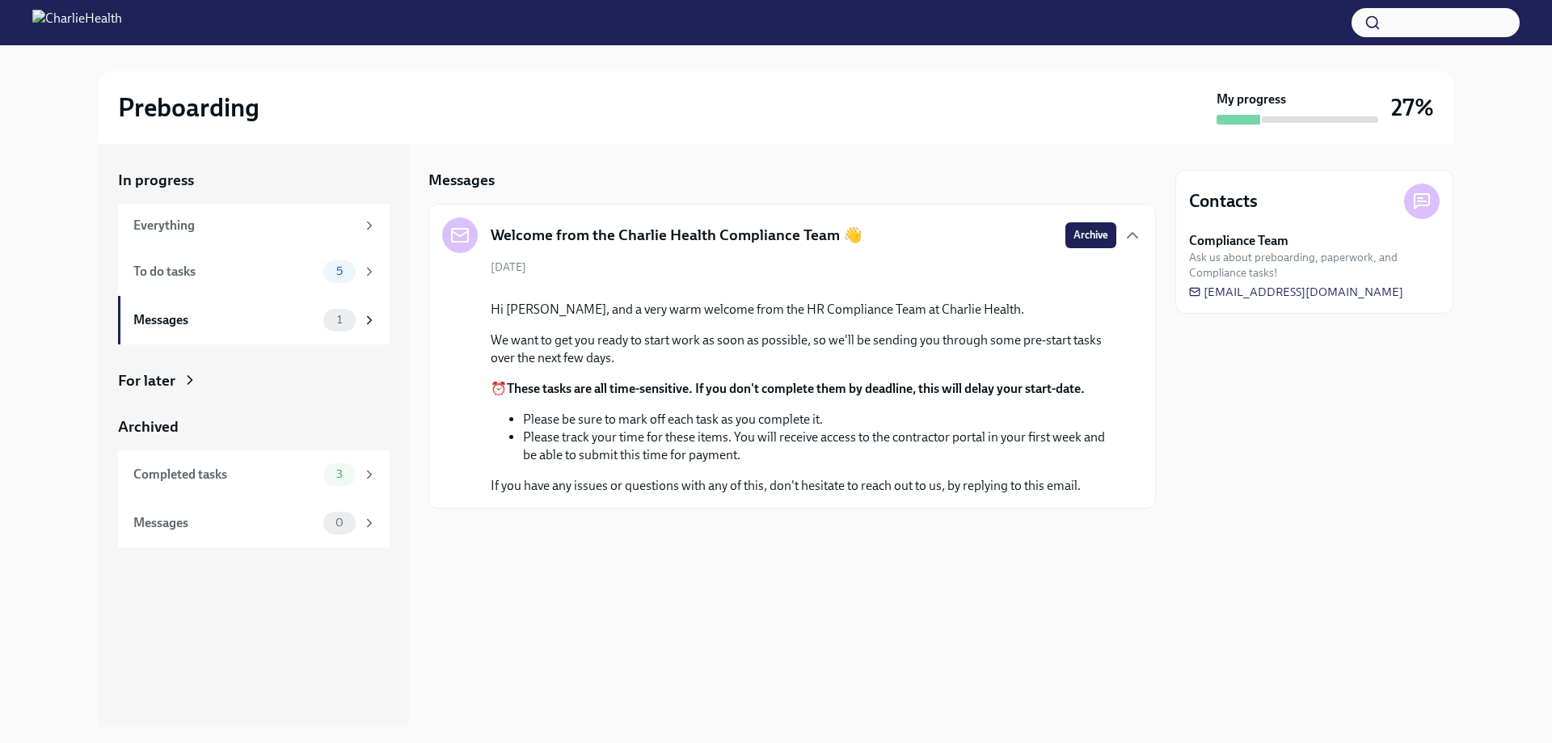
scroll to position [9, 0]
click at [176, 264] on div "To do tasks" at bounding box center [224, 272] width 183 height 18
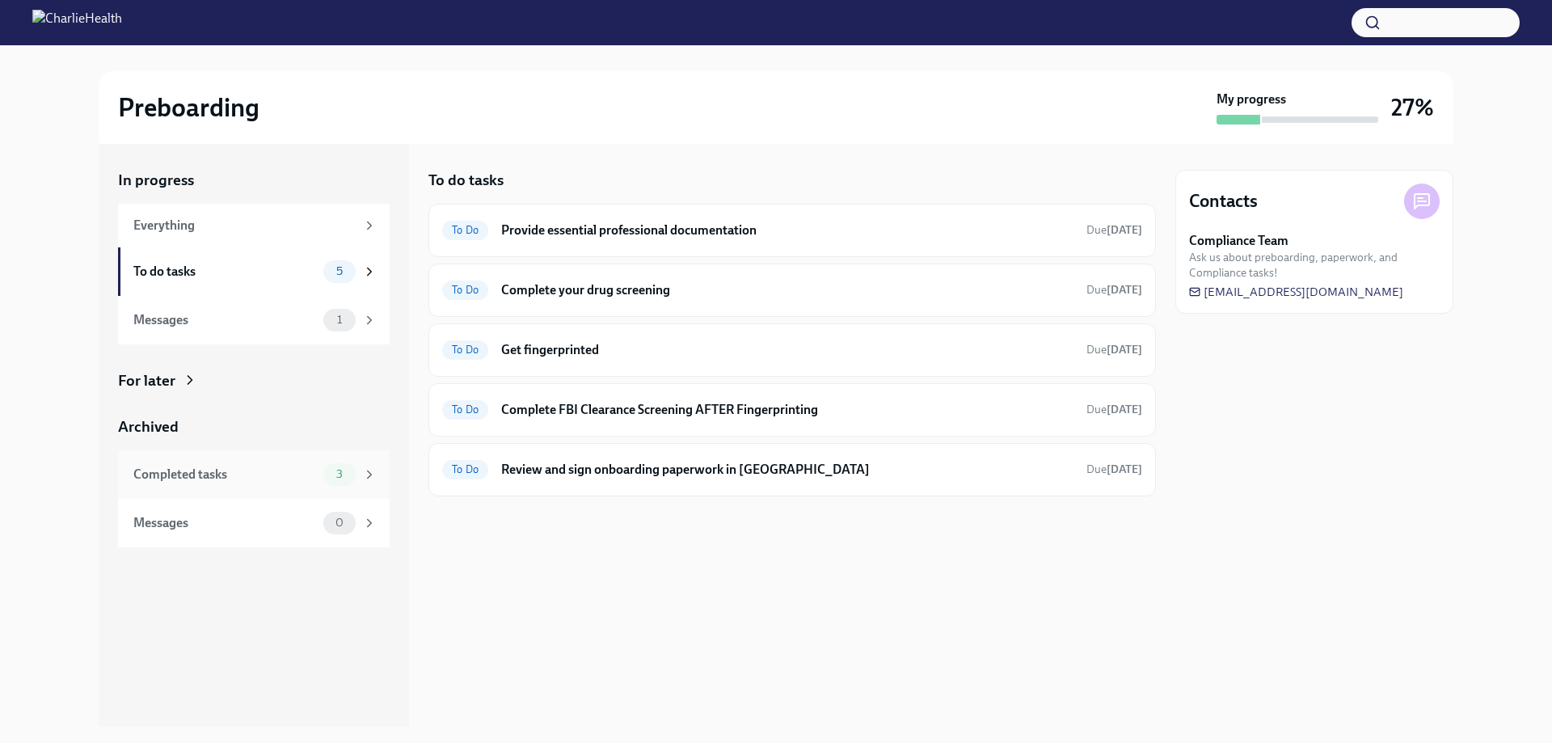
click at [184, 471] on div "Completed tasks" at bounding box center [224, 475] width 183 height 18
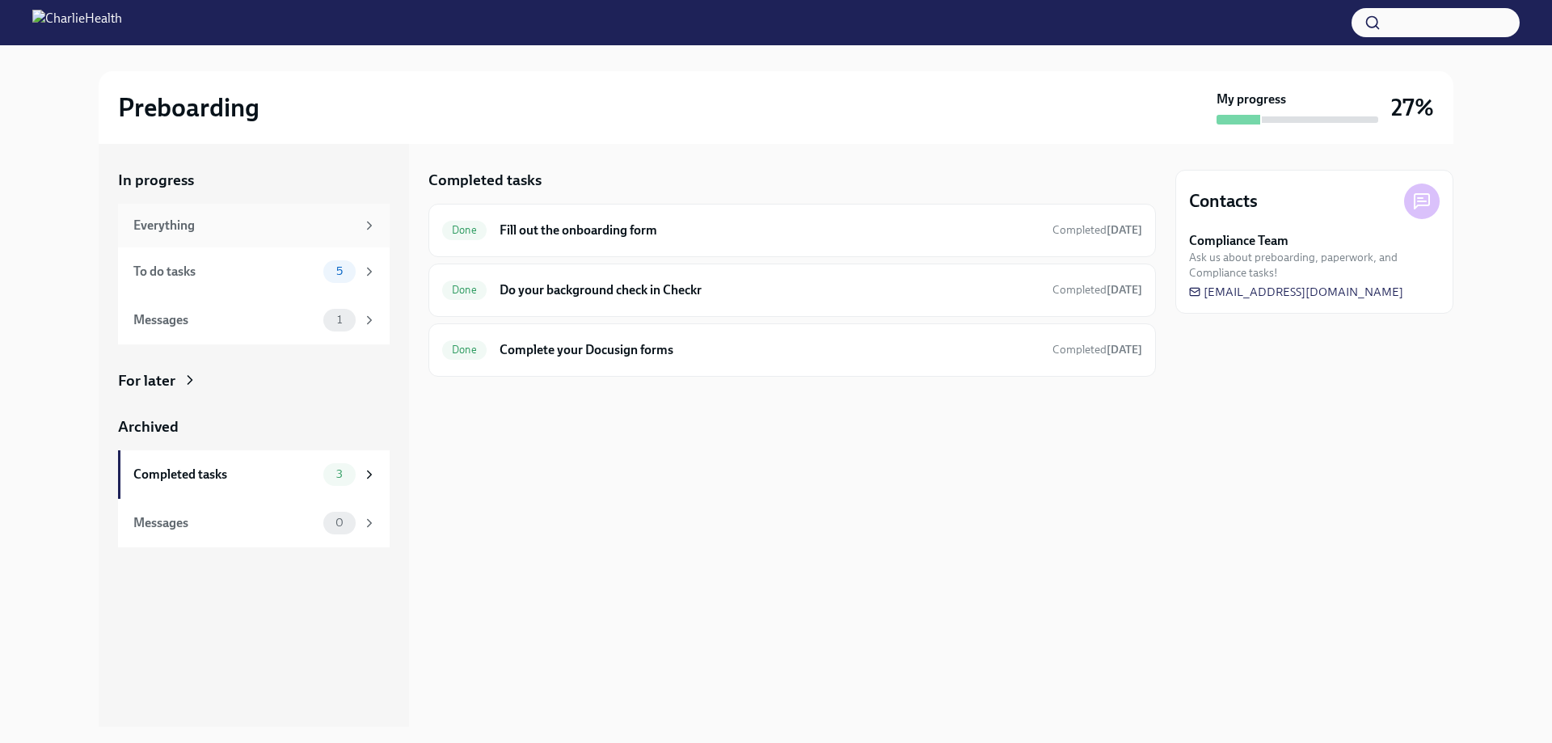
click at [247, 232] on div "Everything" at bounding box center [244, 226] width 222 height 18
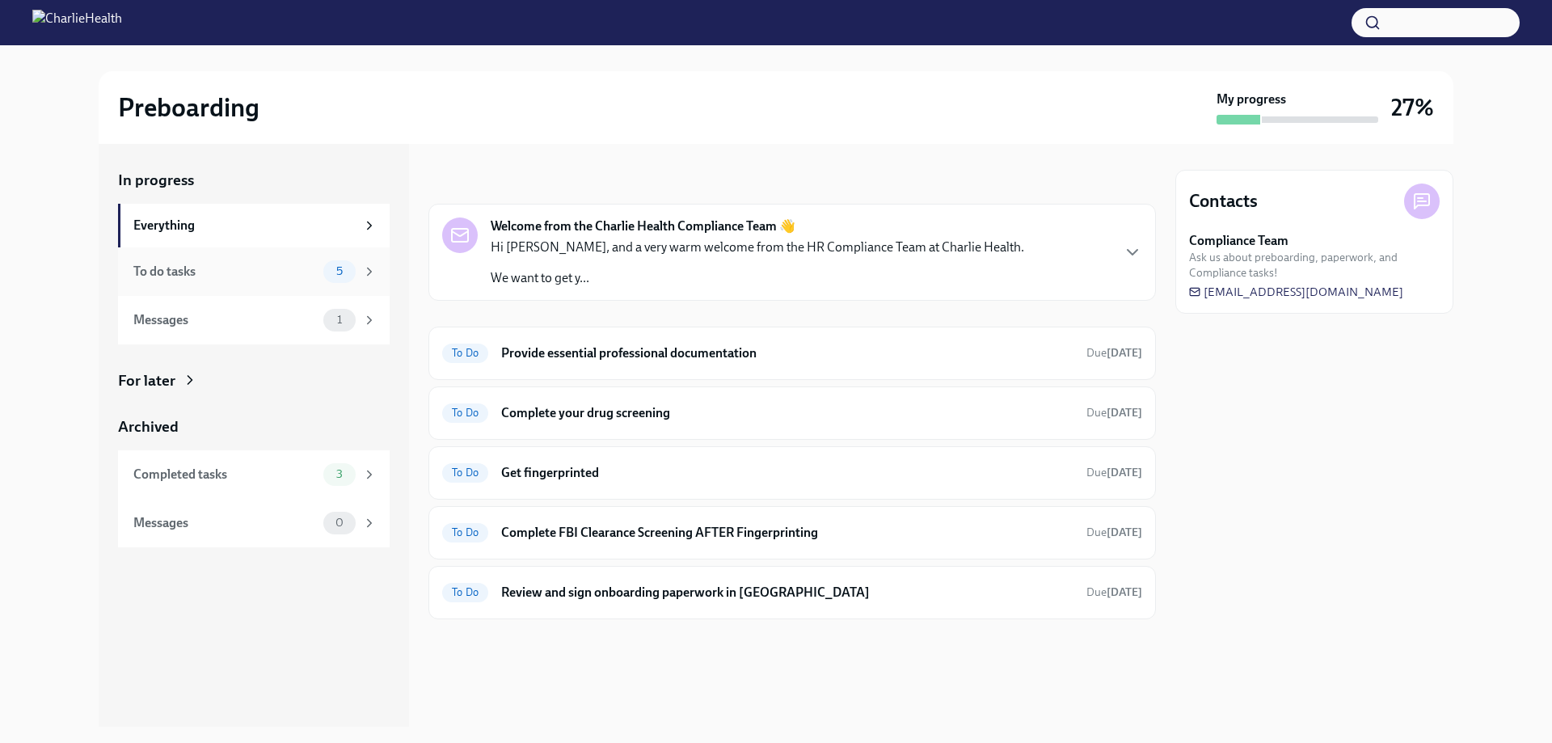
click at [252, 272] on div "To do tasks" at bounding box center [224, 272] width 183 height 18
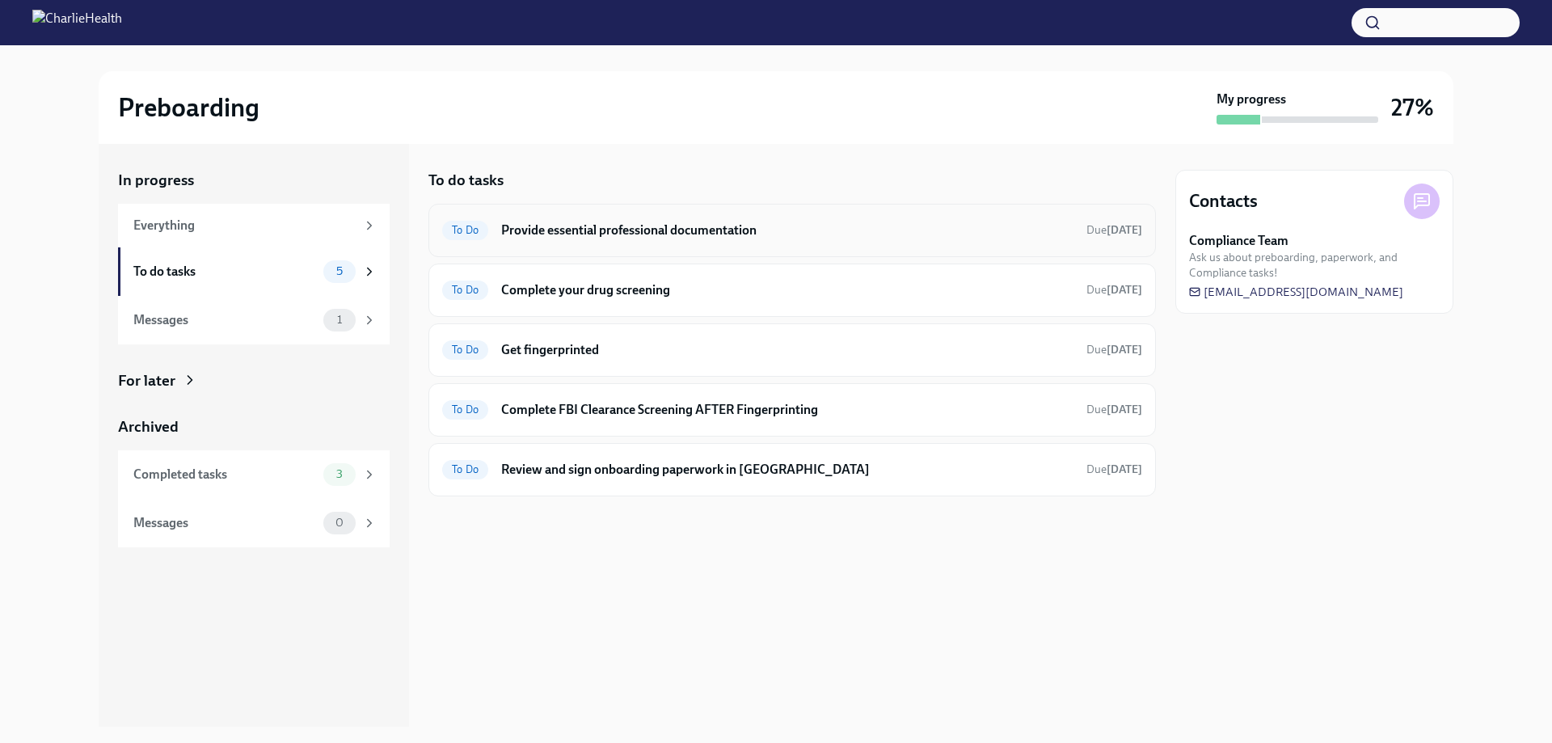
click at [604, 231] on h6 "Provide essential professional documentation" at bounding box center [787, 230] width 572 height 18
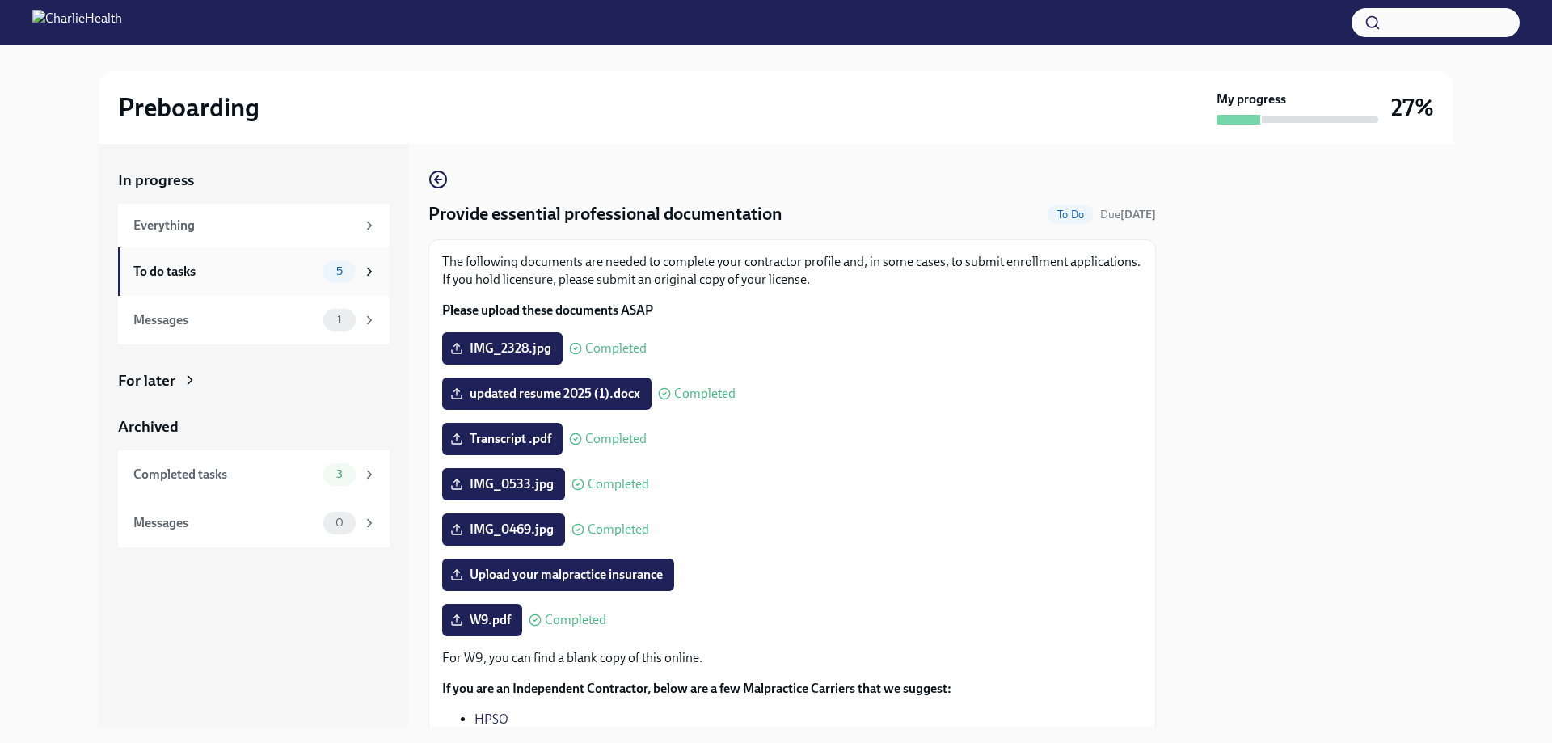
click at [204, 269] on div "To do tasks" at bounding box center [224, 272] width 183 height 18
